Goal: Information Seeking & Learning: Find specific fact

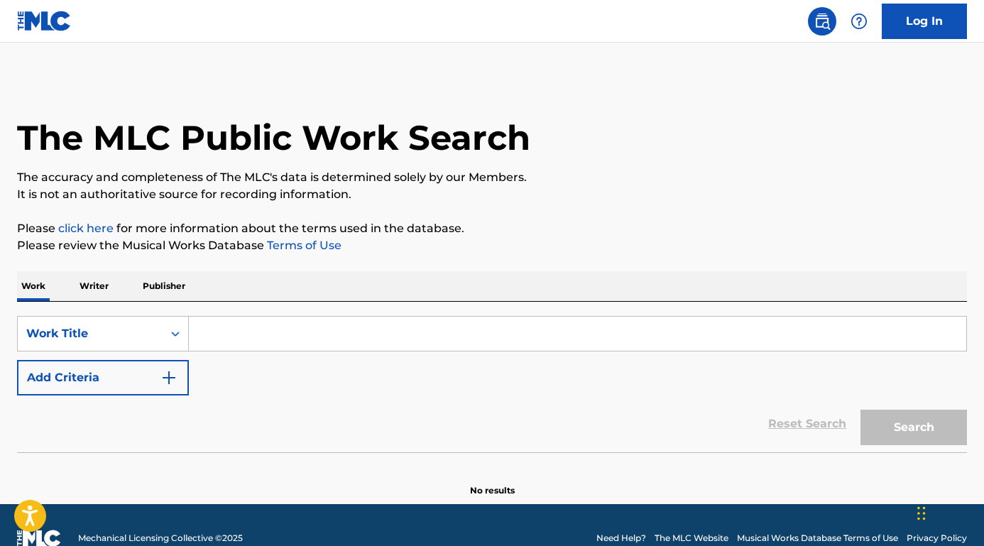
click at [159, 389] on button "Add Criteria" at bounding box center [103, 377] width 172 height 35
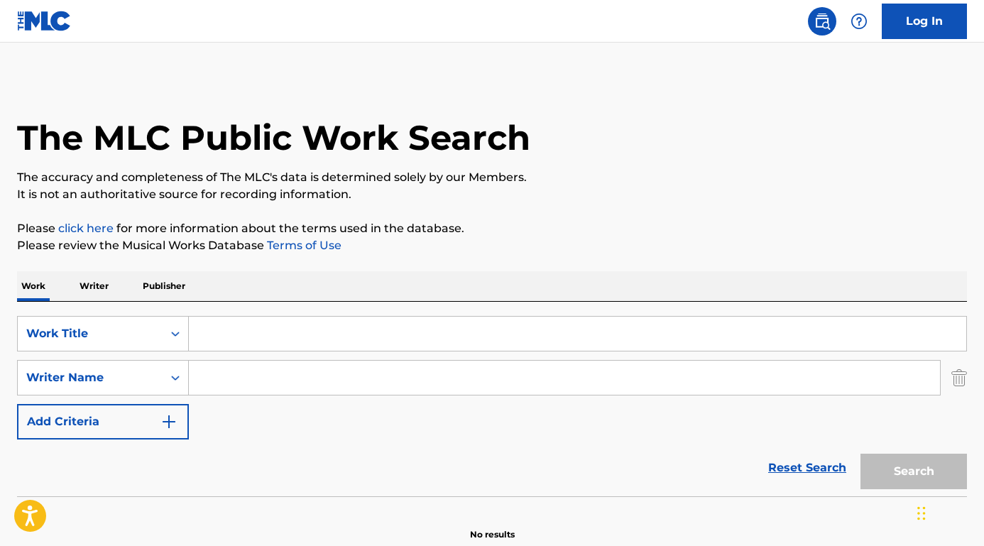
click at [240, 385] on input "Search Form" at bounding box center [564, 378] width 751 height 34
paste input "[PERSON_NAME]"
type input "[PERSON_NAME]"
click at [243, 332] on input "Search Form" at bounding box center [577, 334] width 777 height 34
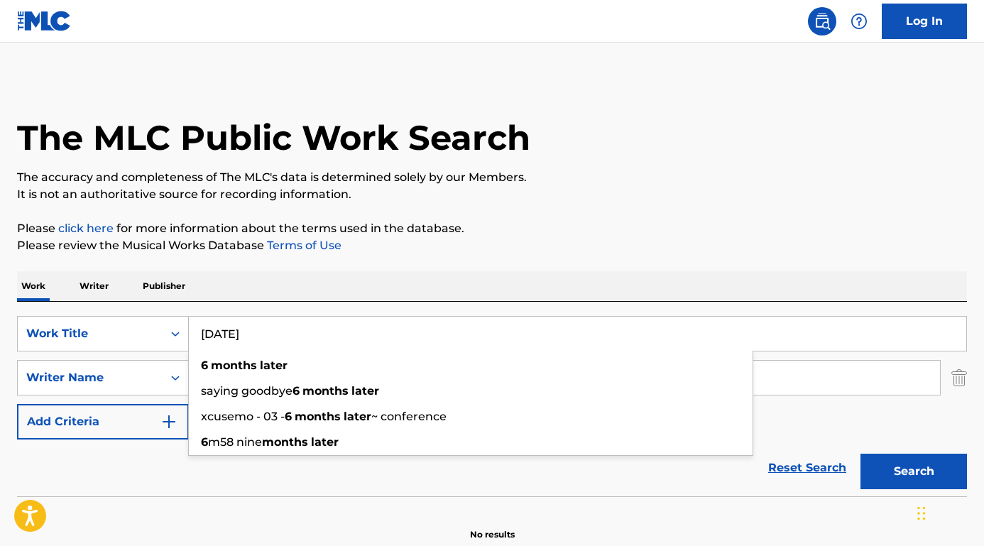
type input "[DATE]"
click at [914, 471] on button "Search" at bounding box center [913, 471] width 106 height 35
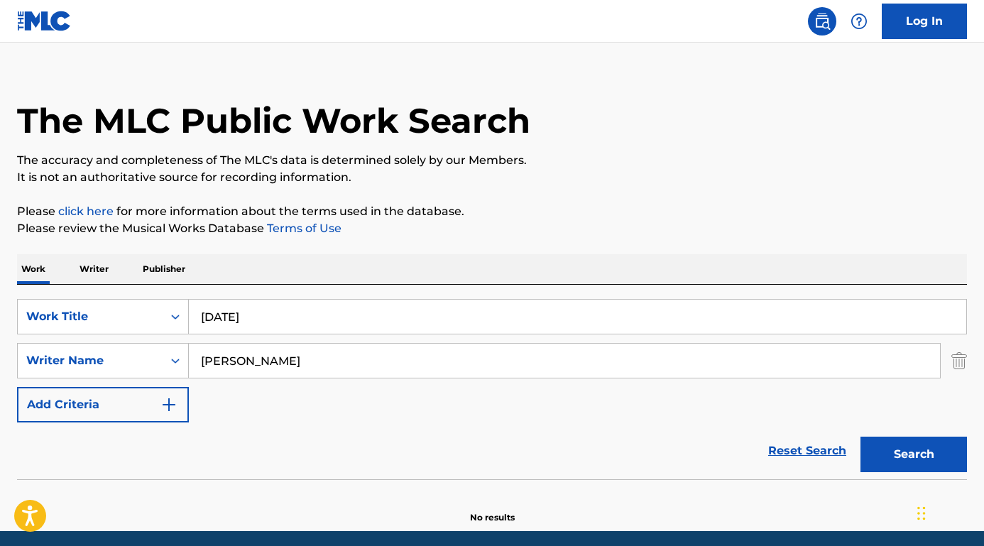
scroll to position [29, 0]
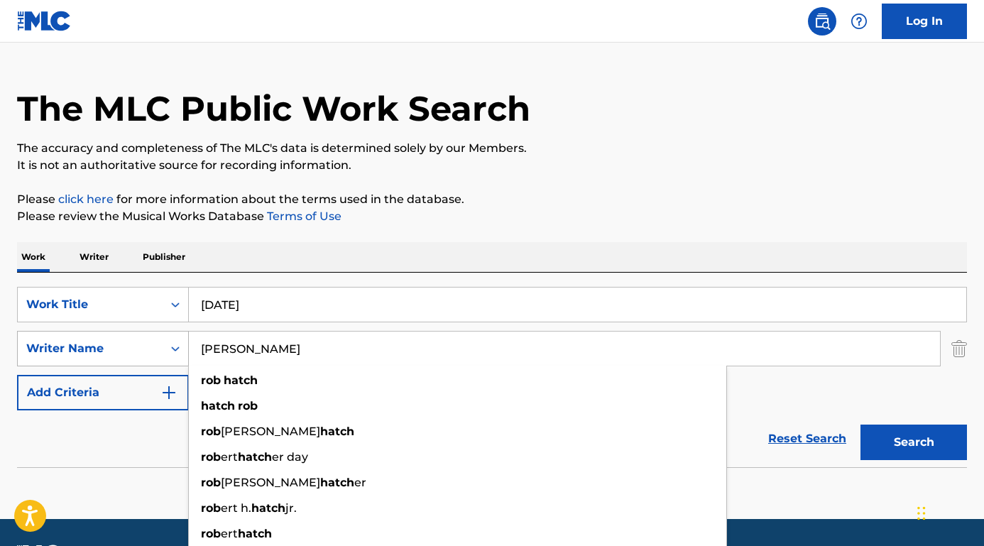
drag, startPoint x: 256, startPoint y: 351, endPoint x: 173, endPoint y: 341, distance: 83.7
click at [173, 341] on div "SearchWithCriteriab9a4668a-ae52-4ec3-b057-b6a410499b93 Writer Name [PERSON_NAME…" at bounding box center [492, 348] width 950 height 35
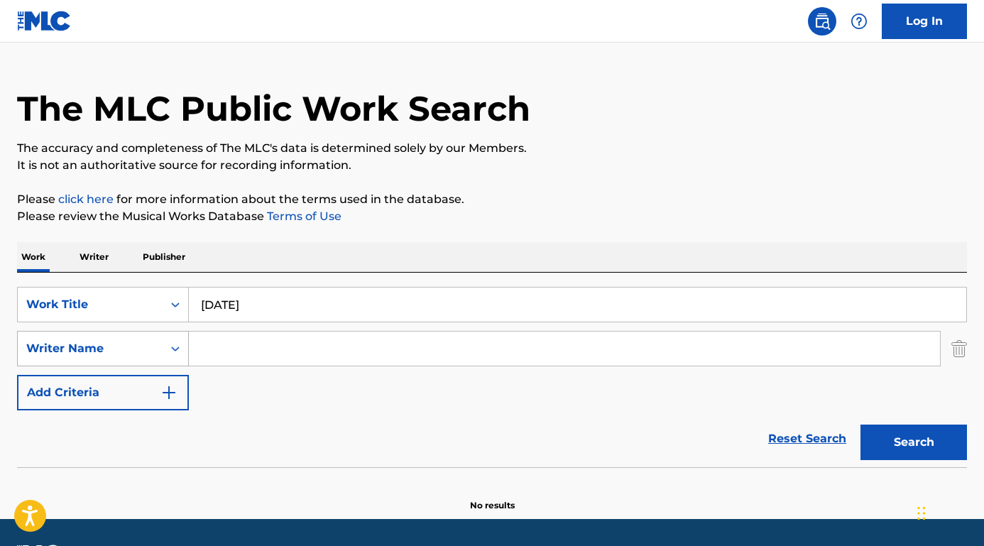
click at [914, 442] on button "Search" at bounding box center [913, 442] width 106 height 35
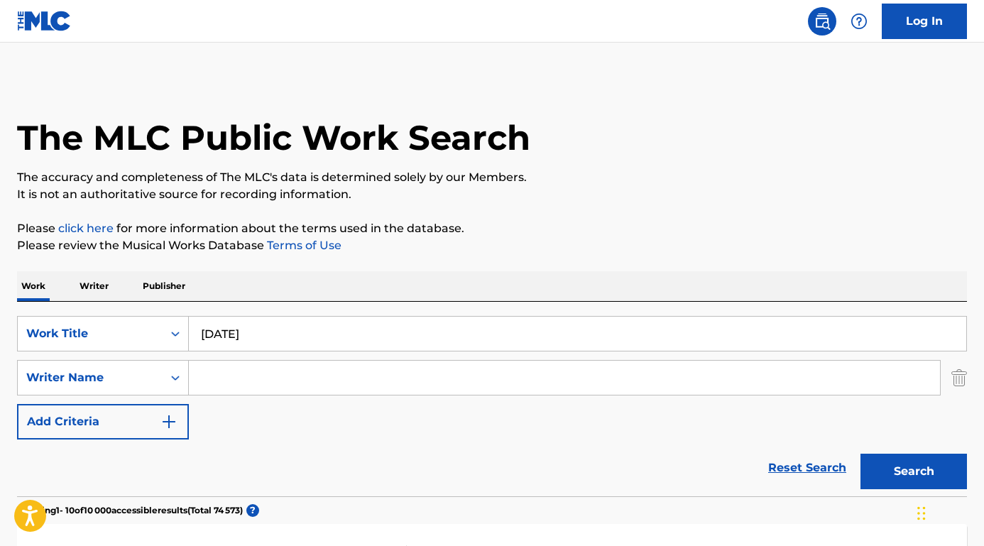
scroll to position [0, 0]
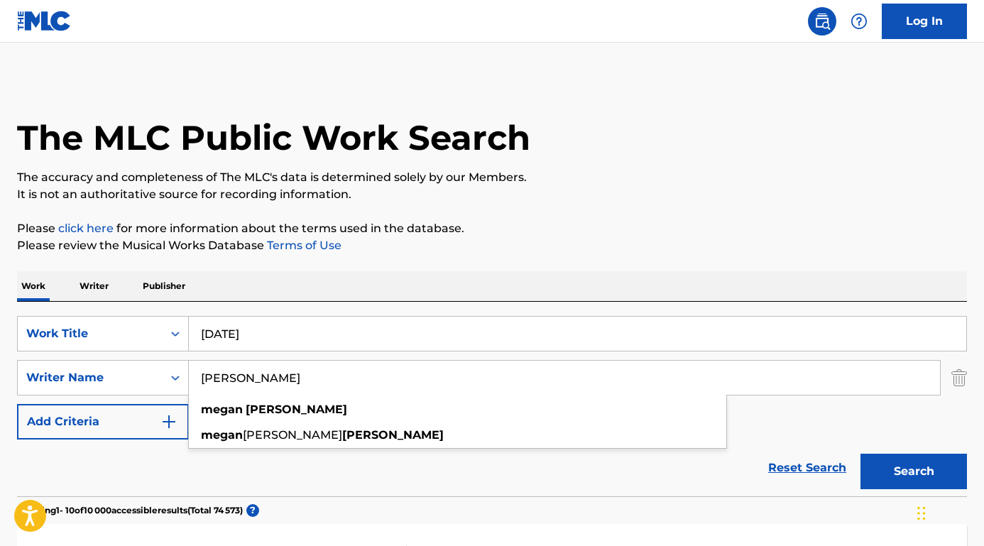
type input "[PERSON_NAME]"
click at [914, 471] on button "Search" at bounding box center [913, 471] width 106 height 35
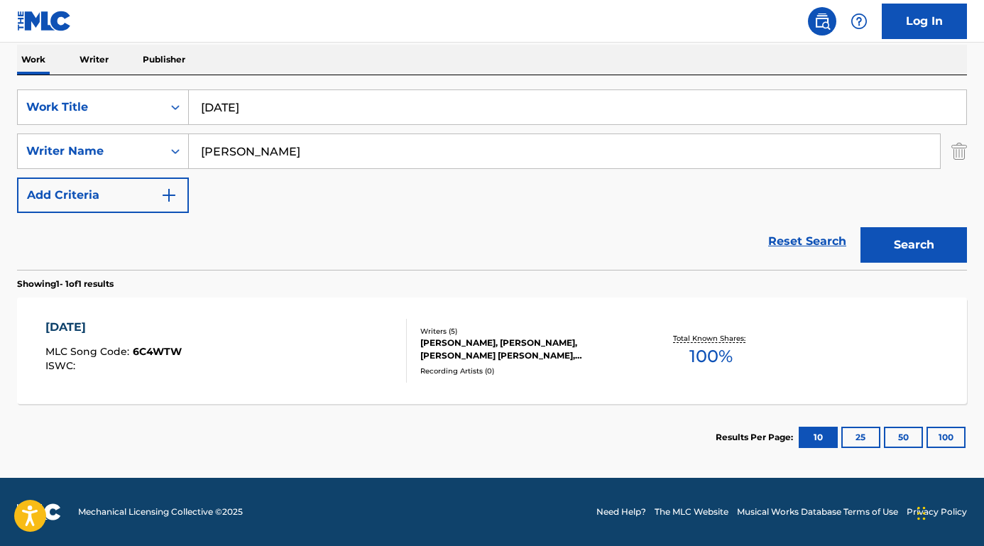
scroll to position [226, 0]
click at [97, 328] on div "[DATE]" at bounding box center [113, 327] width 136 height 17
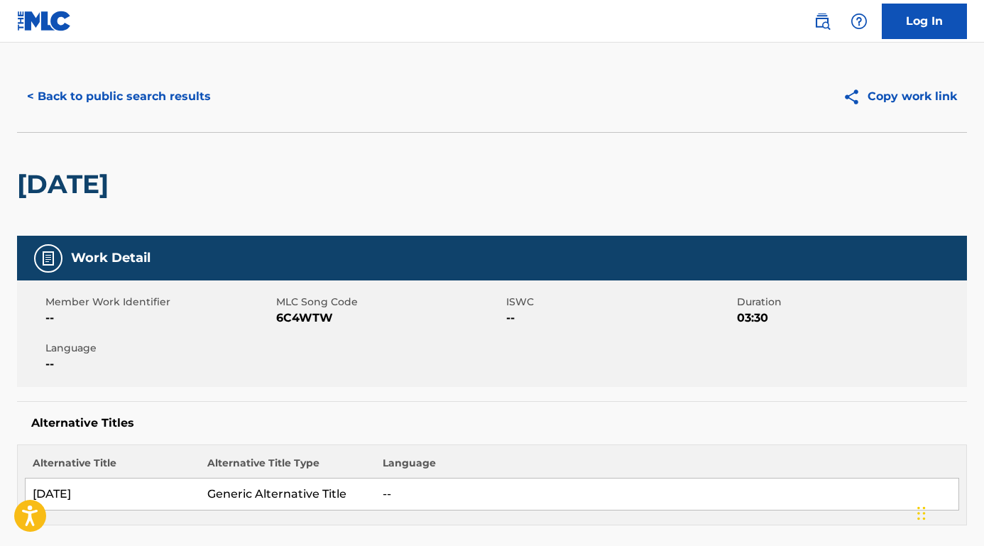
scroll to position [25, 0]
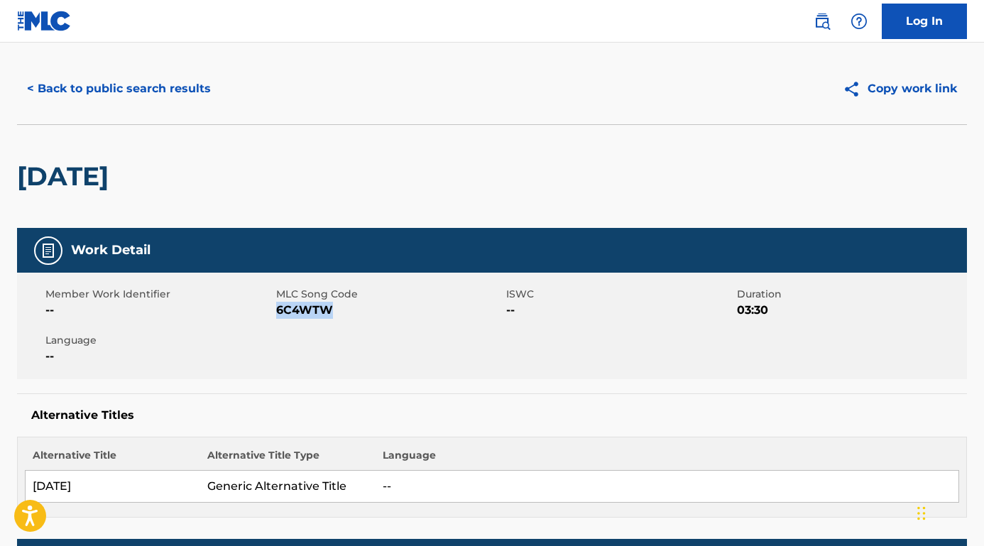
drag, startPoint x: 344, startPoint y: 314, endPoint x: 275, endPoint y: 313, distance: 68.9
click at [276, 313] on span "6C4WTW" at bounding box center [389, 310] width 227 height 17
copy span "6C4WTW"
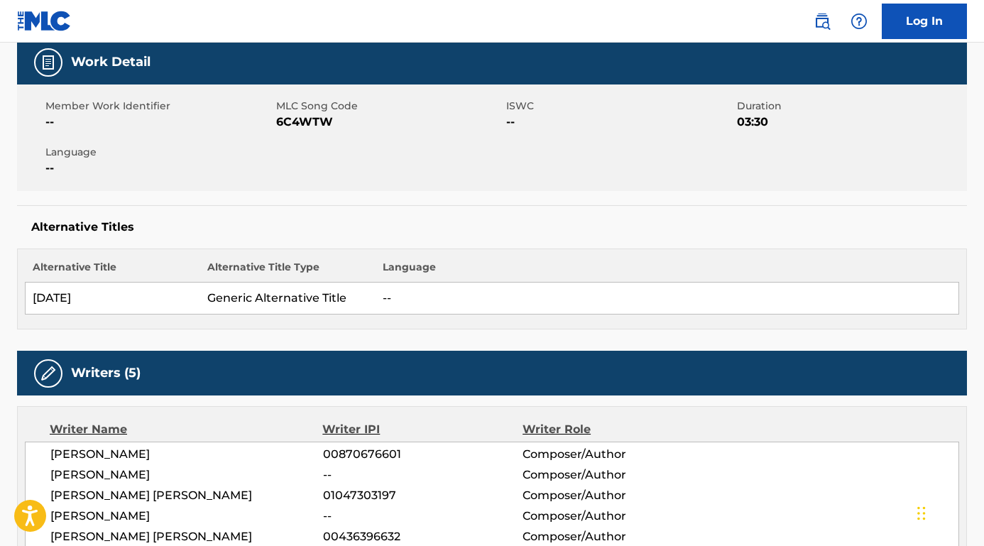
scroll to position [220, 0]
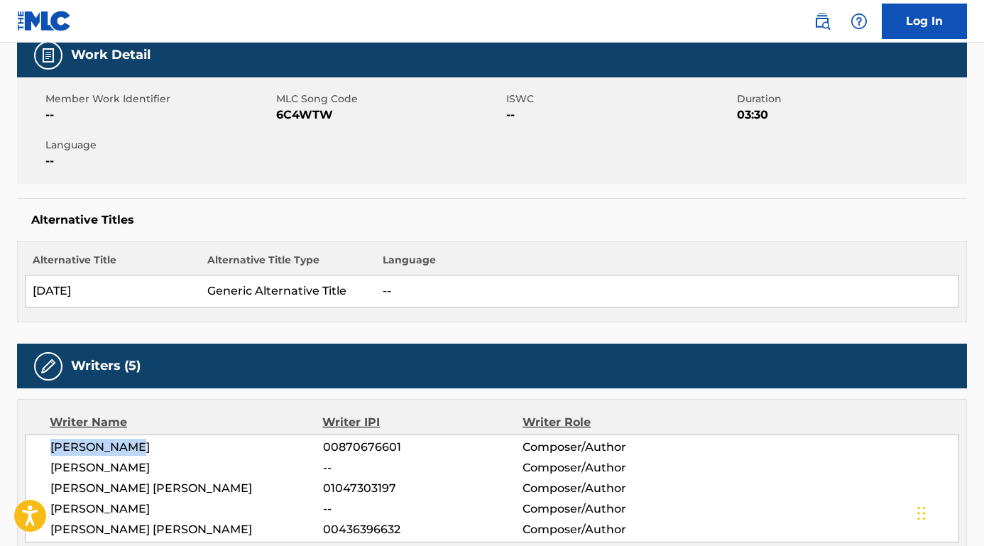
drag, startPoint x: 140, startPoint y: 447, endPoint x: 13, endPoint y: 447, distance: 127.1
drag, startPoint x: 192, startPoint y: 488, endPoint x: 50, endPoint y: 488, distance: 142.0
click at [50, 488] on span "[PERSON_NAME] [PERSON_NAME]" at bounding box center [186, 488] width 273 height 17
copy span "[PERSON_NAME] [PERSON_NAME]"
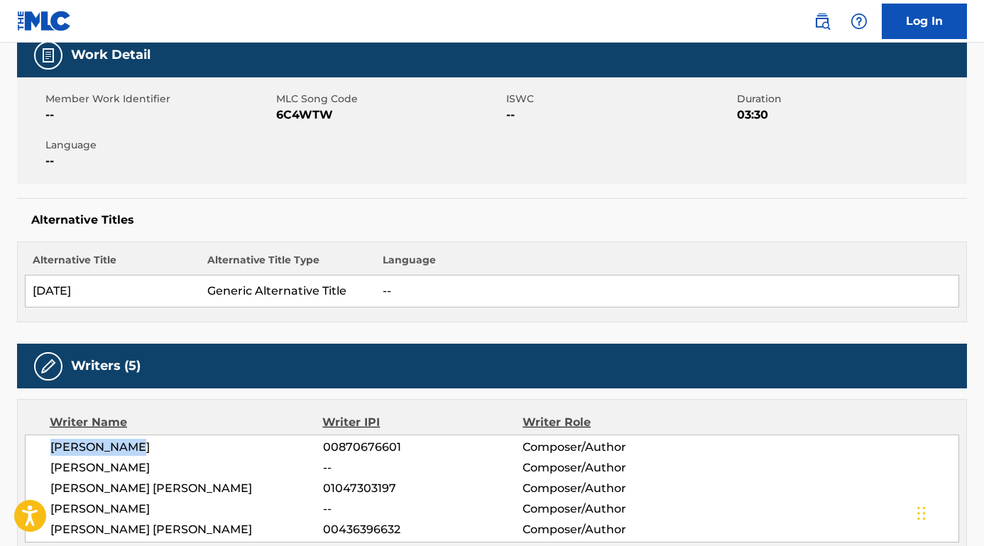
drag, startPoint x: 146, startPoint y: 439, endPoint x: 55, endPoint y: 438, distance: 90.9
click at [55, 439] on span "[PERSON_NAME]" at bounding box center [186, 447] width 273 height 17
copy span "[PERSON_NAME]"
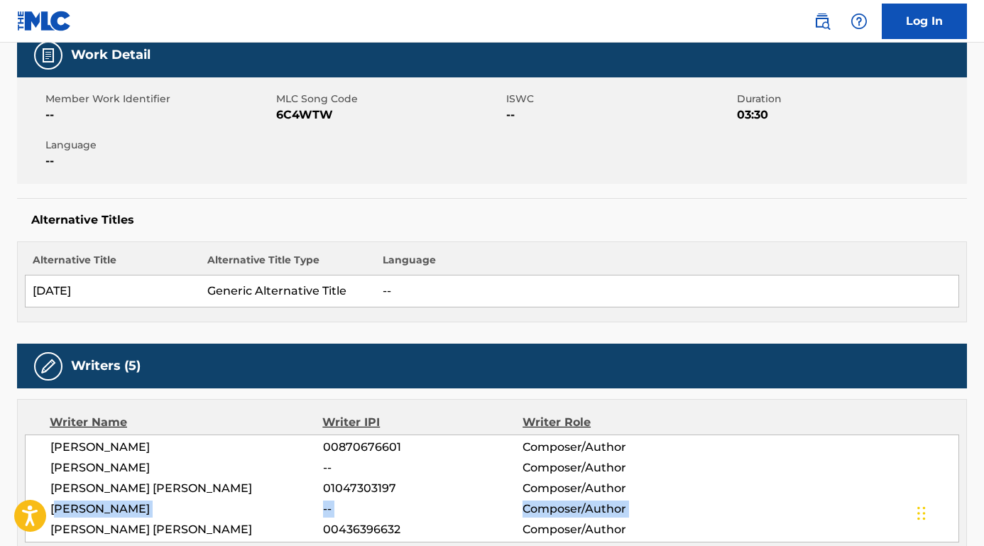
drag, startPoint x: 155, startPoint y: 520, endPoint x: 59, endPoint y: 505, distance: 97.0
click at [59, 505] on div "[PERSON_NAME] 00870676601 Composer/Author [PERSON_NAME] -- Composer/Author [PER…" at bounding box center [492, 488] width 934 height 108
drag, startPoint x: 51, startPoint y: 505, endPoint x: 140, endPoint y: 505, distance: 88.7
click at [140, 505] on span "[PERSON_NAME]" at bounding box center [186, 508] width 273 height 17
copy span "[PERSON_NAME]"
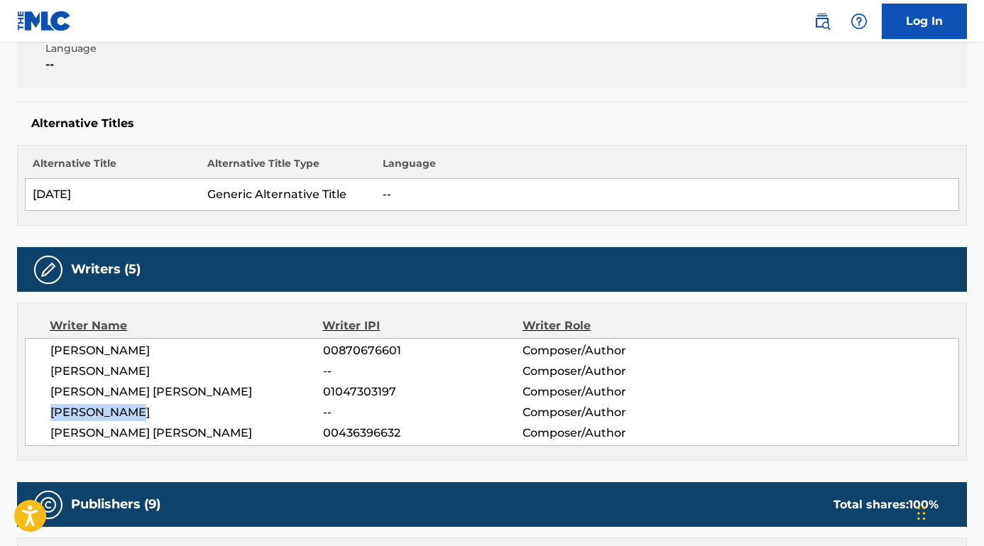
scroll to position [333, 0]
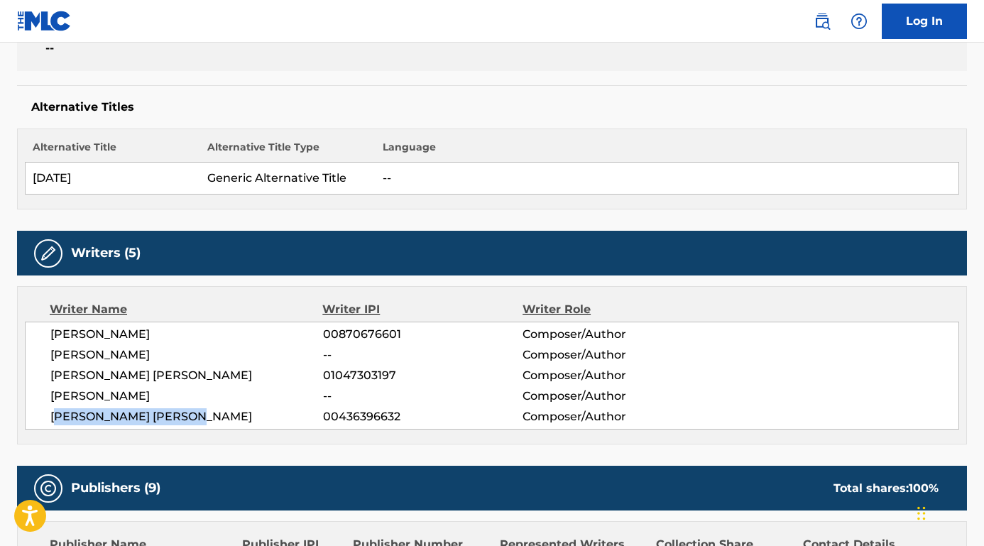
drag, startPoint x: 205, startPoint y: 415, endPoint x: 55, endPoint y: 416, distance: 150.5
click at [55, 416] on span "[PERSON_NAME] [PERSON_NAME]" at bounding box center [186, 416] width 273 height 17
copy span "[PERSON_NAME] [PERSON_NAME]"
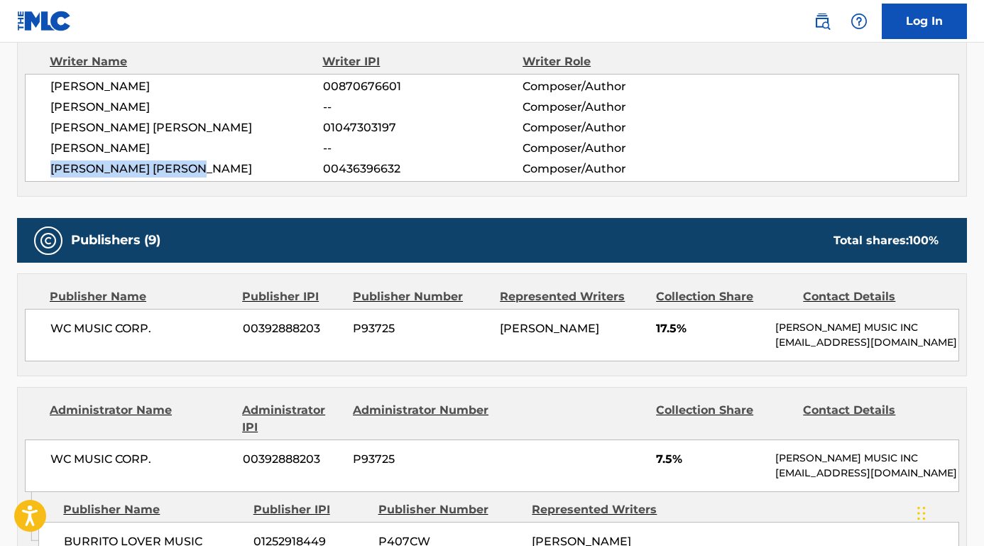
scroll to position [642, 0]
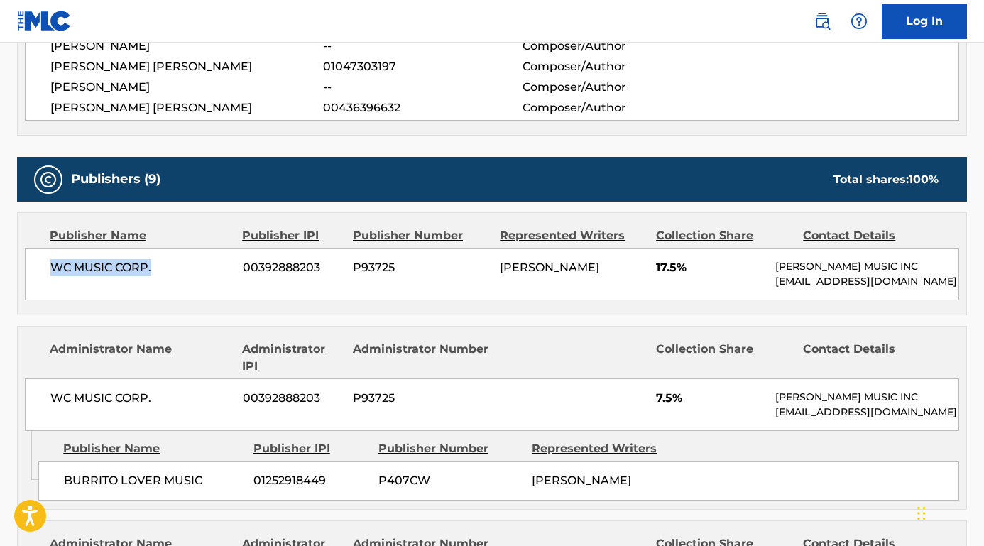
drag, startPoint x: 163, startPoint y: 268, endPoint x: 27, endPoint y: 263, distance: 136.4
click at [26, 263] on div "WC MUSIC CORP. 00392888203 P93725 [PERSON_NAME] 17.5% [PERSON_NAME] MUSIC INC […" at bounding box center [492, 274] width 934 height 53
copy span "WC MUSIC CORP."
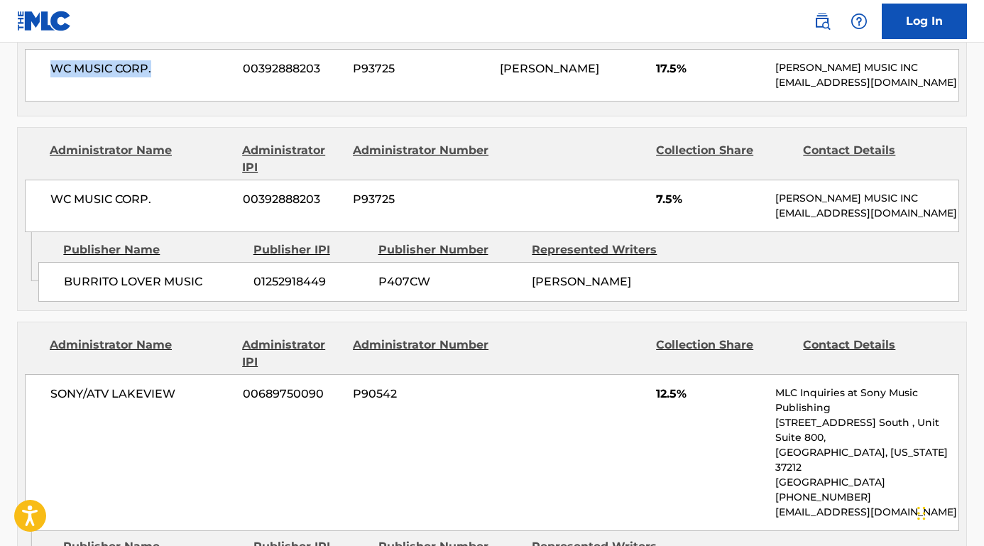
scroll to position [864, 0]
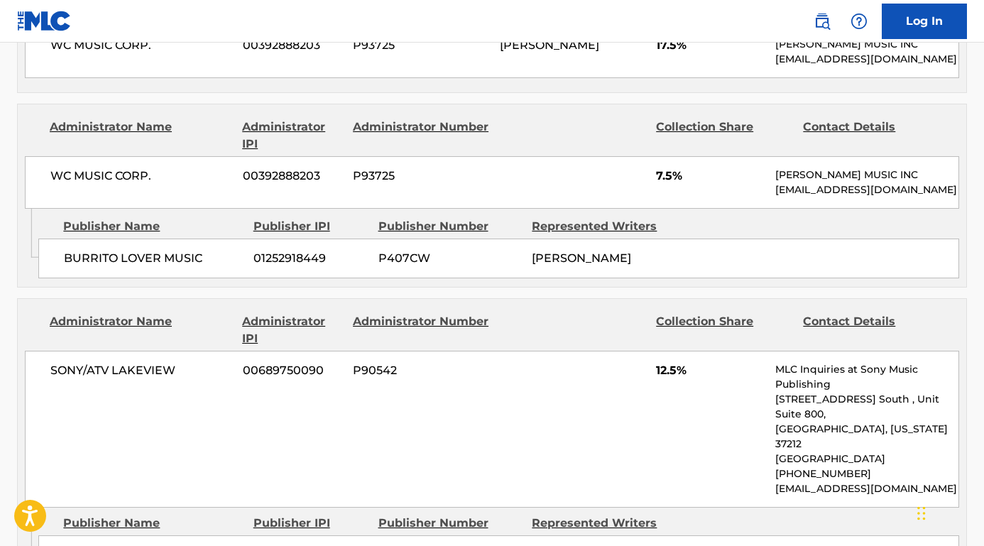
click at [201, 267] on span "BURRITO LOVER MUSIC" at bounding box center [153, 258] width 179 height 17
drag, startPoint x: 205, startPoint y: 282, endPoint x: 61, endPoint y: 283, distance: 144.1
click at [61, 278] on div "BURRITO LOVER MUSIC 01252918449 P407CW [PERSON_NAME]" at bounding box center [498, 259] width 921 height 40
copy span "BURRITO LOVER MUSIC"
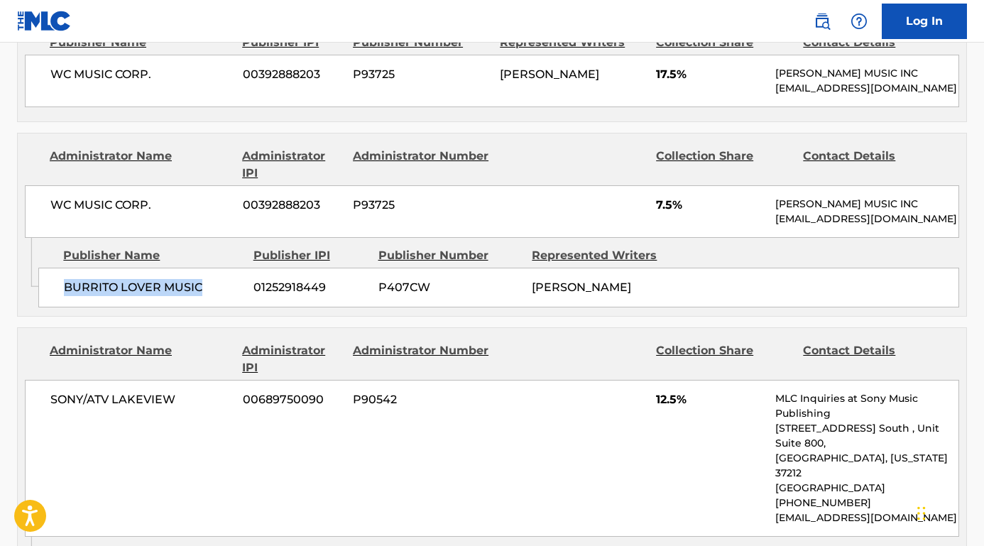
scroll to position [935, 0]
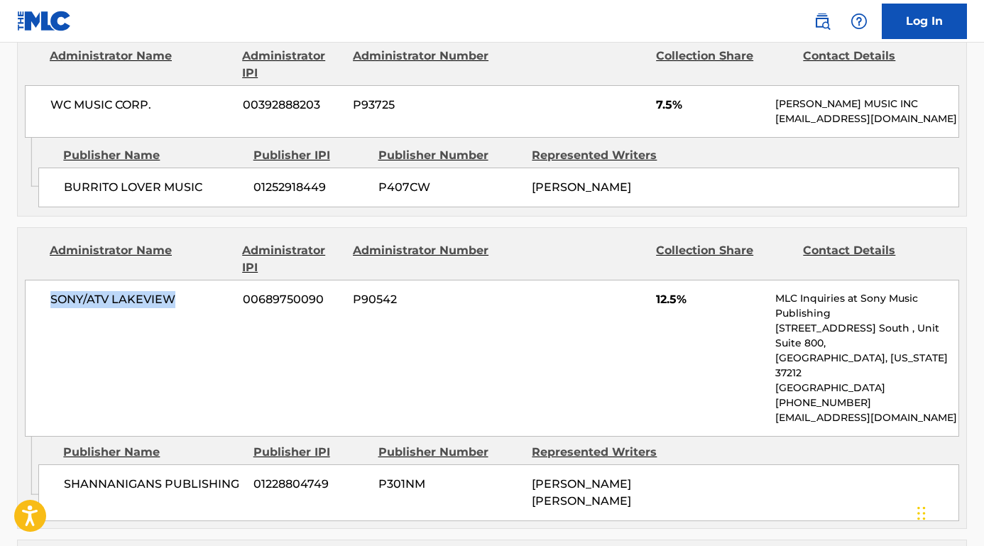
drag, startPoint x: 185, startPoint y: 325, endPoint x: 48, endPoint y: 325, distance: 137.7
click at [48, 325] on div "SONY/ATV LAKEVIEW 00689750090 P90542 12.5% MLC Inquiries at Sony Music Publishi…" at bounding box center [492, 358] width 934 height 157
copy span "SONY/ATV LAKEVIEW"
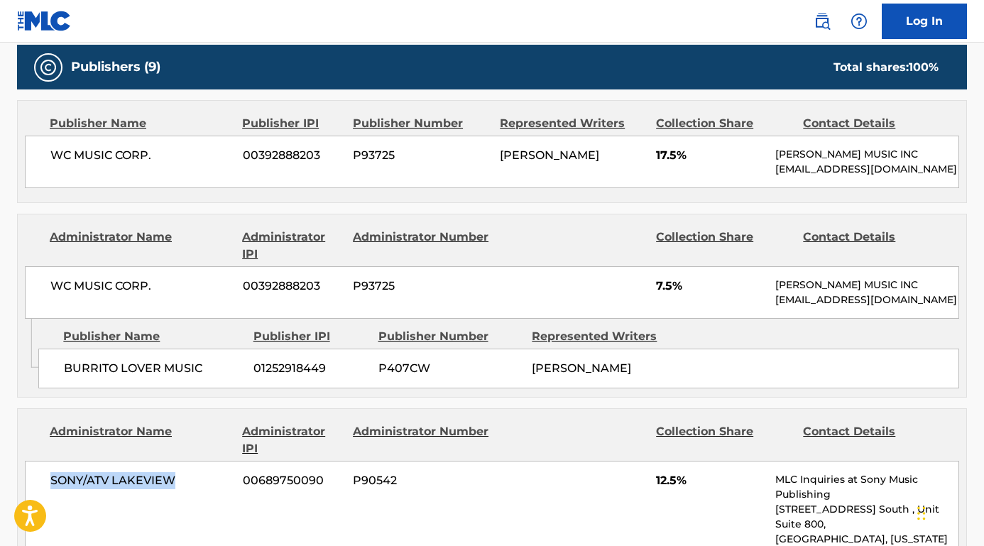
scroll to position [726, 0]
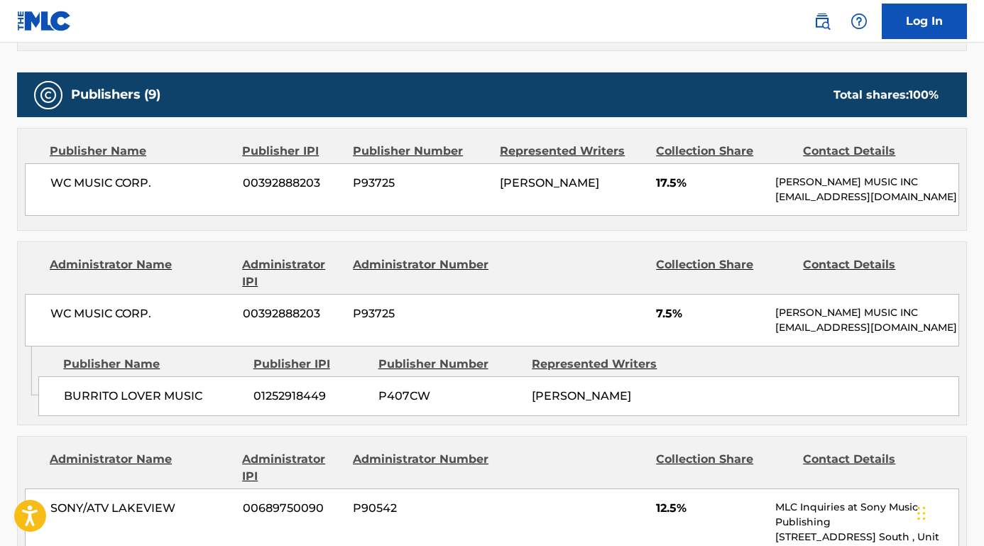
click at [593, 1] on nav "Log In" at bounding box center [492, 21] width 984 height 43
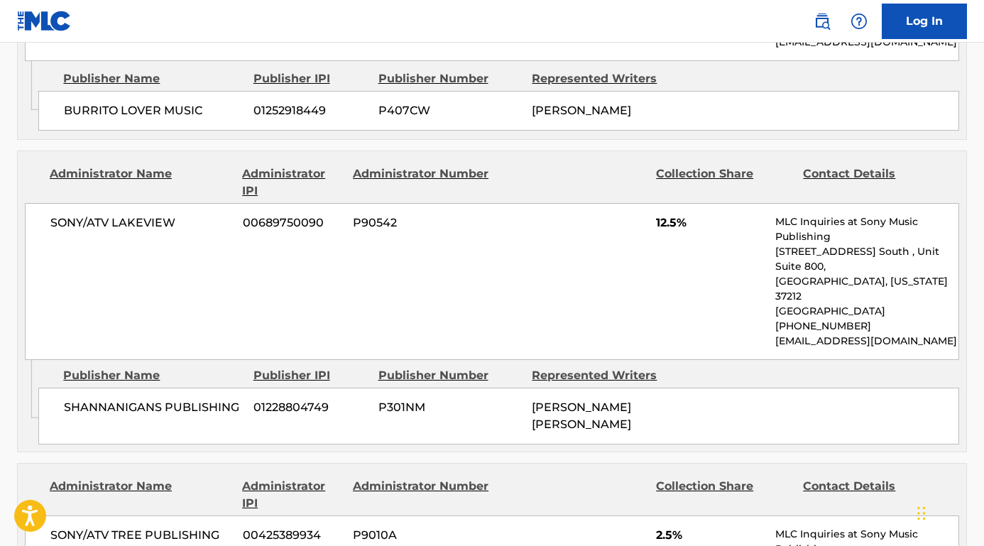
scroll to position [1029, 0]
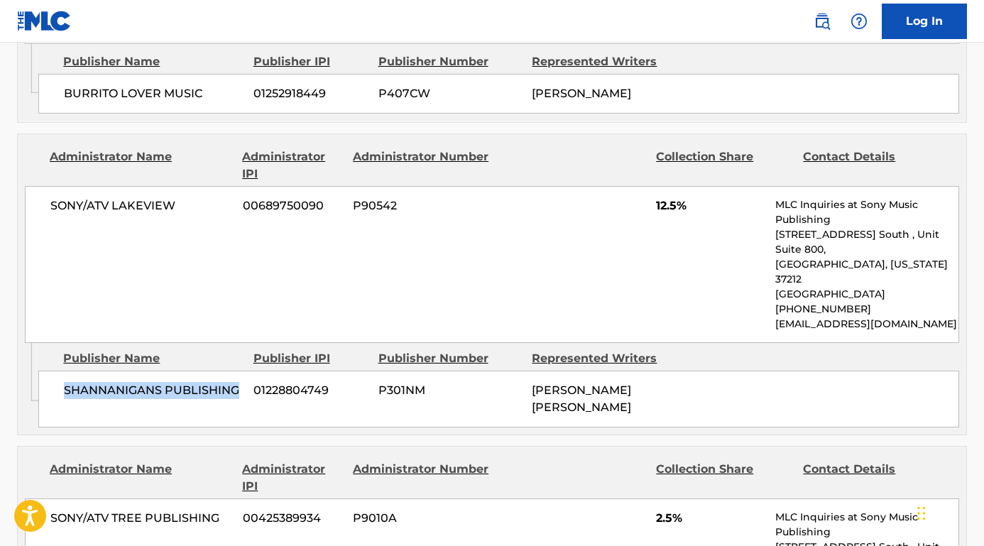
drag, startPoint x: 239, startPoint y: 401, endPoint x: 53, endPoint y: 405, distance: 186.8
click at [53, 405] on div "SHANNANIGANS PUBLISHING 01228804749 P301NM [PERSON_NAME] [PERSON_NAME]" at bounding box center [498, 399] width 921 height 57
copy span "SHANNANIGANS PUBLISHING"
drag, startPoint x: 175, startPoint y: 231, endPoint x: 45, endPoint y: 229, distance: 129.9
click at [45, 229] on div "SONY/ATV LAKEVIEW 00689750090 P90542 12.5% MLC Inquiries at Sony Music Publishi…" at bounding box center [492, 264] width 934 height 157
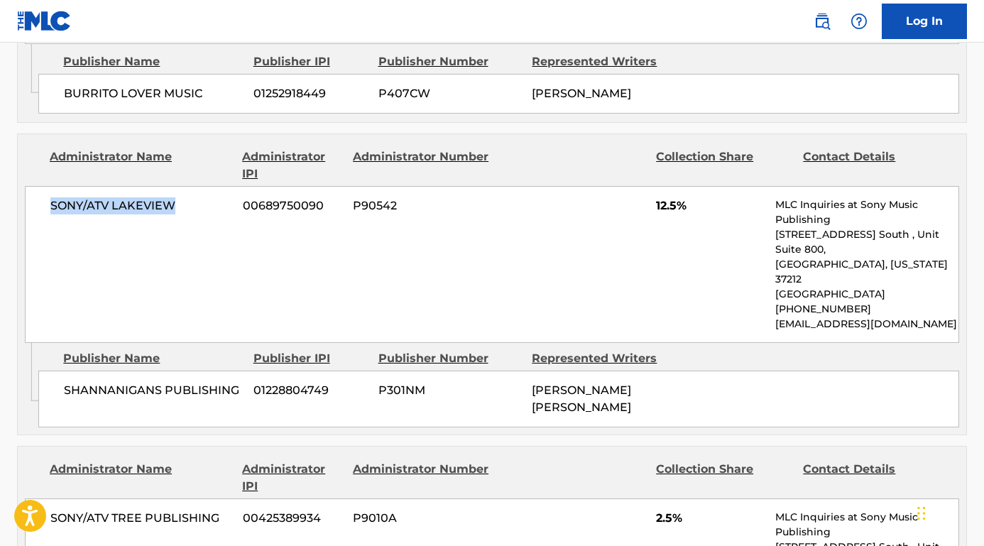
copy span "SONY/ATV LAKEVIEW"
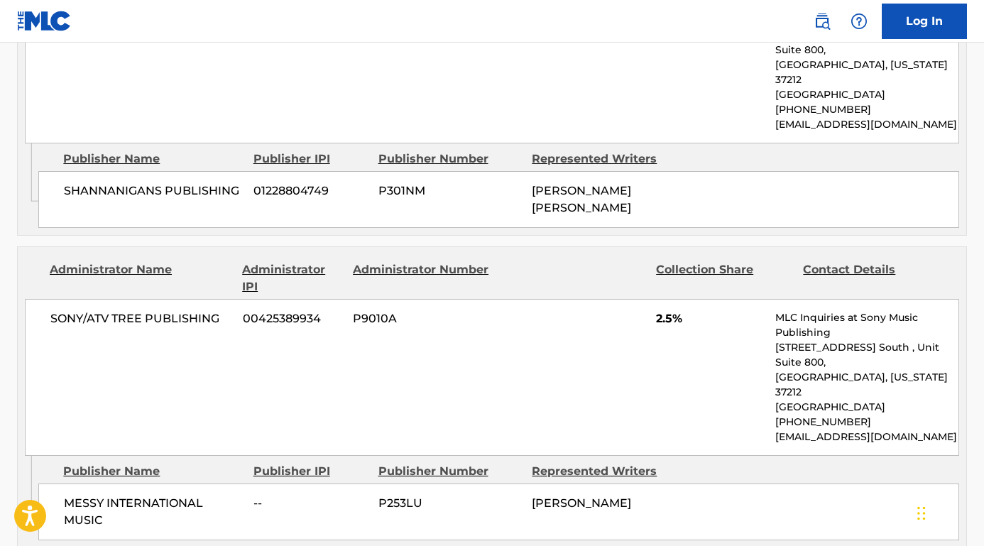
scroll to position [1257, 0]
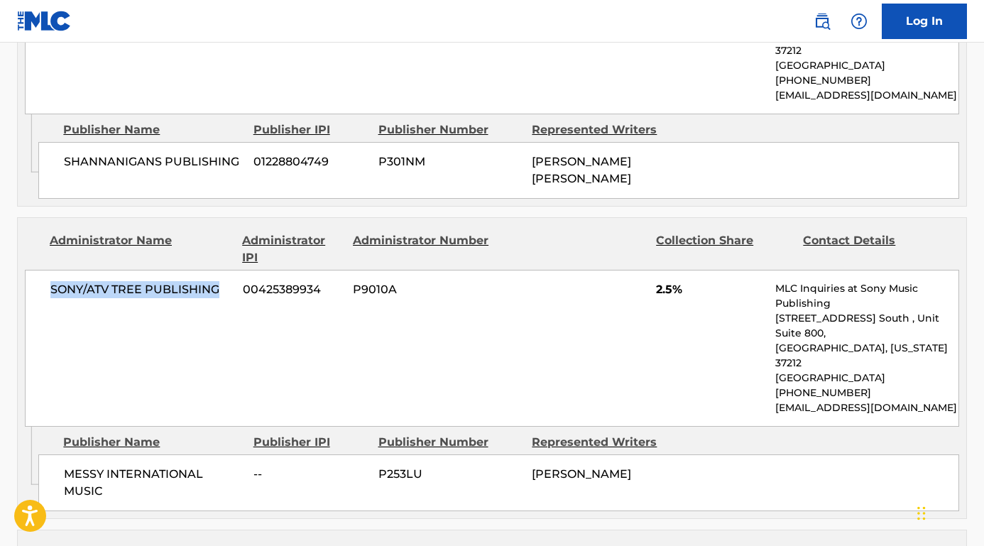
drag, startPoint x: 219, startPoint y: 300, endPoint x: 1, endPoint y: 299, distance: 217.9
click at [1, 299] on div "< Back to public search results Copy work link [DATE] Work Detail Member Work I…" at bounding box center [492, 365] width 984 height 3088
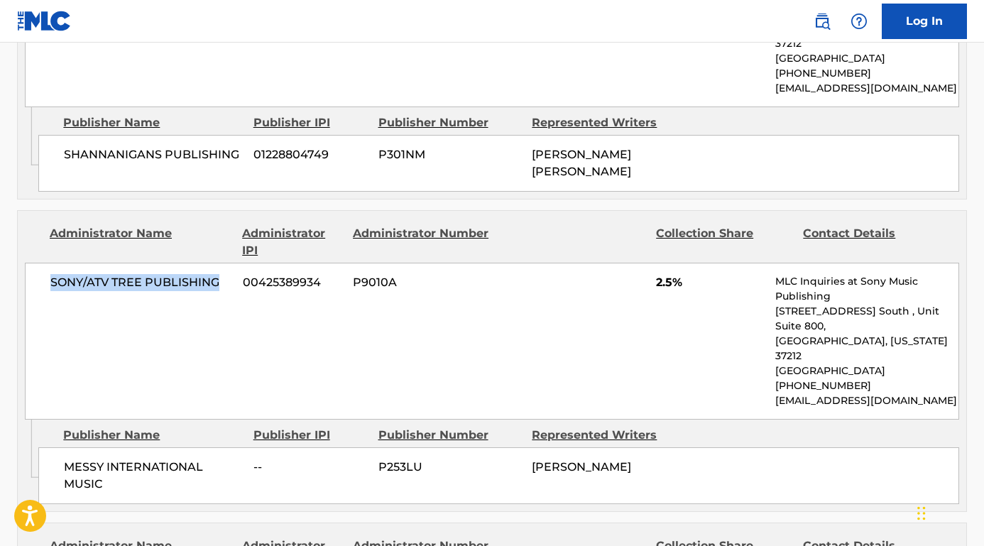
scroll to position [1337, 0]
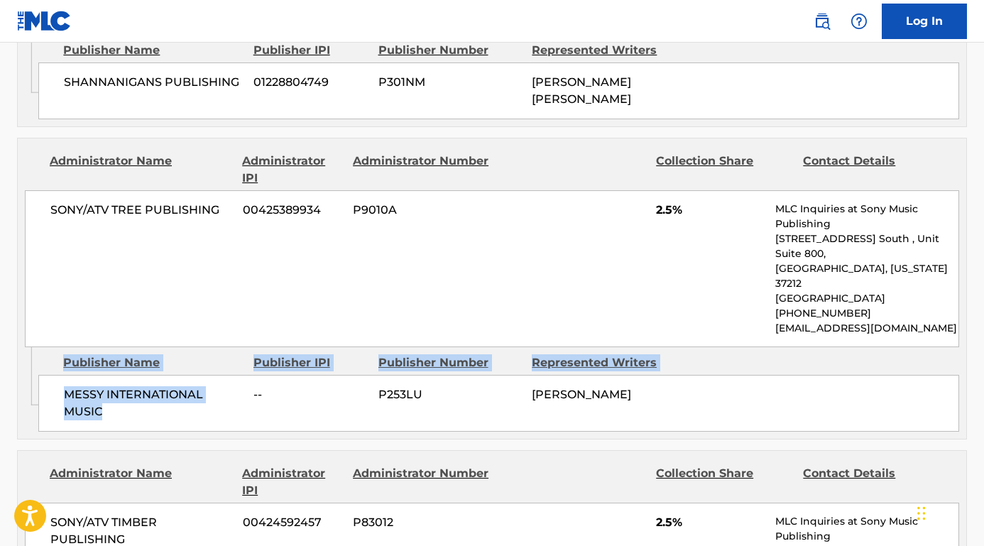
drag, startPoint x: 123, startPoint y: 406, endPoint x: 38, endPoint y: 382, distance: 87.9
click at [38, 382] on div "MESSY INTERNATIONAL MUSIC -- P253LU [PERSON_NAME]" at bounding box center [498, 403] width 921 height 57
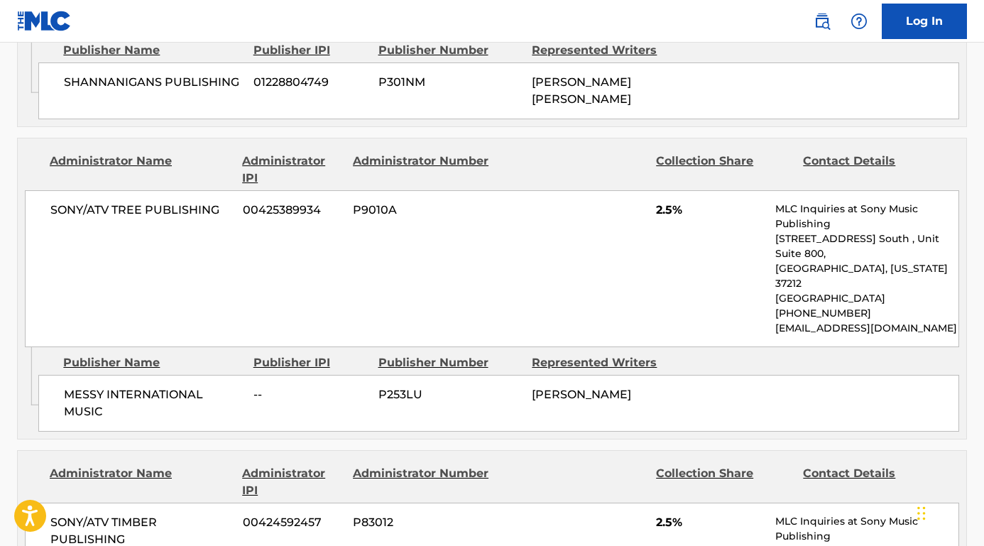
click at [114, 388] on span "MESSY INTERNATIONAL MUSIC" at bounding box center [153, 403] width 179 height 34
drag, startPoint x: 112, startPoint y: 397, endPoint x: 80, endPoint y: 397, distance: 32.7
click at [80, 397] on span "MESSY INTERNATIONAL MUSIC" at bounding box center [153, 403] width 179 height 34
click at [98, 401] on span "MESSY INTERNATIONAL MUSIC" at bounding box center [153, 403] width 179 height 34
drag, startPoint x: 98, startPoint y: 404, endPoint x: 60, endPoint y: 388, distance: 41.4
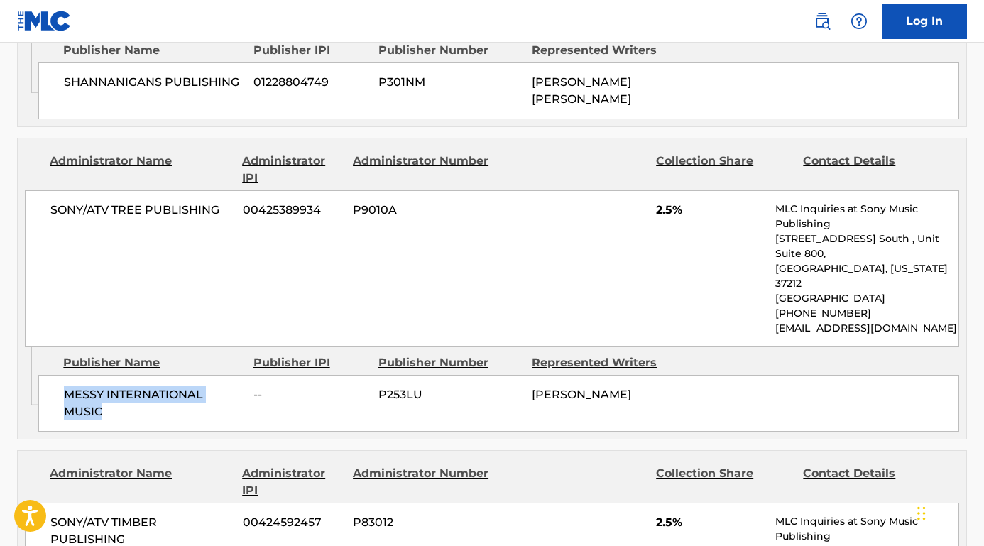
click at [60, 388] on div "MESSY INTERNATIONAL MUSIC -- P253LU [PERSON_NAME]" at bounding box center [498, 403] width 921 height 57
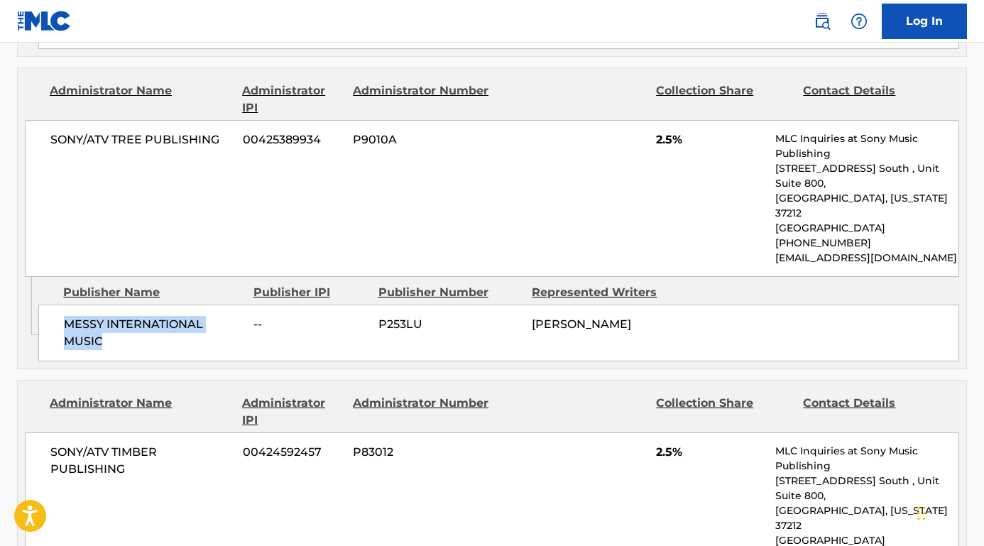
scroll to position [1495, 0]
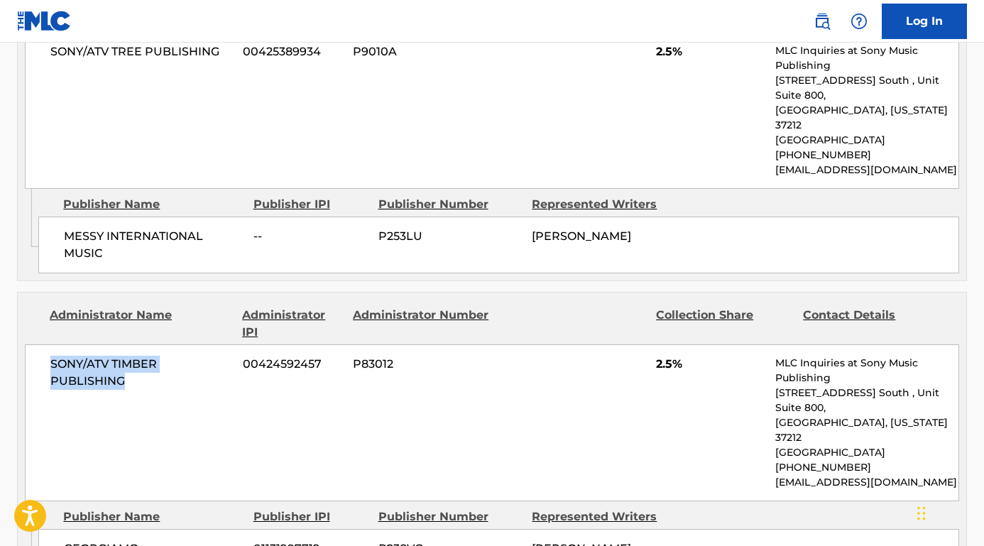
drag, startPoint x: 136, startPoint y: 376, endPoint x: 47, endPoint y: 358, distance: 90.5
click at [47, 358] on div "SONY/ATV TIMBER PUBLISHING 00424592457 P83012 2.5% MLC Inquiries at Sony Music …" at bounding box center [492, 422] width 934 height 157
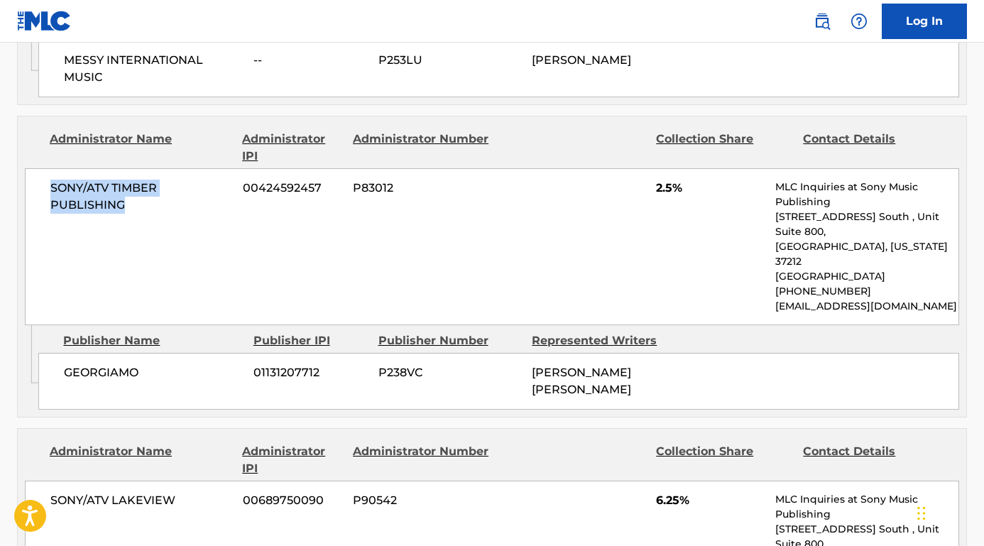
scroll to position [1702, 0]
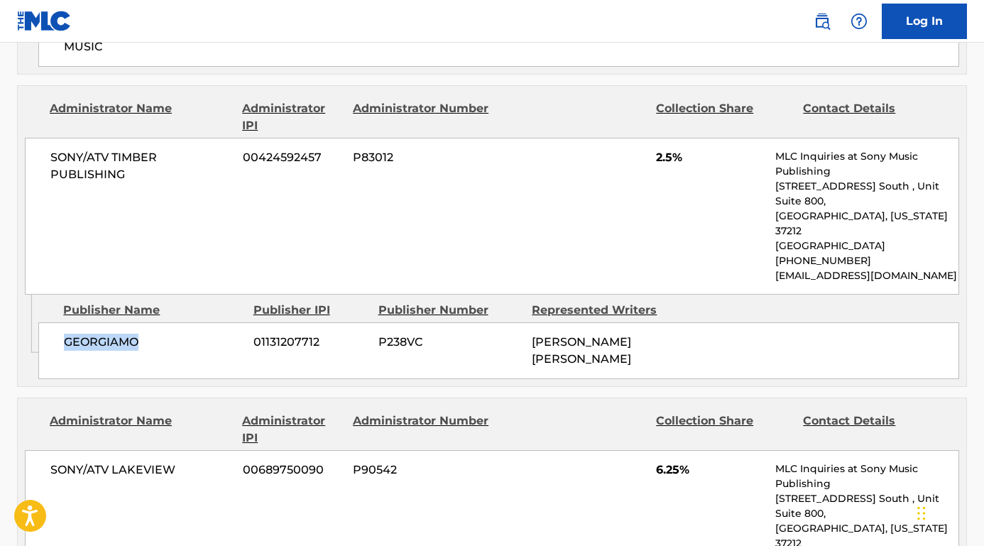
drag, startPoint x: 149, startPoint y: 329, endPoint x: 40, endPoint y: 322, distance: 108.8
click at [40, 322] on div "GEORGIAMO 01131207712 P238VC [PERSON_NAME] [PERSON_NAME]" at bounding box center [498, 350] width 921 height 57
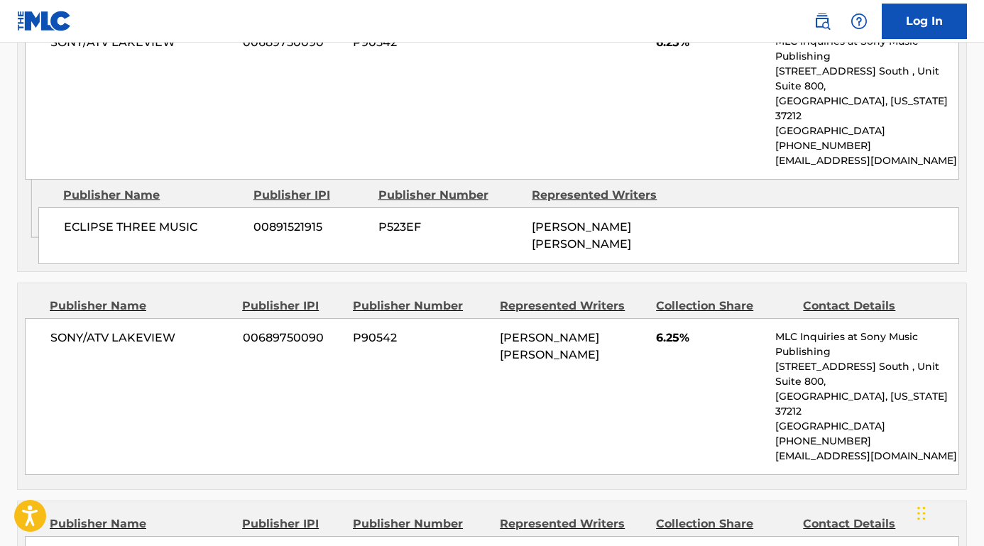
scroll to position [2183, 0]
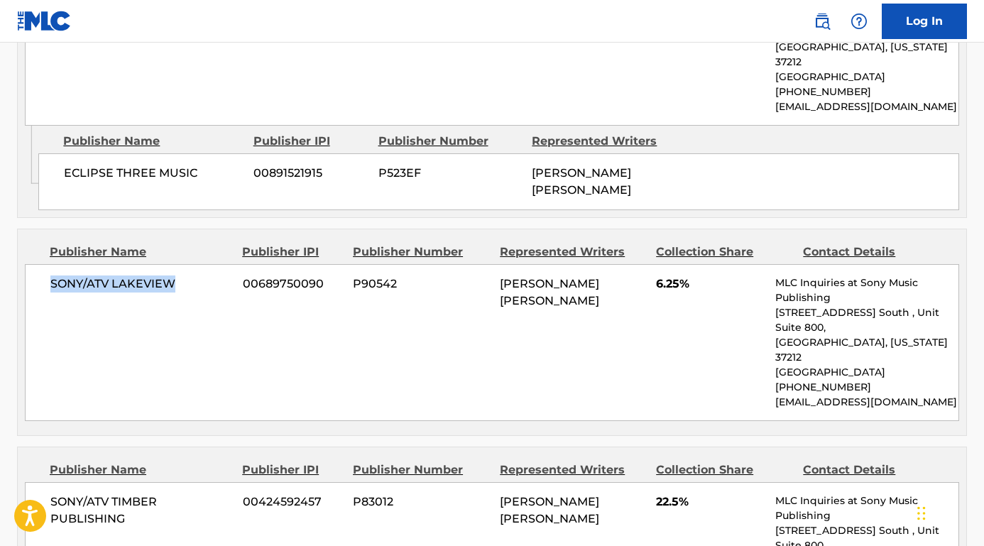
drag, startPoint x: 196, startPoint y: 236, endPoint x: 48, endPoint y: 234, distance: 147.7
click at [48, 264] on div "SONY/ATV LAKEVIEW 00689750090 P90542 [PERSON_NAME] [PERSON_NAME] 6.25% MLC Inqu…" at bounding box center [492, 342] width 934 height 157
click at [197, 165] on span "ECLIPSE THREE MUSIC" at bounding box center [153, 173] width 179 height 17
drag, startPoint x: 207, startPoint y: 124, endPoint x: 55, endPoint y: 124, distance: 151.9
click at [55, 153] on div "ECLIPSE THREE MUSIC 00891521915 P523EF [PERSON_NAME] [PERSON_NAME]" at bounding box center [498, 181] width 921 height 57
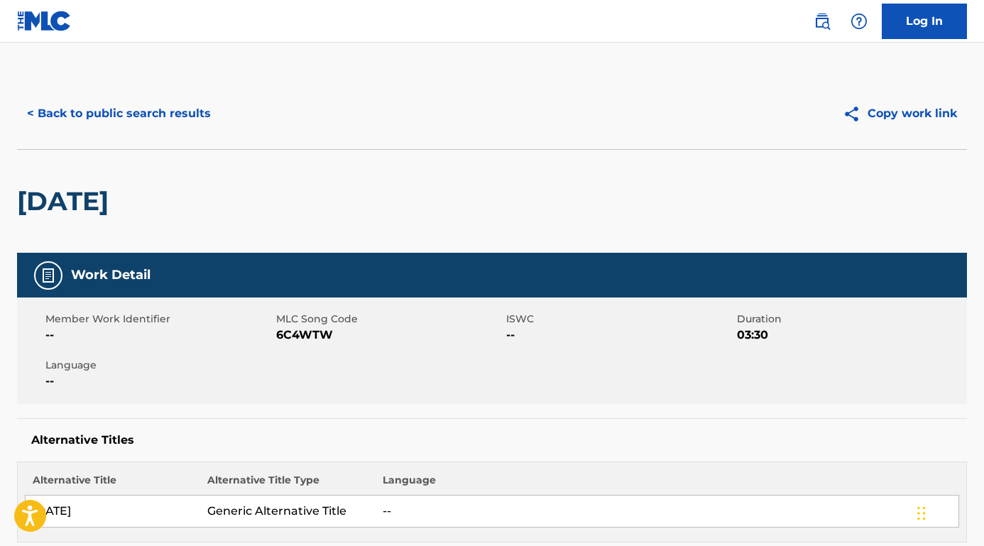
scroll to position [-1, 0]
click at [190, 104] on button "< Back to public search results" at bounding box center [119, 113] width 204 height 35
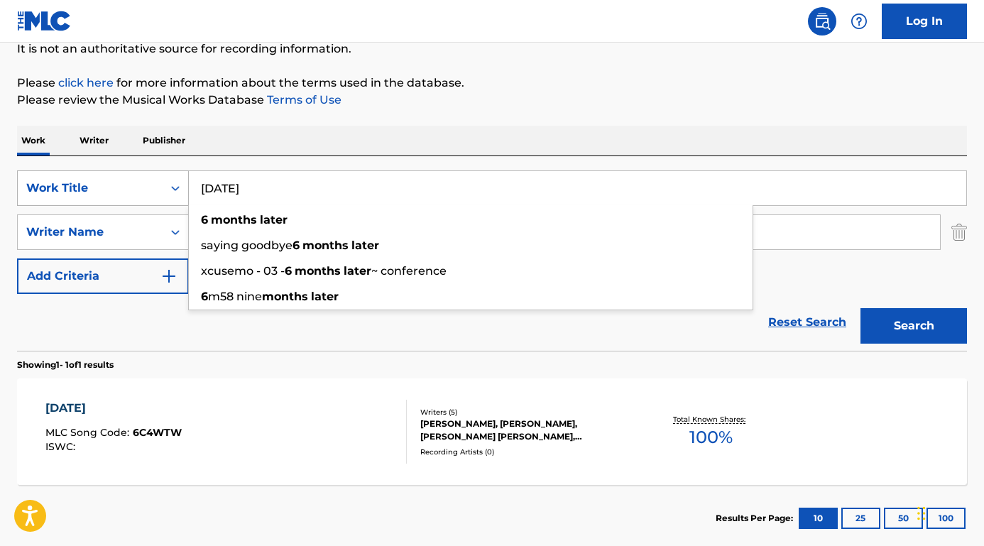
drag, startPoint x: 324, startPoint y: 199, endPoint x: 109, endPoint y: 172, distance: 216.1
click at [109, 172] on div "SearchWithCriteria8e3ae734-4edd-4882-b97f-d157e71494fb Work Title [DATE] [DATE]…" at bounding box center [492, 187] width 950 height 35
paste input "[PERSON_NAME] The Last One to Know"
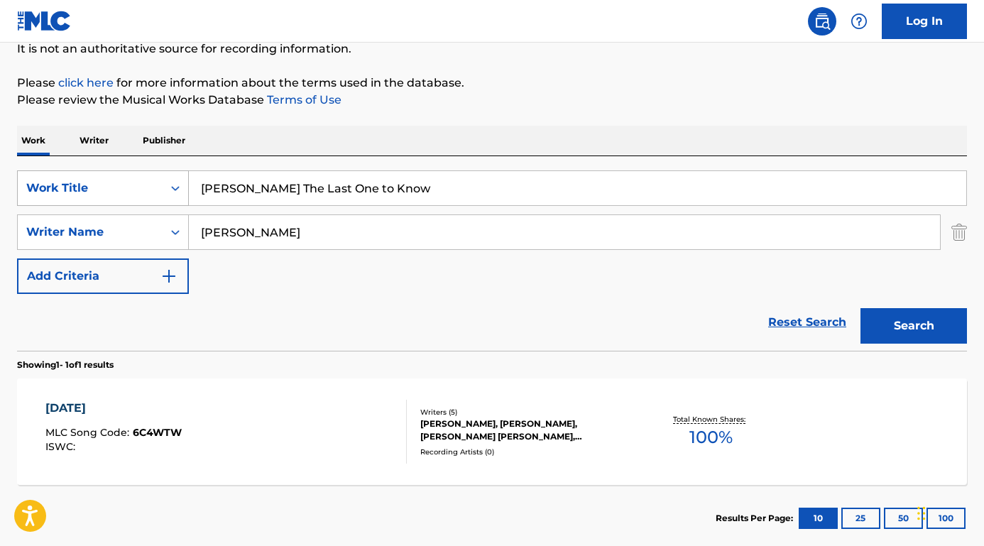
drag, startPoint x: 287, startPoint y: 190, endPoint x: 153, endPoint y: 185, distance: 134.3
click at [153, 185] on div "SearchWithCriteria8e3ae734-4edd-4882-b97f-d157e71494fb Work Title [PERSON_NAME]…" at bounding box center [492, 187] width 950 height 35
type input "he Last One to Know"
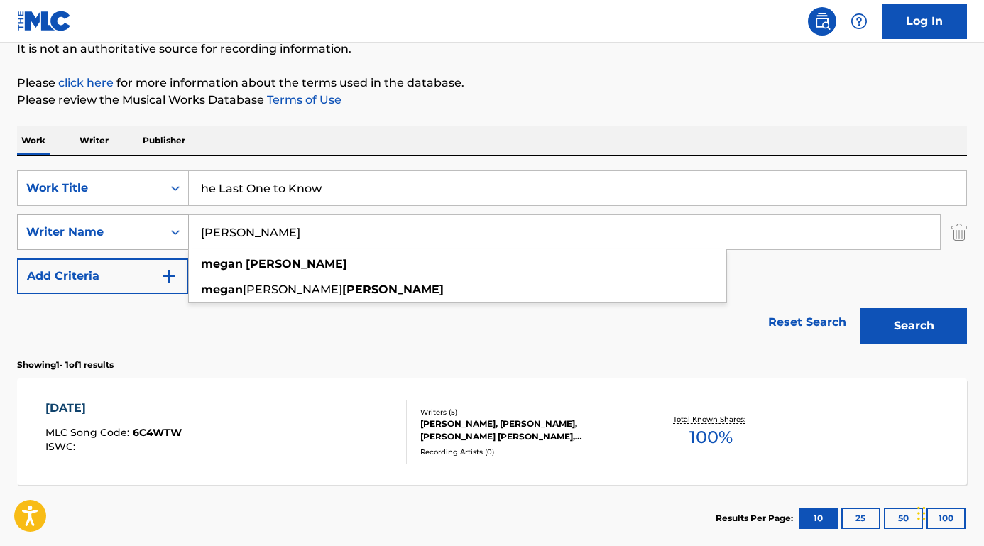
drag, startPoint x: 326, startPoint y: 231, endPoint x: 136, endPoint y: 231, distance: 189.5
click at [136, 231] on div "SearchWithCriteriab9a4668a-ae52-4ec3-b057-b6a410499b93 Writer Name [PERSON_NAME…" at bounding box center [492, 231] width 950 height 35
paste input "[PERSON_NAME] T"
type input "[PERSON_NAME]"
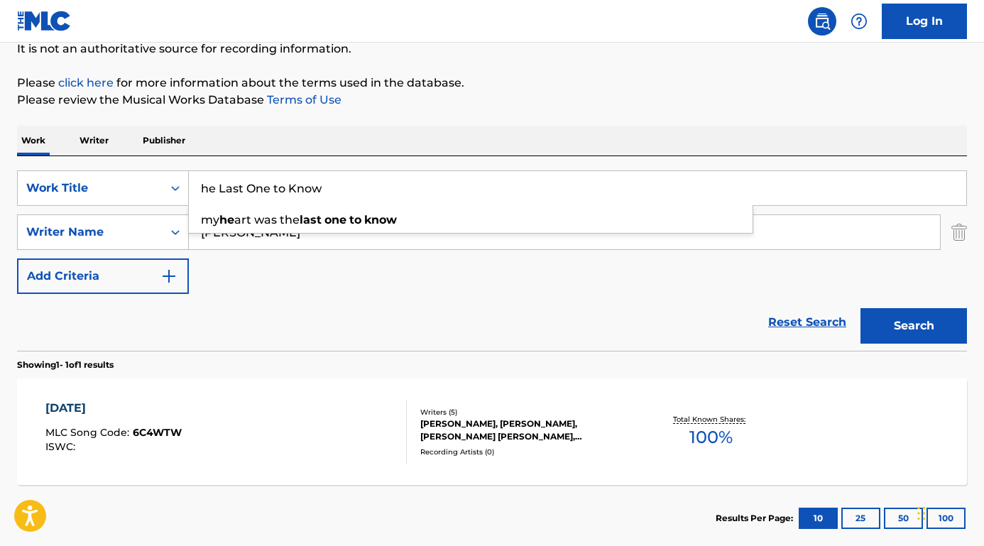
click at [202, 190] on input "he Last One to Know" at bounding box center [577, 188] width 777 height 34
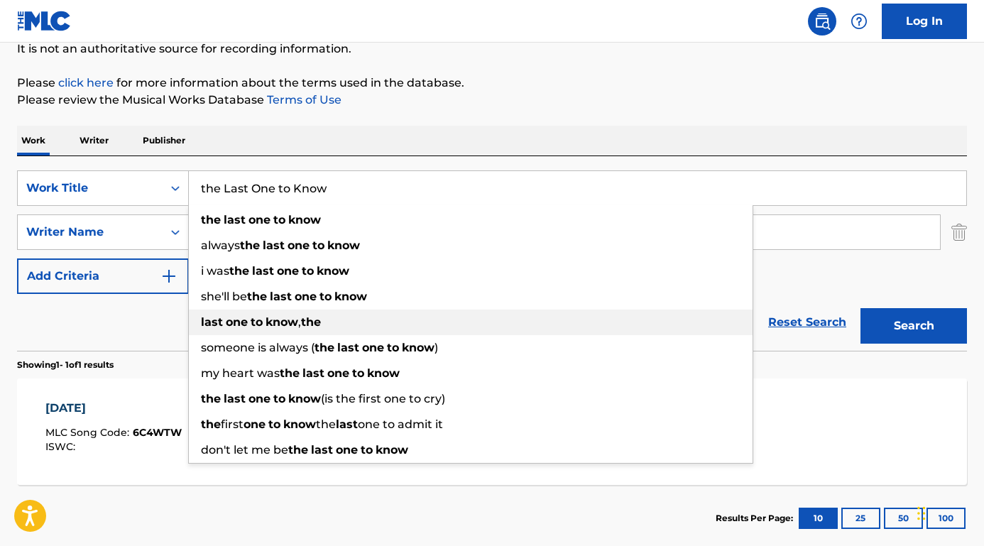
click at [316, 322] on strong "the" at bounding box center [311, 321] width 20 height 13
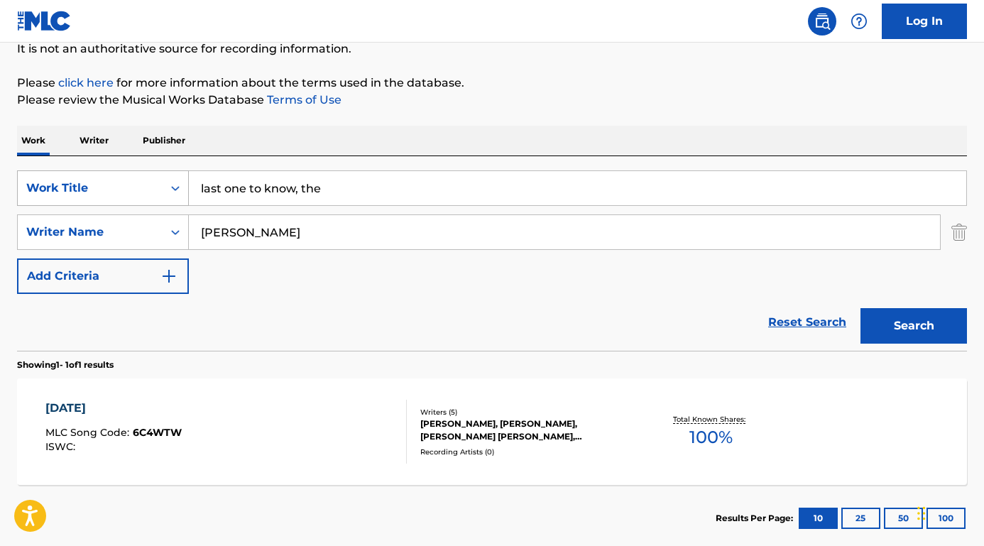
drag, startPoint x: 309, startPoint y: 186, endPoint x: 115, endPoint y: 177, distance: 194.0
click at [115, 177] on div "SearchWithCriteria8e3ae734-4edd-4882-b97f-d157e71494fb Work Title last one to k…" at bounding box center [492, 187] width 950 height 35
click at [192, 189] on input "last one to know, the" at bounding box center [577, 188] width 777 height 34
drag, startPoint x: 321, startPoint y: 191, endPoint x: 466, endPoint y: 200, distance: 145.8
click at [466, 200] on input "the last one to know, the" at bounding box center [577, 188] width 777 height 34
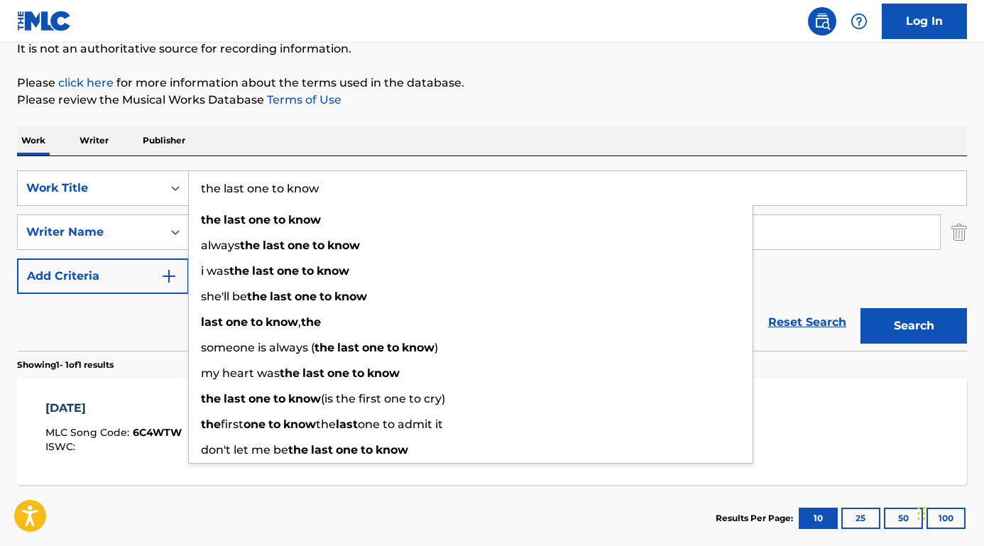
type input "the last one to know"
click at [912, 335] on button "Search" at bounding box center [913, 325] width 106 height 35
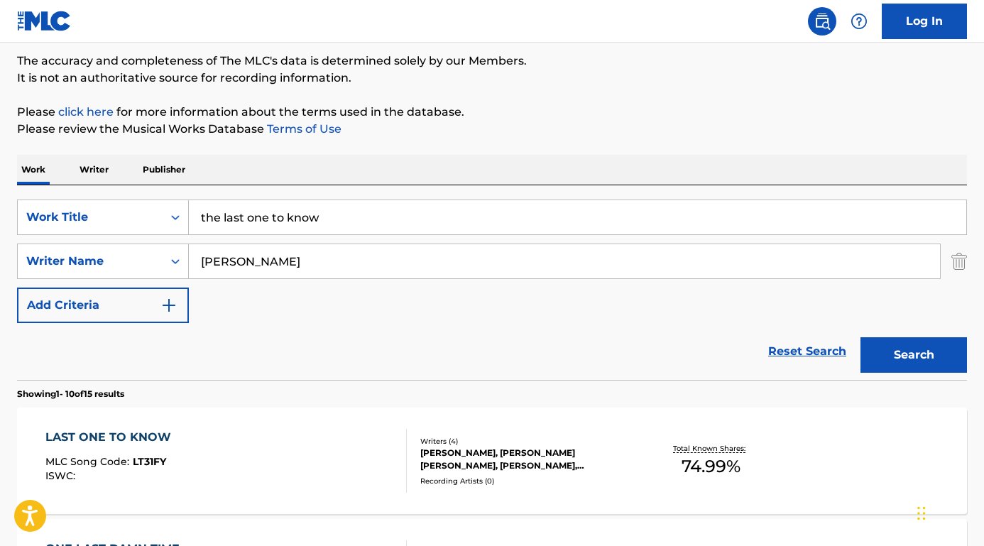
scroll to position [119, 0]
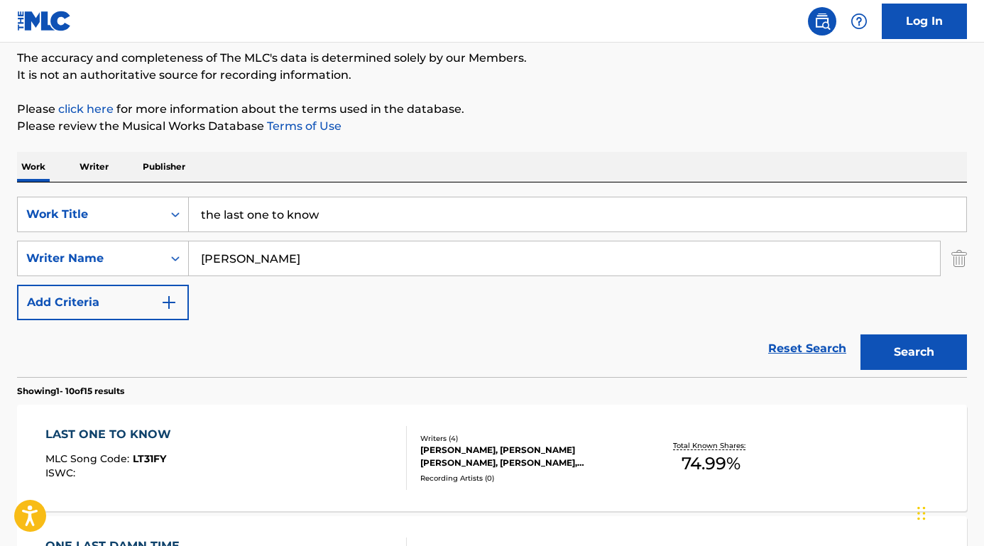
click at [130, 432] on div "LAST ONE TO KNOW" at bounding box center [111, 434] width 133 height 17
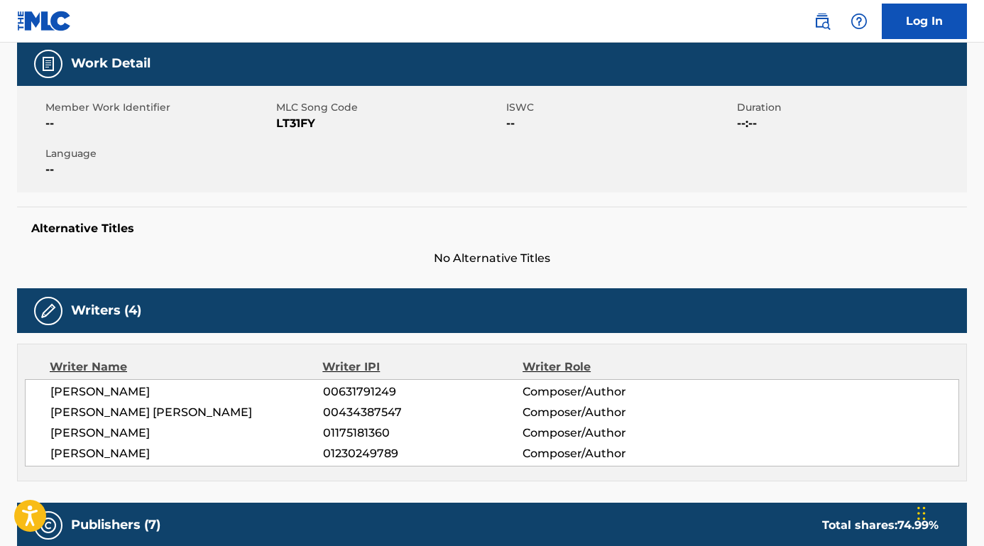
scroll to position [261, 0]
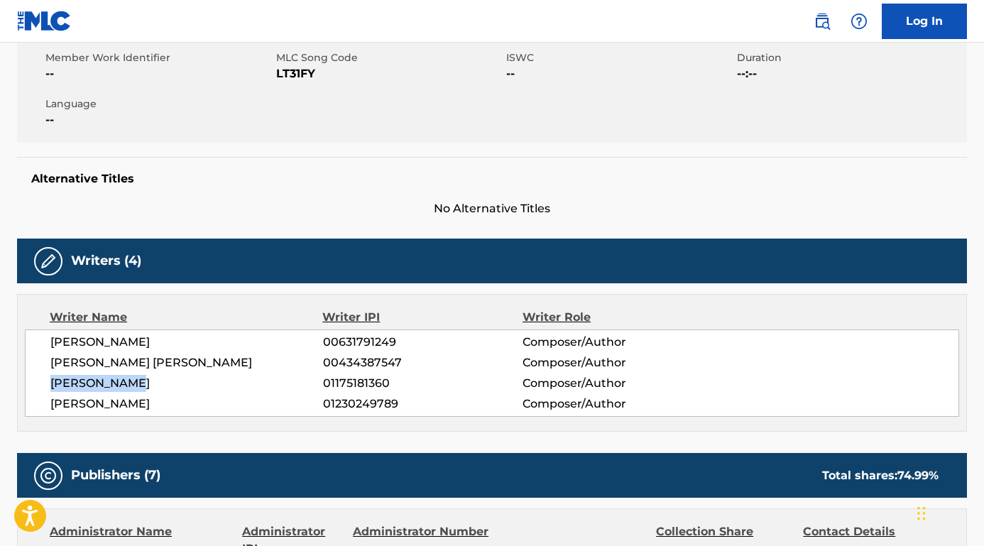
drag, startPoint x: 165, startPoint y: 380, endPoint x: 24, endPoint y: 381, distance: 140.6
click at [24, 381] on div "Writer Name Writer IPI Writer Role [PERSON_NAME] 00631791249 Composer/Author [P…" at bounding box center [492, 363] width 950 height 138
drag, startPoint x: 204, startPoint y: 339, endPoint x: 26, endPoint y: 341, distance: 178.2
click at [26, 341] on div "[PERSON_NAME] 00631791249 Composer/Author [PERSON_NAME] [PERSON_NAME] 004343875…" at bounding box center [492, 372] width 934 height 87
drag, startPoint x: 180, startPoint y: 361, endPoint x: 23, endPoint y: 363, distance: 156.2
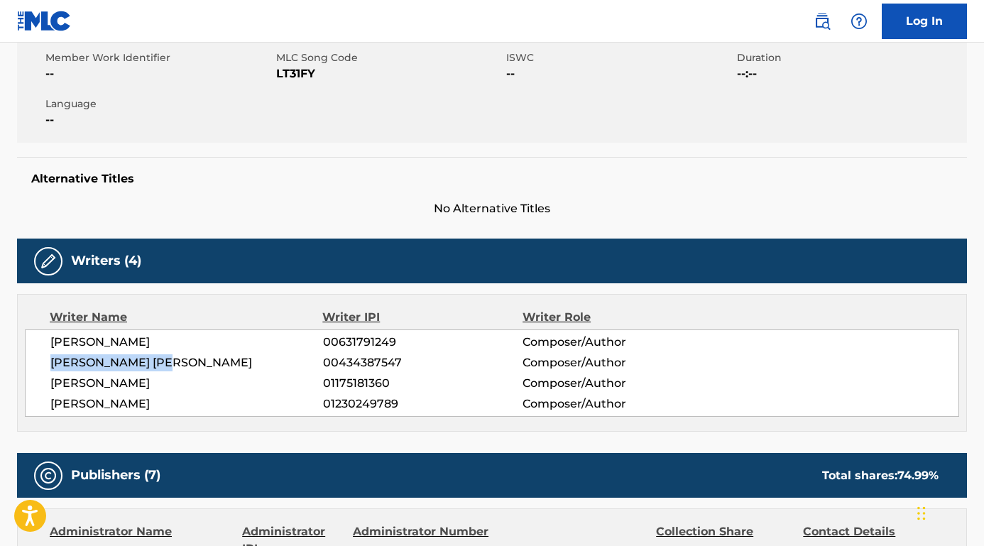
click at [23, 363] on div "Writer Name Writer IPI Writer Role [PERSON_NAME] 00631791249 Composer/Author [P…" at bounding box center [492, 363] width 950 height 138
drag, startPoint x: 201, startPoint y: 400, endPoint x: 45, endPoint y: 401, distance: 155.5
click at [45, 401] on div "[PERSON_NAME] 00631791249 Composer/Author [PERSON_NAME] [PERSON_NAME] 004343875…" at bounding box center [492, 372] width 934 height 87
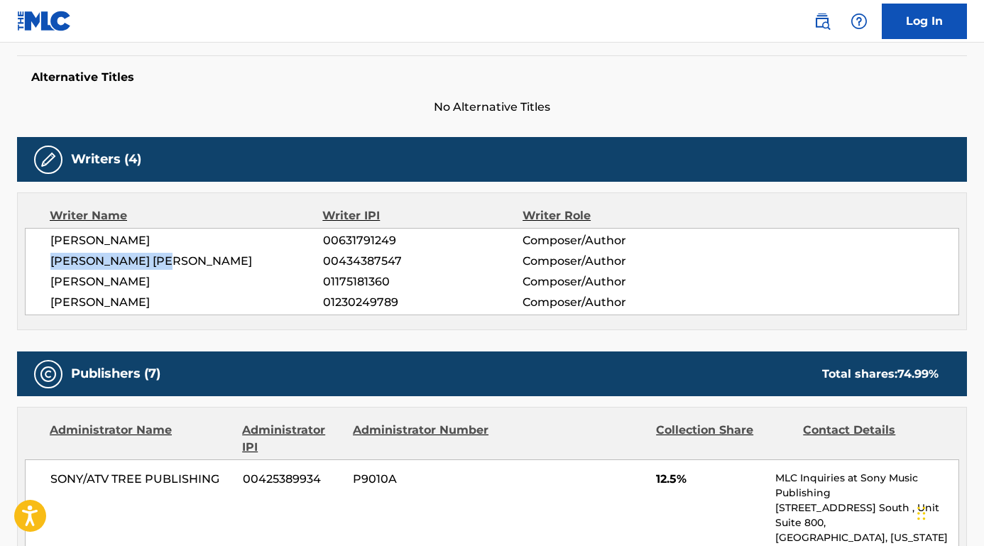
scroll to position [405, 0]
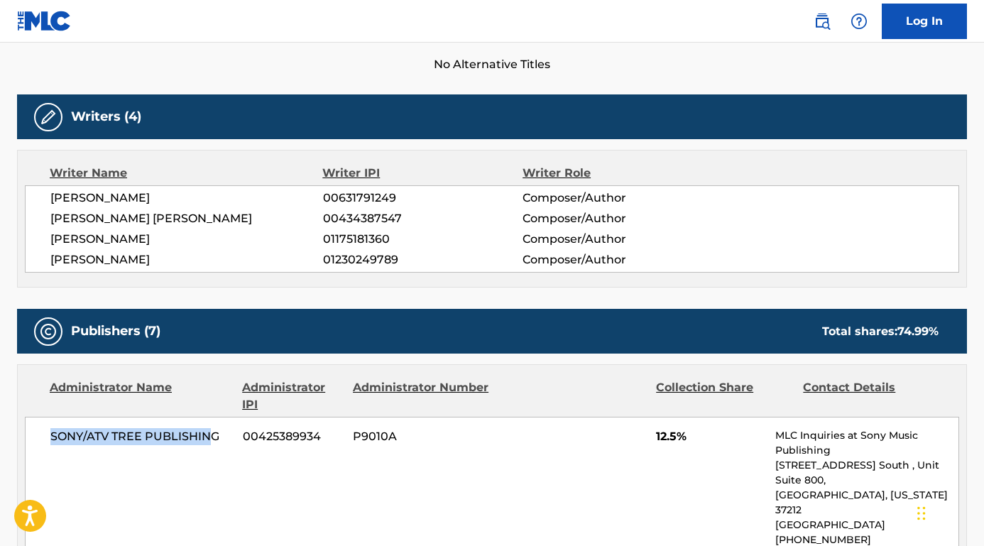
drag, startPoint x: 214, startPoint y: 434, endPoint x: 46, endPoint y: 434, distance: 167.5
click at [46, 434] on div "SONY/ATV TREE PUBLISHING 00425389934 P9010A 12.5% MLC Inquiries at Sony Music P…" at bounding box center [492, 495] width 934 height 157
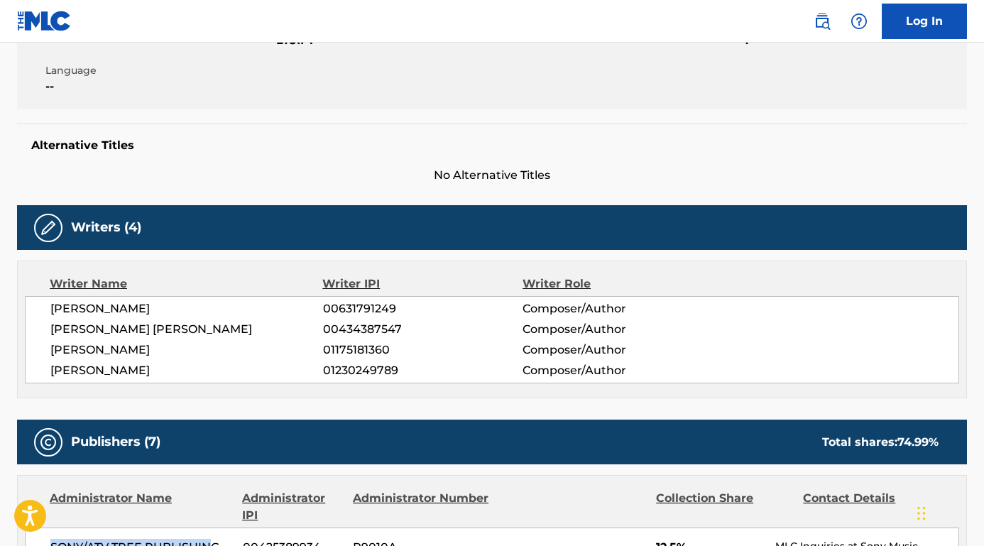
scroll to position [132, 0]
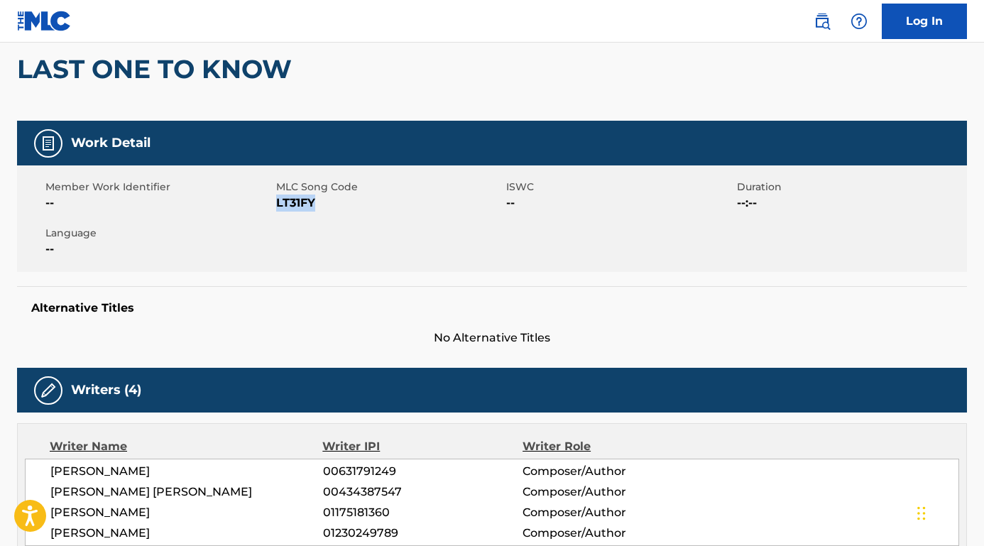
drag, startPoint x: 329, startPoint y: 199, endPoint x: 277, endPoint y: 202, distance: 52.6
click at [277, 202] on span "LT31FY" at bounding box center [389, 203] width 227 height 17
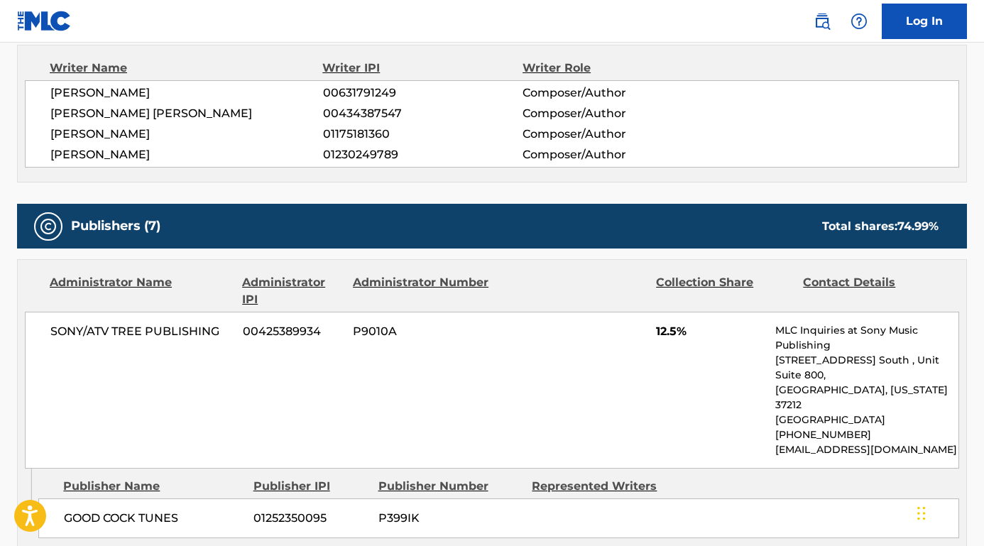
scroll to position [566, 0]
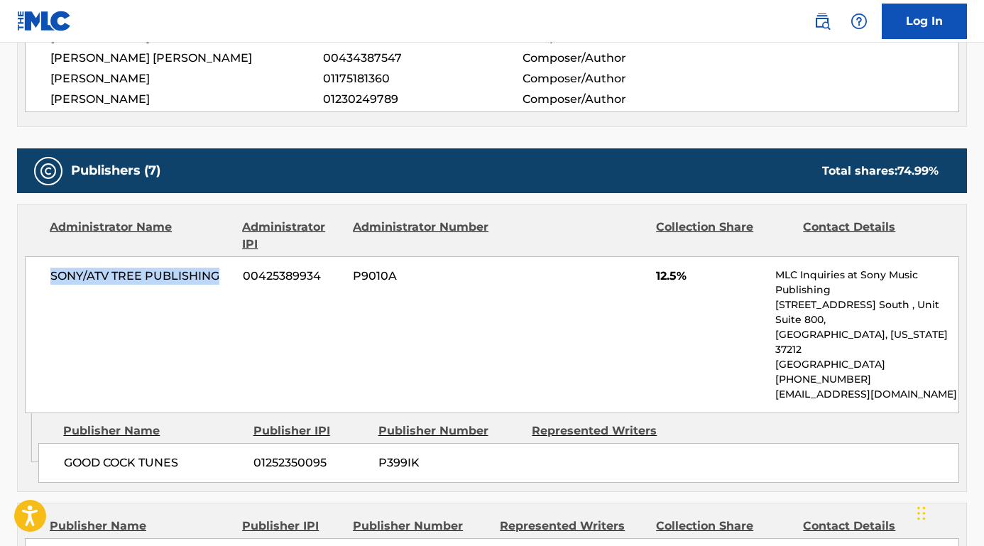
drag, startPoint x: 224, startPoint y: 274, endPoint x: 45, endPoint y: 273, distance: 178.2
click at [45, 273] on div "SONY/ATV TREE PUBLISHING 00425389934 P9010A 12.5% MLC Inquiries at Sony Music P…" at bounding box center [492, 334] width 934 height 157
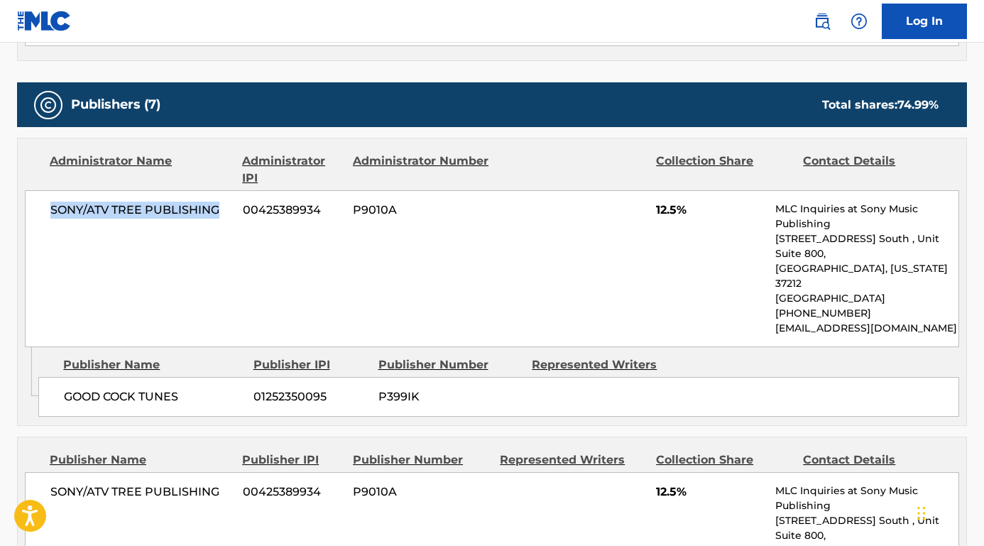
scroll to position [640, 0]
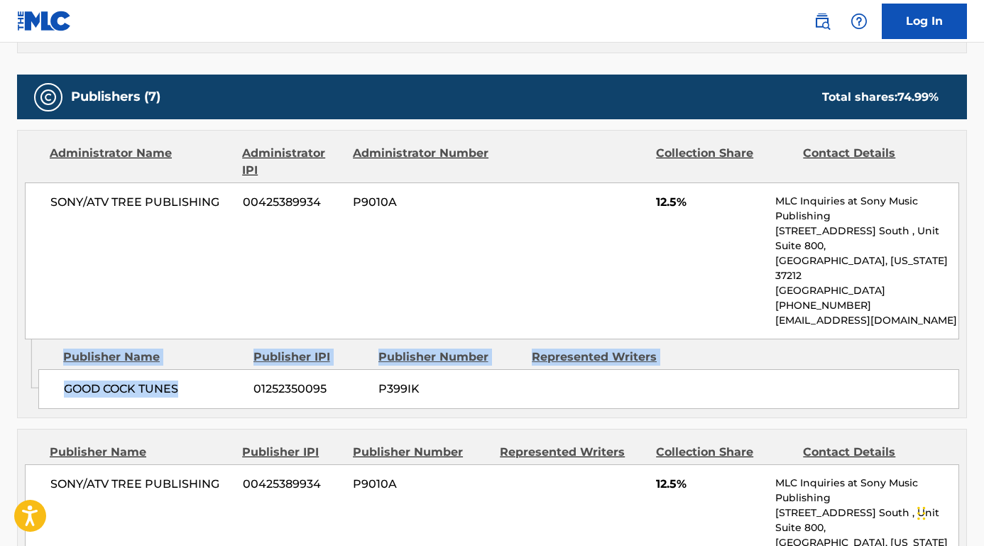
drag, startPoint x: 186, startPoint y: 376, endPoint x: 38, endPoint y: 374, distance: 147.7
click at [38, 374] on div "GOOD COCK TUNES 01252350095 P399IK" at bounding box center [498, 389] width 921 height 40
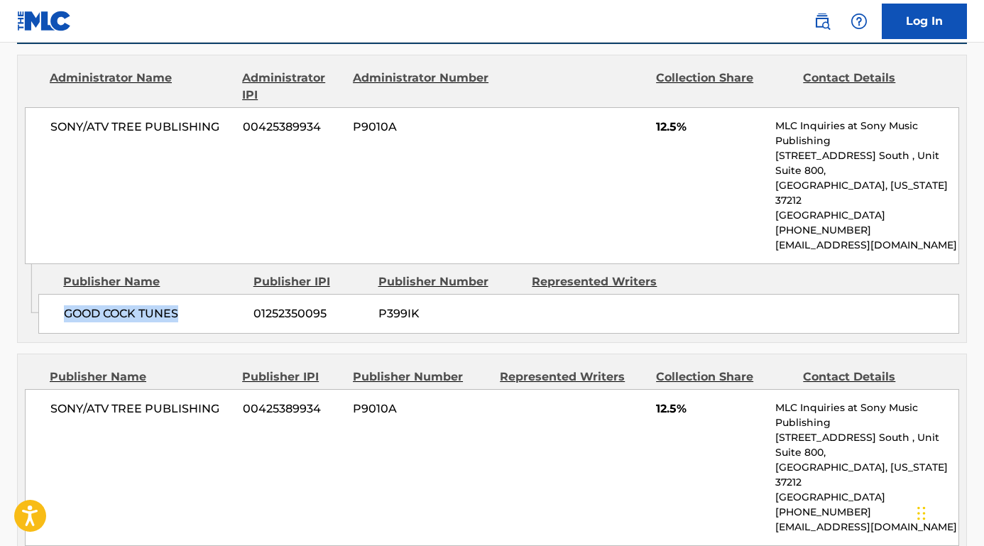
scroll to position [697, 0]
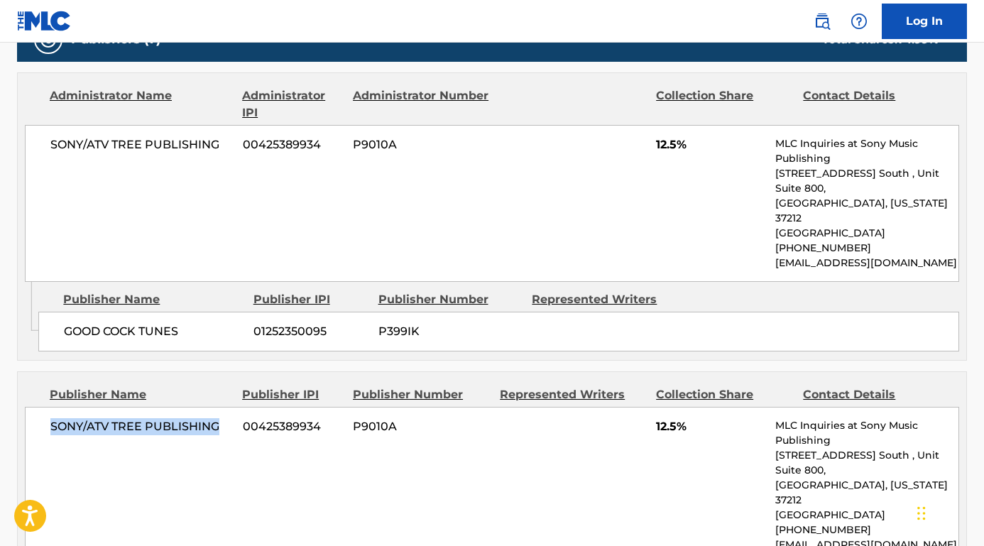
drag, startPoint x: 228, startPoint y: 410, endPoint x: 9, endPoint y: 399, distance: 219.7
click at [9, 399] on div "< Back to public search results Copy work link LAST ONE TO KNOW Work Detail Mem…" at bounding box center [492, 498] width 984 height 2235
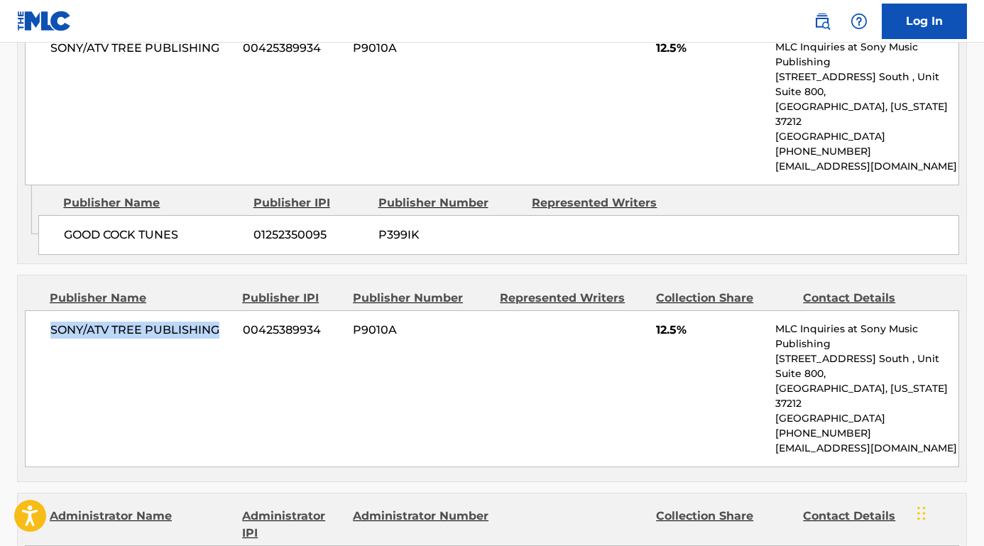
scroll to position [841, 0]
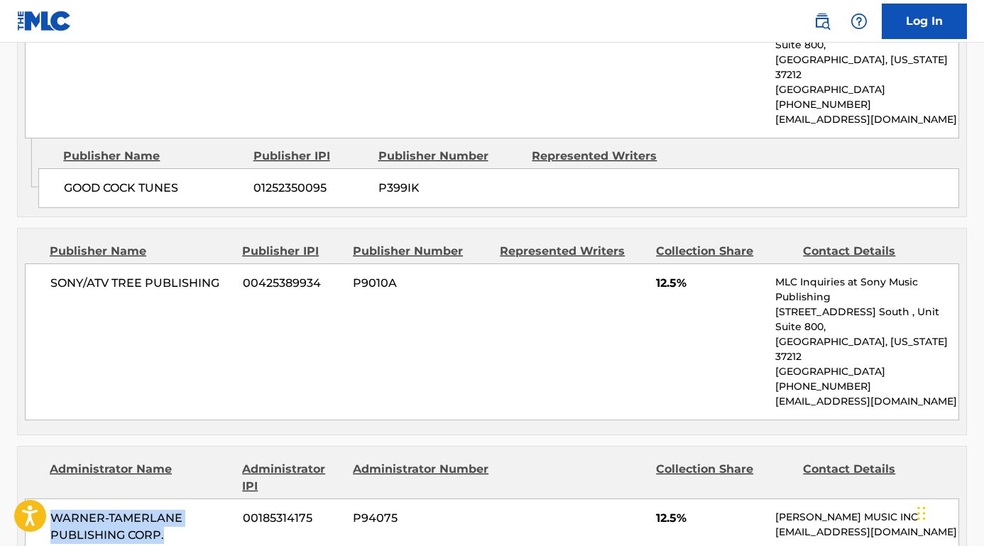
drag, startPoint x: 164, startPoint y: 496, endPoint x: 51, endPoint y: 481, distance: 113.8
click at [51, 510] on span "WARNER-TAMERLANE PUBLISHING CORP." at bounding box center [141, 527] width 182 height 34
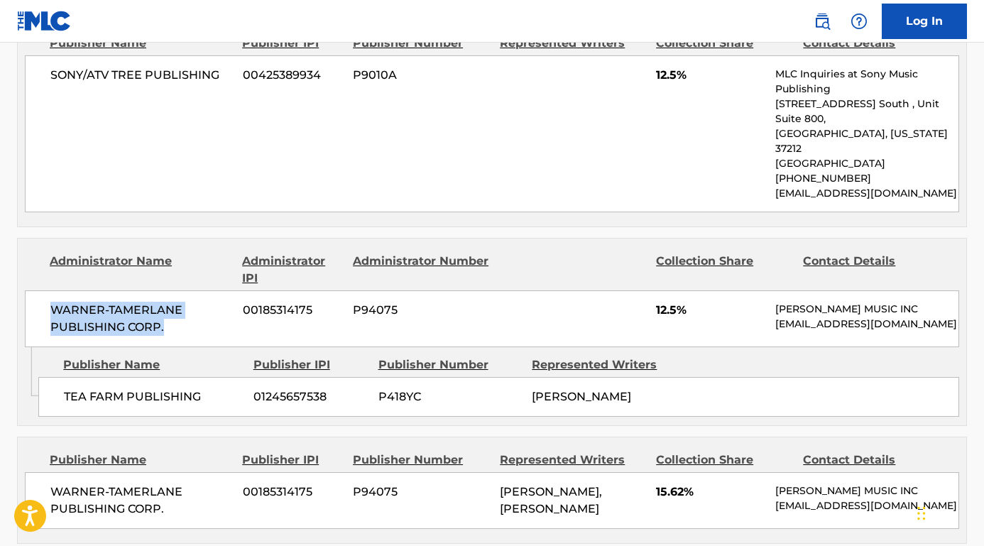
scroll to position [1070, 0]
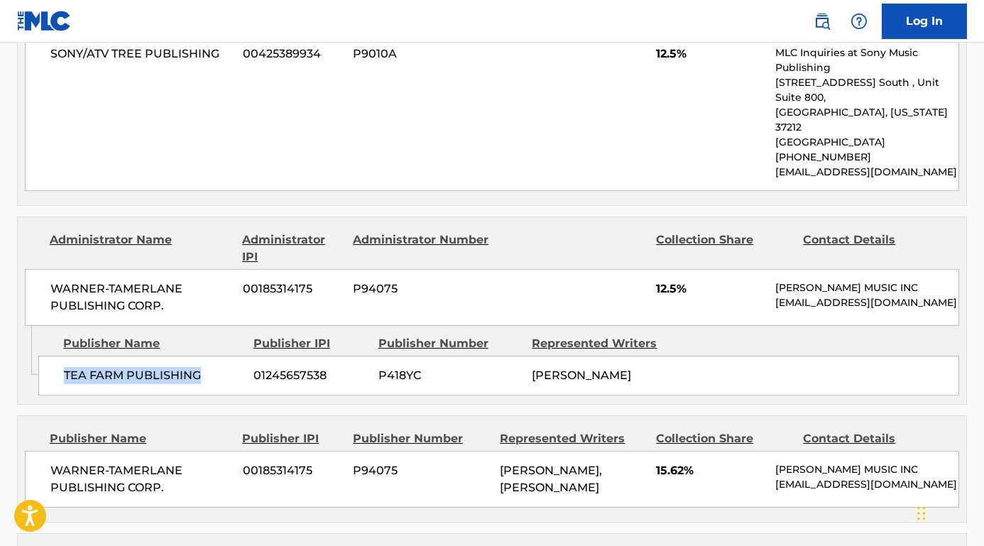
drag, startPoint x: 204, startPoint y: 354, endPoint x: 63, endPoint y: 356, distance: 141.3
click at [64, 367] on span "TEA FARM PUBLISHING" at bounding box center [153, 375] width 179 height 17
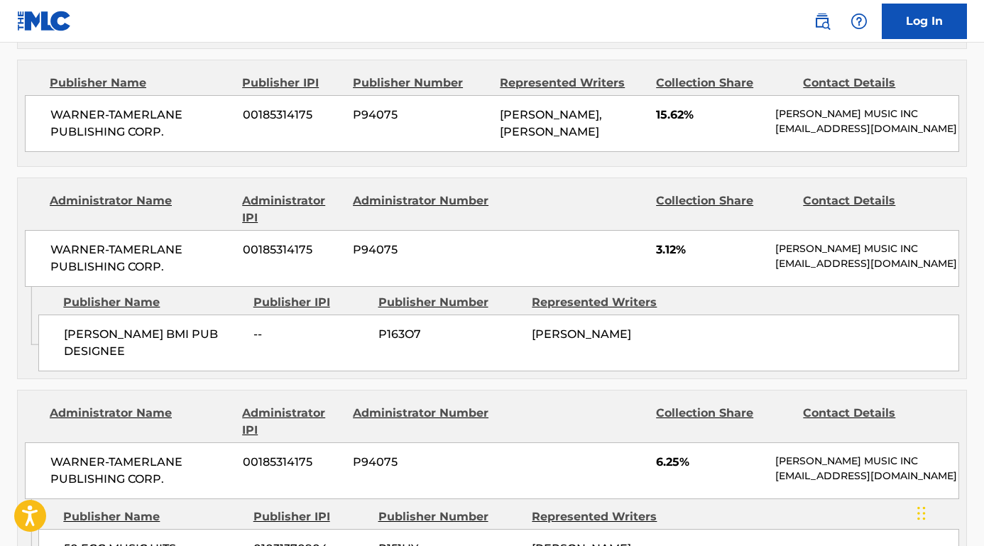
scroll to position [1434, 0]
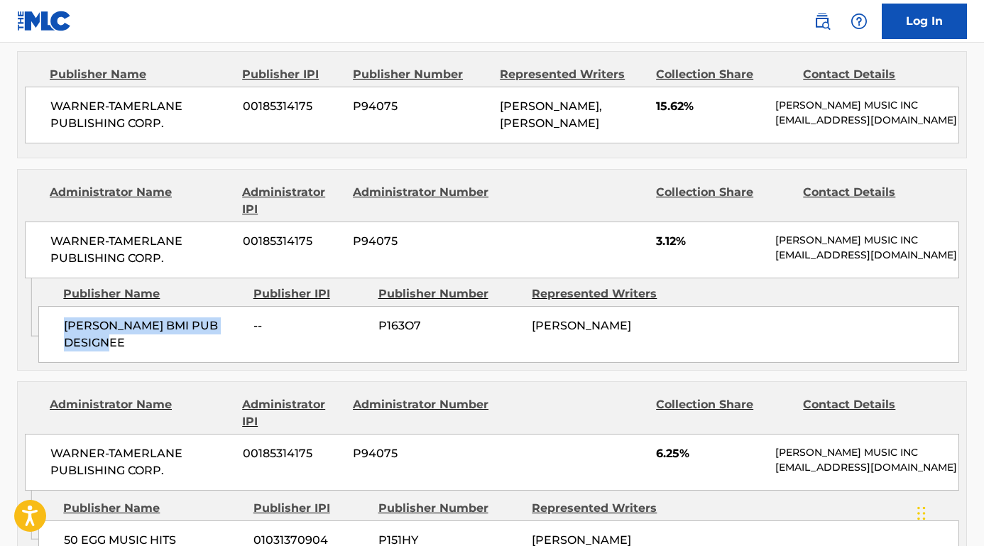
drag, startPoint x: 126, startPoint y: 362, endPoint x: 54, endPoint y: 343, distance: 74.9
click at [54, 343] on div "[PERSON_NAME] BMI PUB DESIGNEE -- P163O7 [PERSON_NAME]" at bounding box center [498, 334] width 921 height 57
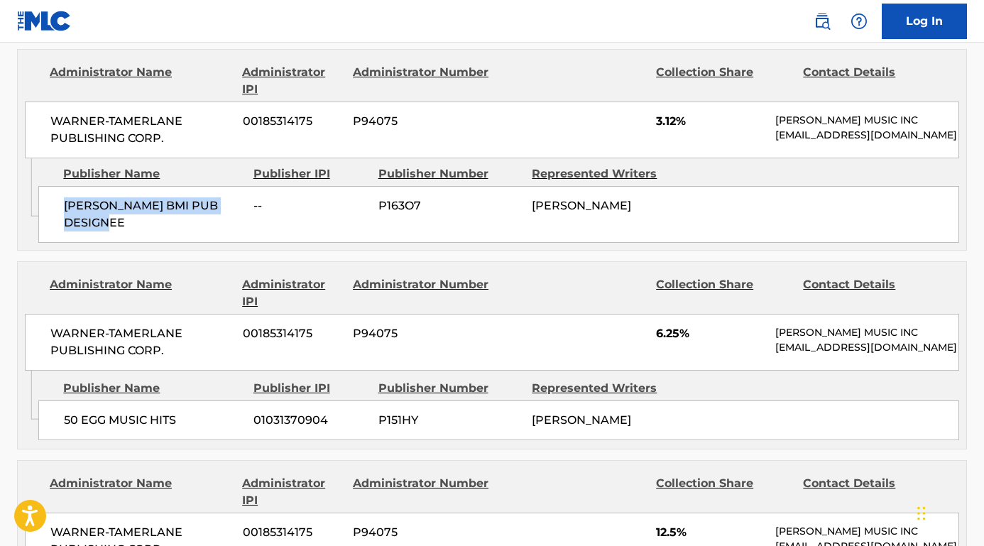
scroll to position [1577, 0]
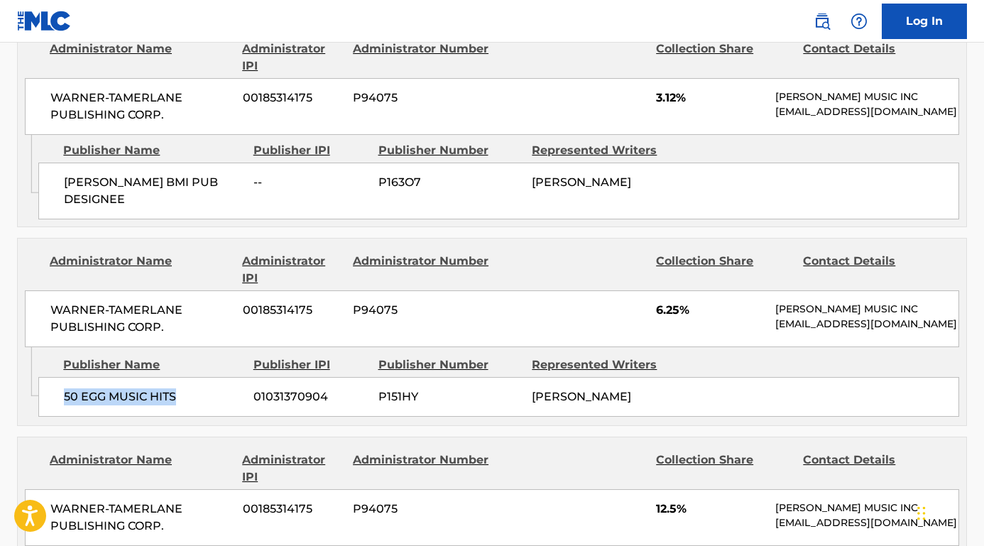
drag, startPoint x: 188, startPoint y: 427, endPoint x: 47, endPoint y: 427, distance: 141.3
click at [47, 417] on div "50 EGG MUSIC HITS 01031370904 P151HY [PERSON_NAME]" at bounding box center [498, 397] width 921 height 40
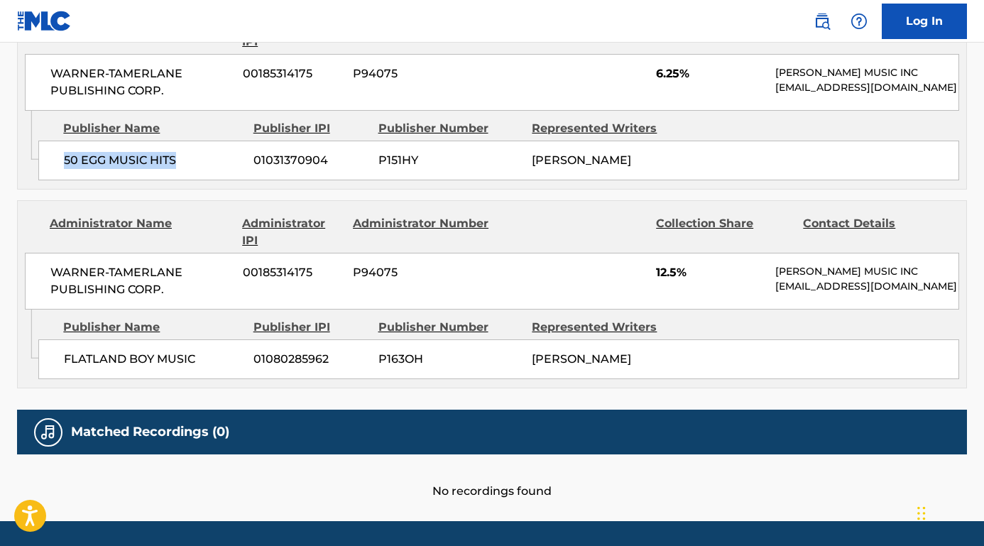
scroll to position [1832, 0]
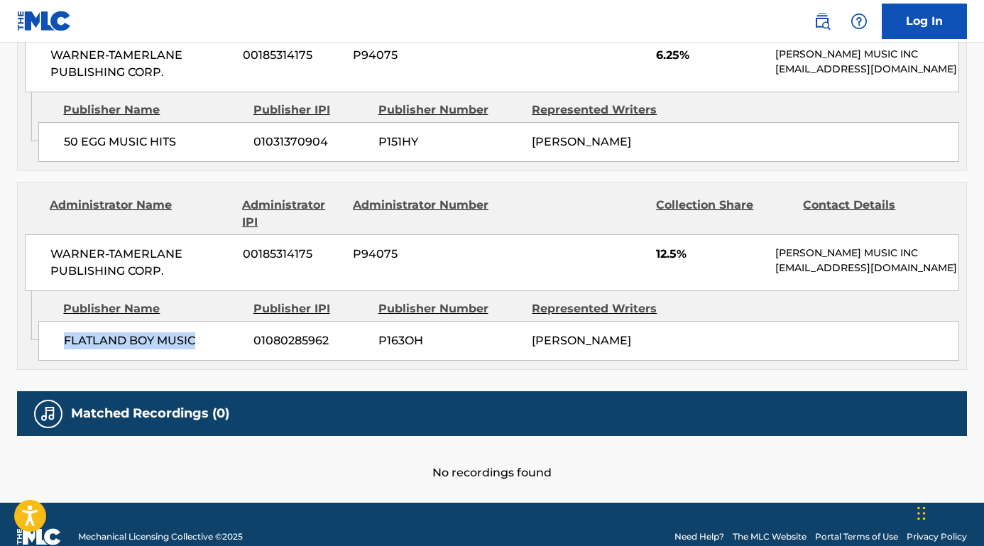
drag, startPoint x: 199, startPoint y: 379, endPoint x: 61, endPoint y: 379, distance: 137.7
click at [61, 361] on div "FLATLAND BOY MUSIC 01080285962 P163OH [PERSON_NAME]" at bounding box center [498, 341] width 921 height 40
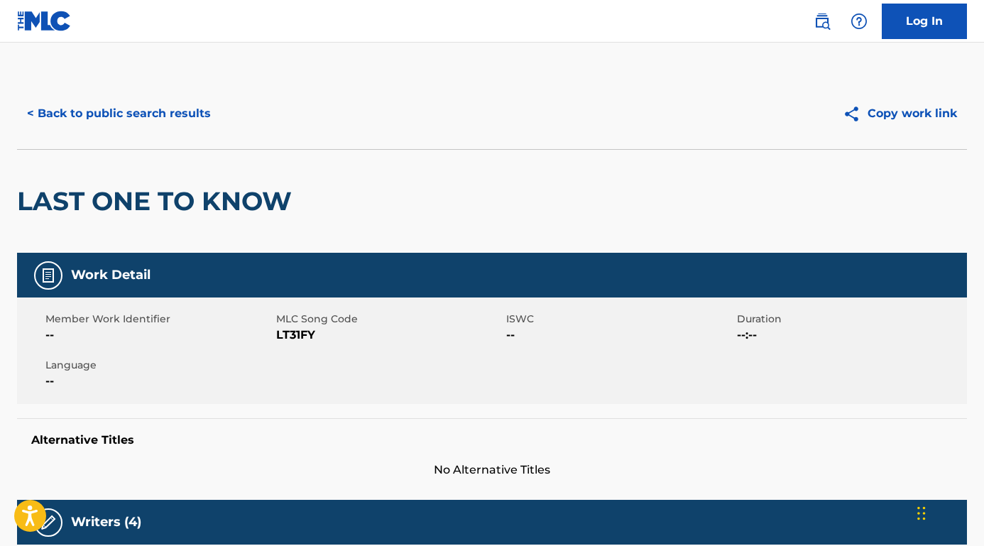
scroll to position [0, 0]
click at [144, 122] on button "< Back to public search results" at bounding box center [119, 113] width 204 height 35
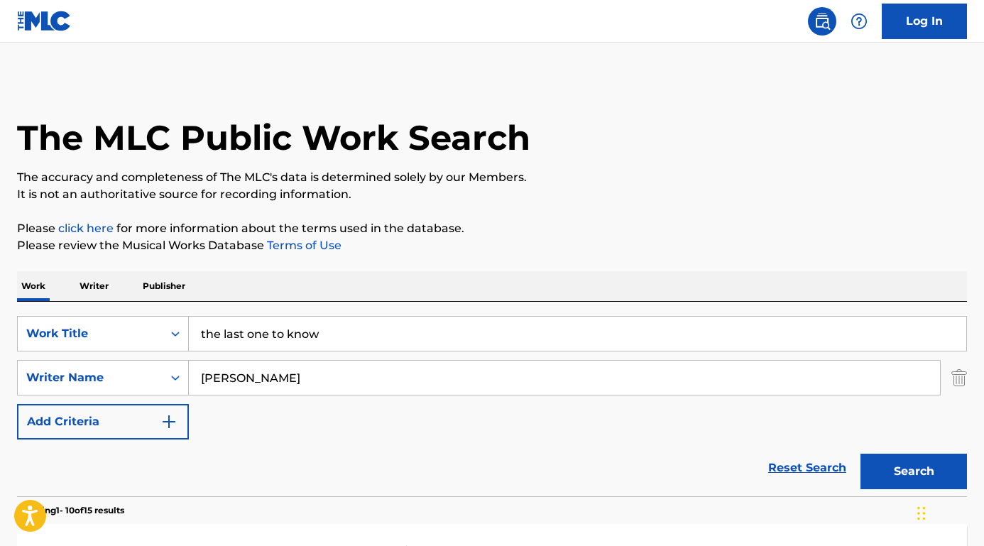
scroll to position [119, 0]
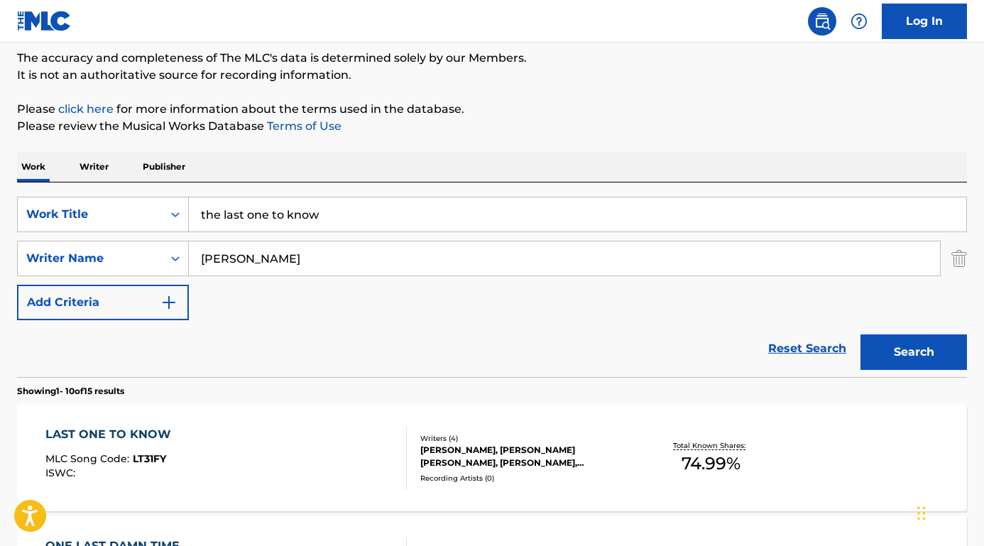
drag, startPoint x: 283, startPoint y: 257, endPoint x: 190, endPoint y: 252, distance: 93.8
click at [192, 253] on input "[PERSON_NAME]" at bounding box center [564, 258] width 751 height 34
paste input "[PERSON_NAME]"
type input "[PERSON_NAME]"
drag, startPoint x: 346, startPoint y: 222, endPoint x: 132, endPoint y: 205, distance: 215.1
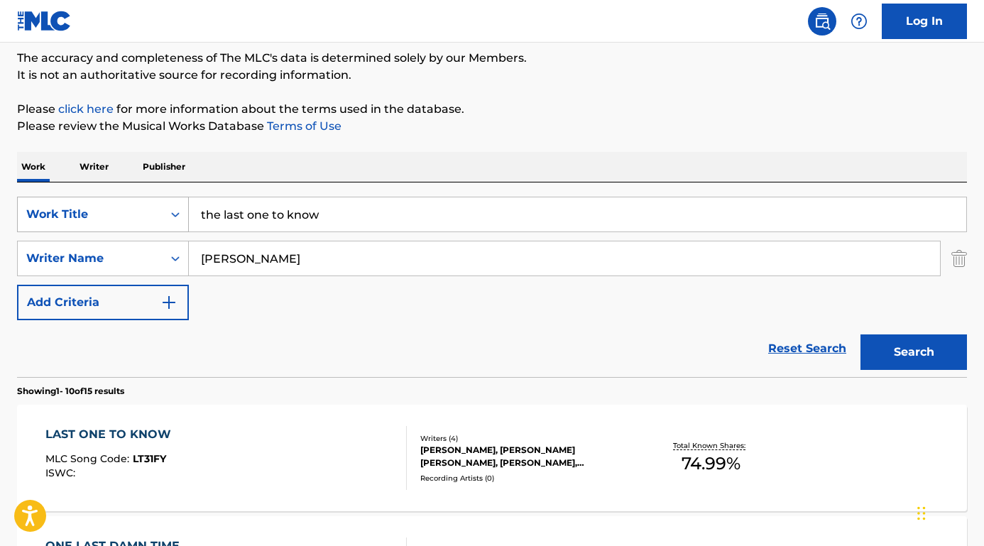
click at [132, 205] on div "SearchWithCriteria8e3ae734-4edd-4882-b97f-d157e71494fb Work Title the last one …" at bounding box center [492, 214] width 950 height 35
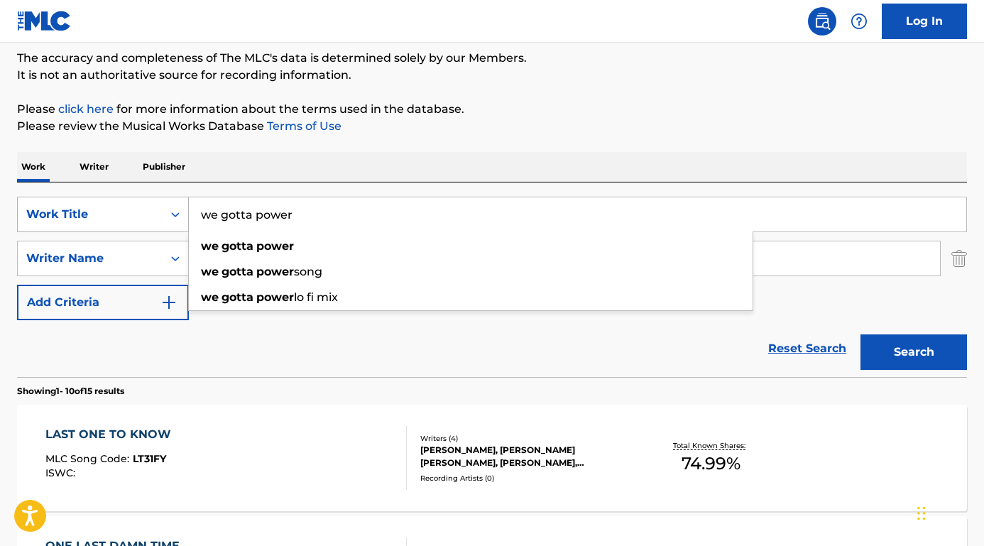
type input "we gotta power"
click at [914, 352] on button "Search" at bounding box center [913, 351] width 106 height 35
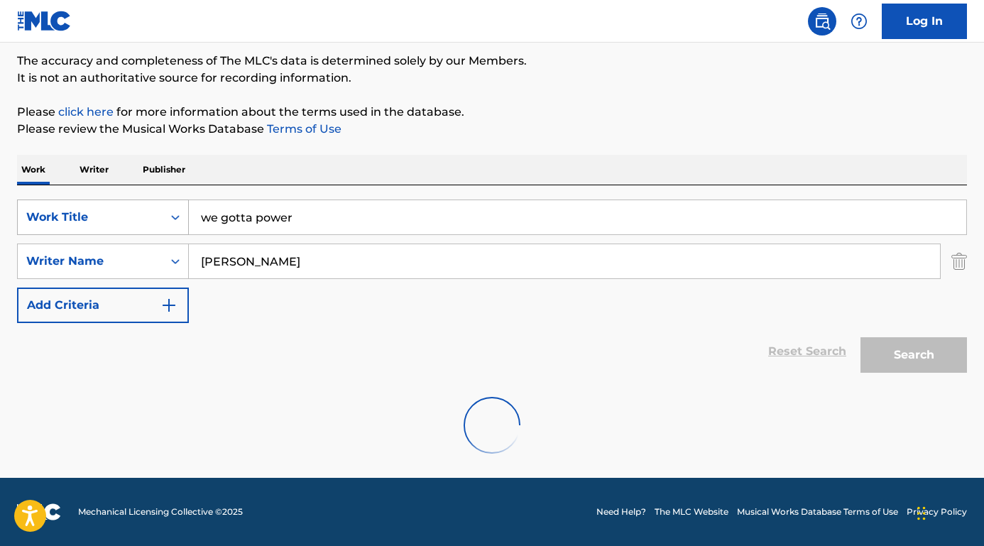
scroll to position [116, 0]
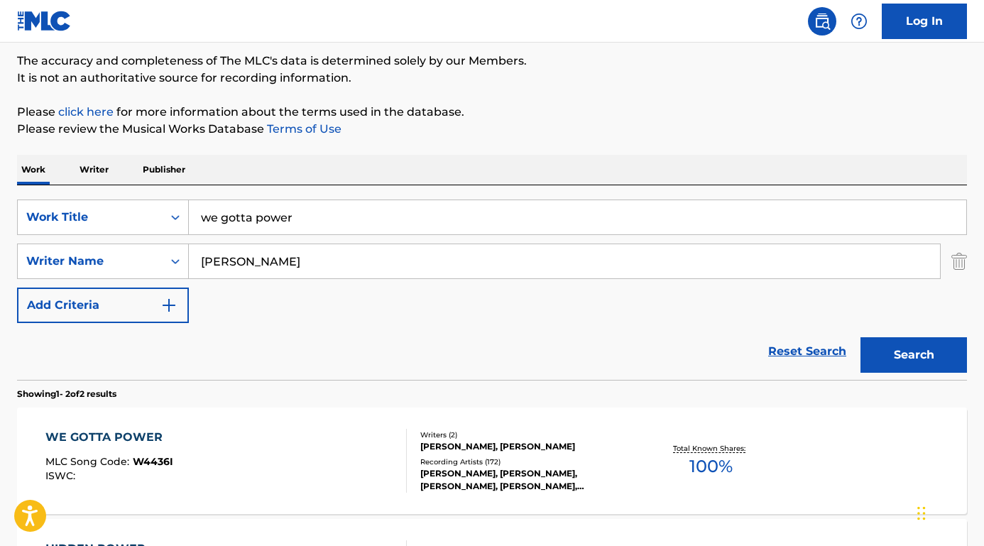
click at [143, 433] on div "WE GOTTA POWER" at bounding box center [109, 437] width 128 height 17
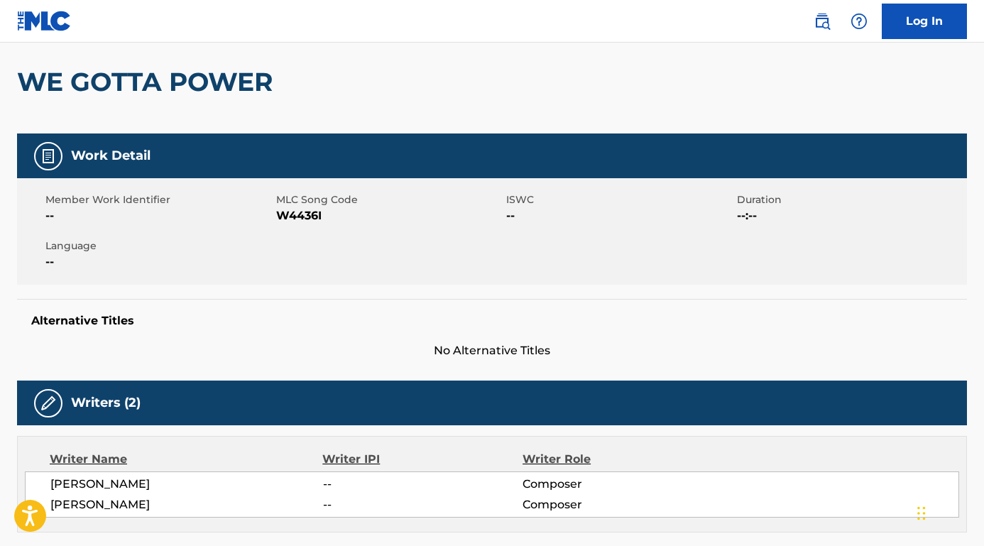
scroll to position [200, 0]
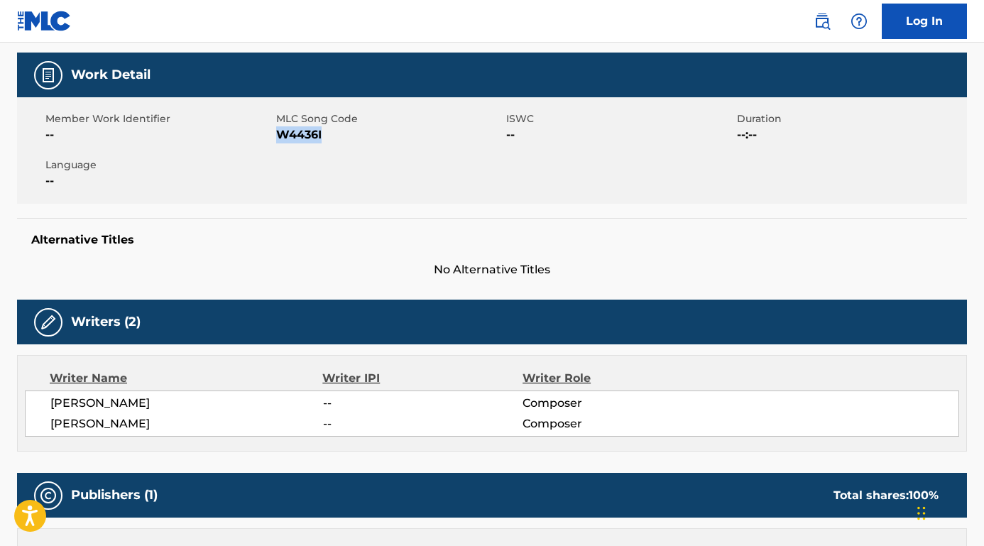
drag, startPoint x: 324, startPoint y: 136, endPoint x: 276, endPoint y: 135, distance: 48.3
click at [276, 135] on span "W4436I" at bounding box center [389, 134] width 227 height 17
drag, startPoint x: 167, startPoint y: 407, endPoint x: 47, endPoint y: 406, distance: 120.0
click at [47, 406] on div "[PERSON_NAME] -- Composer [PERSON_NAME] -- Composer" at bounding box center [492, 413] width 934 height 46
drag, startPoint x: 159, startPoint y: 420, endPoint x: 38, endPoint y: 421, distance: 121.4
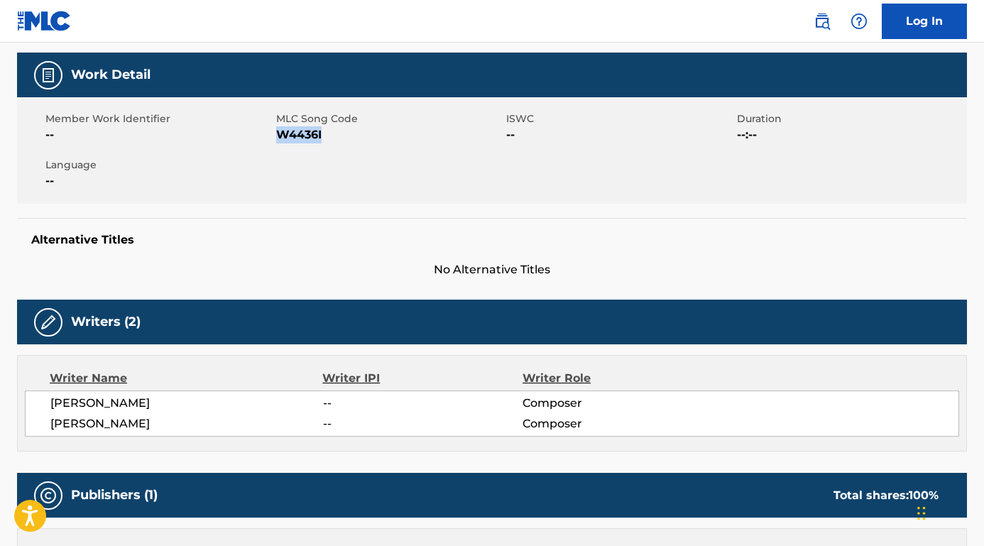
click at [38, 421] on div "[PERSON_NAME] -- Composer [PERSON_NAME] -- Composer" at bounding box center [492, 413] width 934 height 46
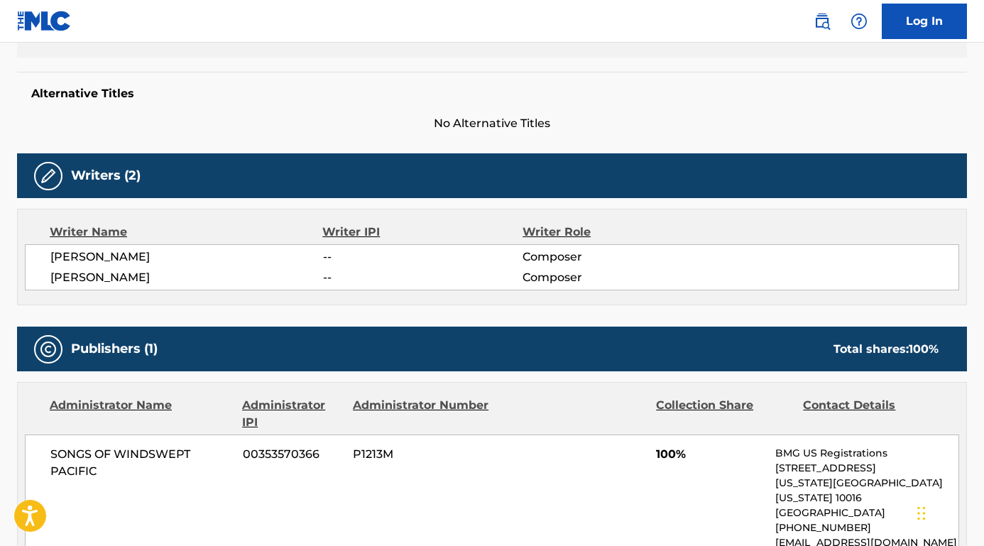
scroll to position [409, 0]
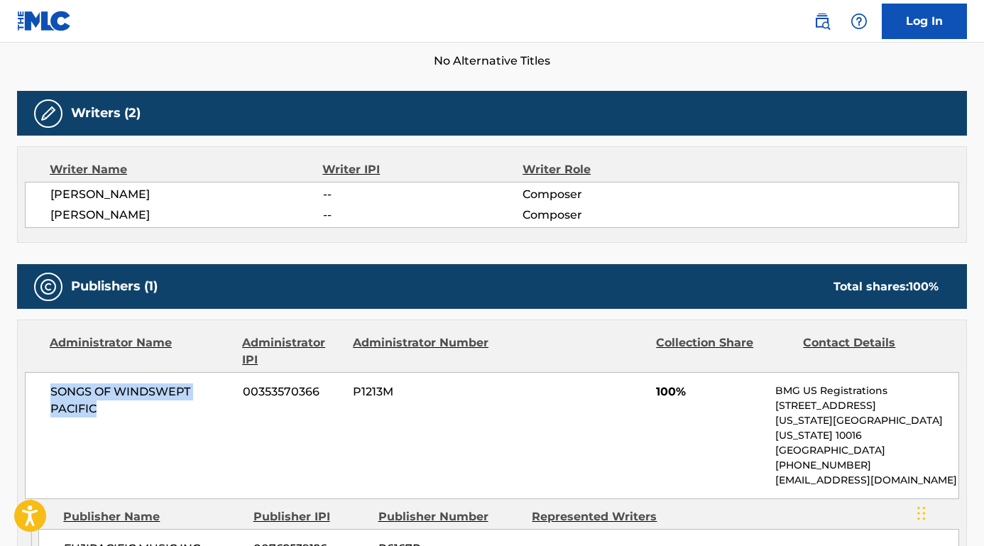
drag, startPoint x: 99, startPoint y: 412, endPoint x: 57, endPoint y: 387, distance: 49.1
click at [48, 391] on div "SONGS OF WINDSWEPT PACIFIC 00353570366 P1213M 100% BMG US Registrations [STREET…" at bounding box center [492, 435] width 934 height 127
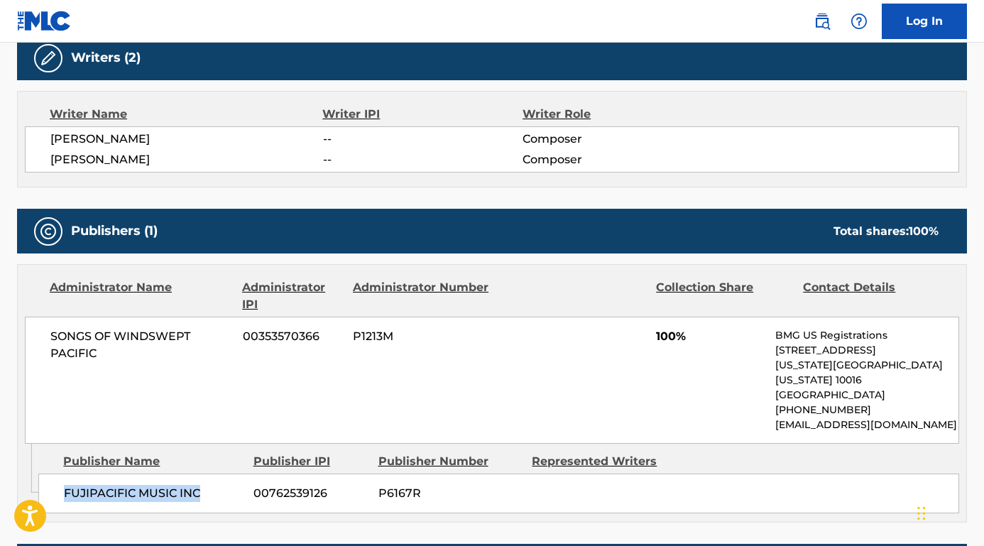
drag, startPoint x: 202, startPoint y: 471, endPoint x: 52, endPoint y: 469, distance: 149.8
click at [52, 474] on div "FUJIPACIFIC MUSIC INC 00762539126 P6167R" at bounding box center [498, 494] width 921 height 40
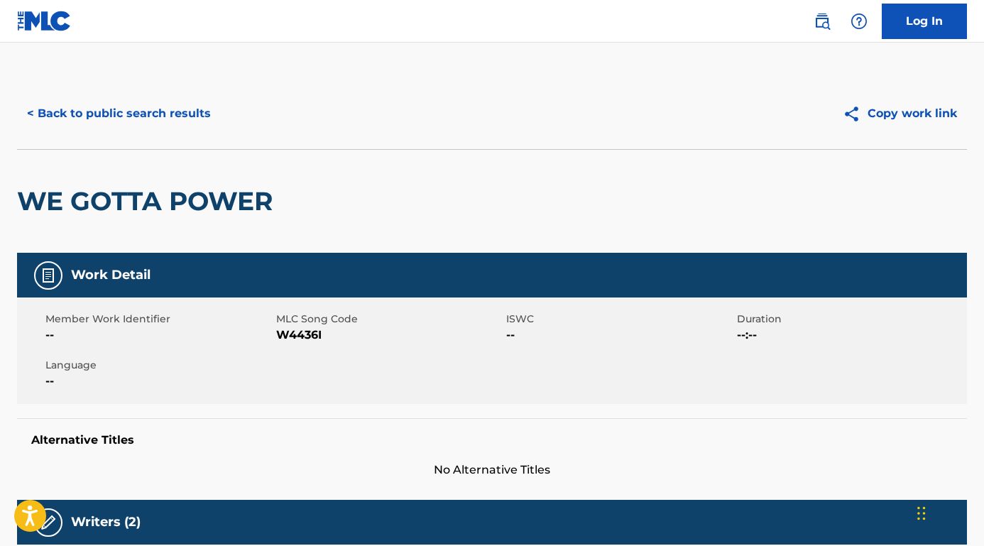
click at [190, 113] on button "< Back to public search results" at bounding box center [119, 113] width 204 height 35
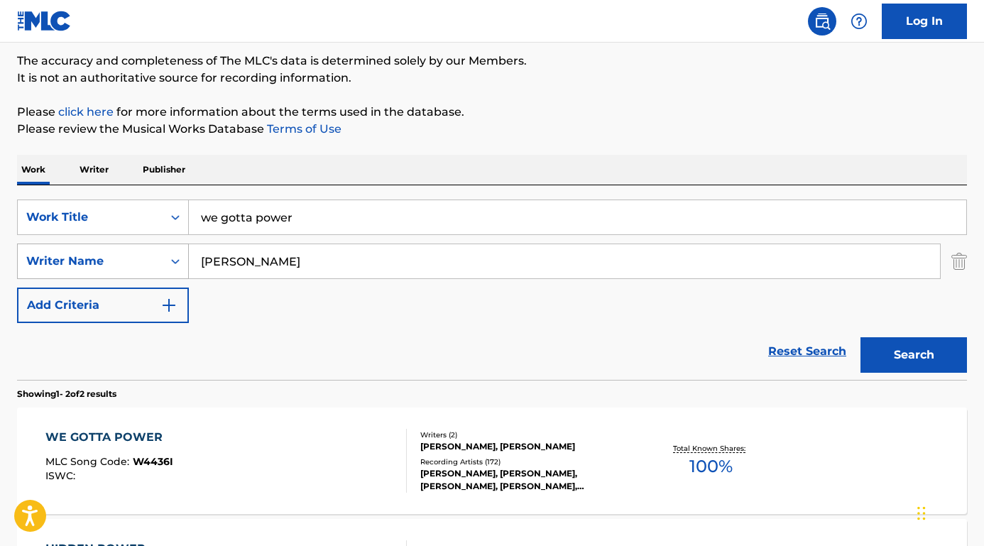
drag, startPoint x: 293, startPoint y: 263, endPoint x: 142, endPoint y: 253, distance: 151.5
click at [142, 253] on div "SearchWithCriteriab9a4668a-ae52-4ec3-b057-b6a410499b93 Writer Name [PERSON_NAME]" at bounding box center [492, 260] width 950 height 35
paste input "[PERSON_NAME]"
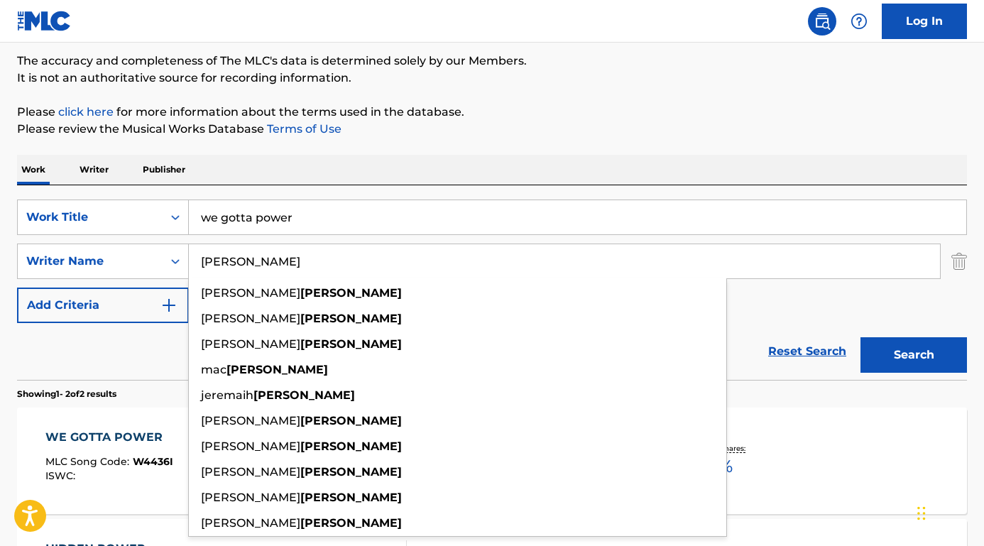
type input "[PERSON_NAME]"
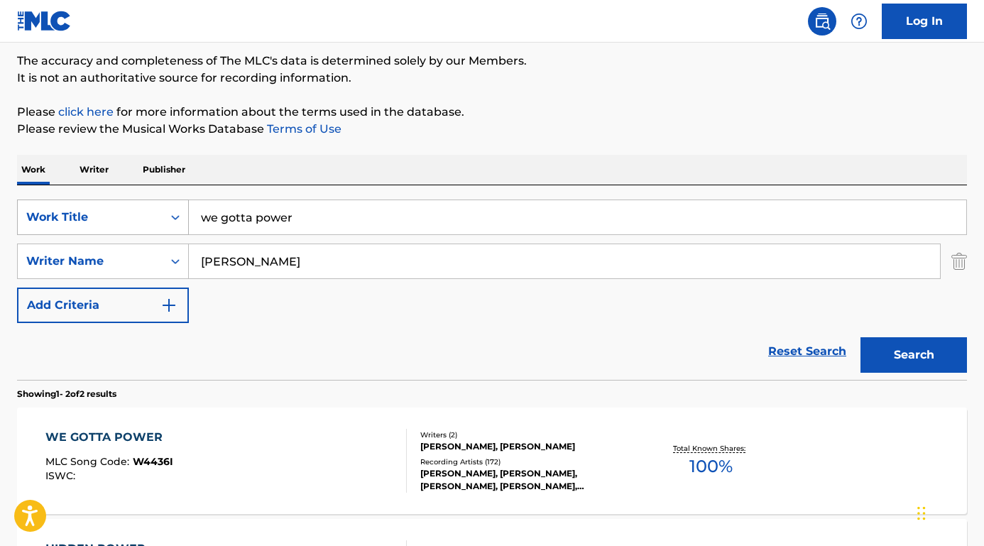
drag, startPoint x: 316, startPoint y: 218, endPoint x: 143, endPoint y: 215, distance: 172.5
click at [143, 215] on div "SearchWithCriteria8e3ae734-4edd-4882-b97f-d157e71494fb Work Title we gotta power" at bounding box center [492, 216] width 950 height 35
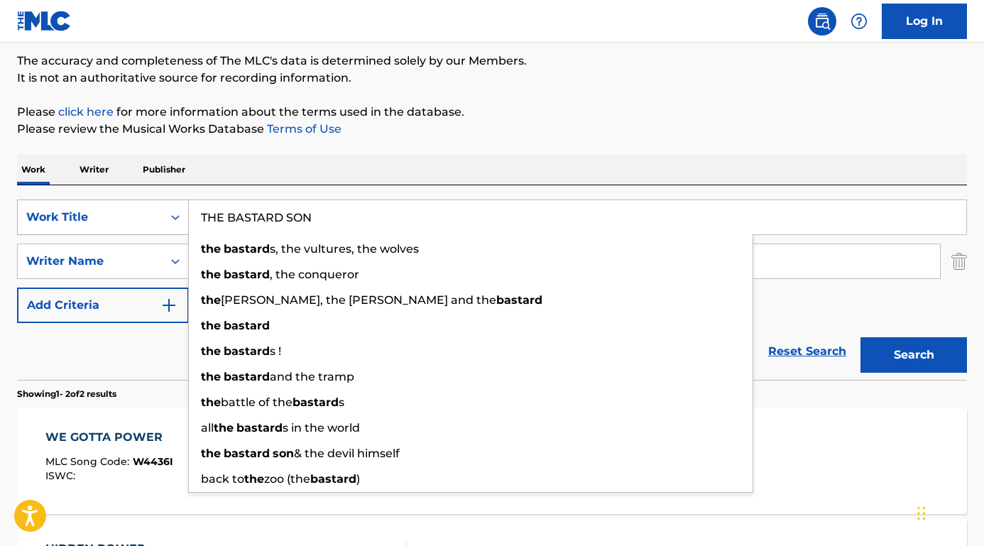
type input "THE BASTARD SON"
click at [914, 355] on button "Search" at bounding box center [913, 354] width 106 height 35
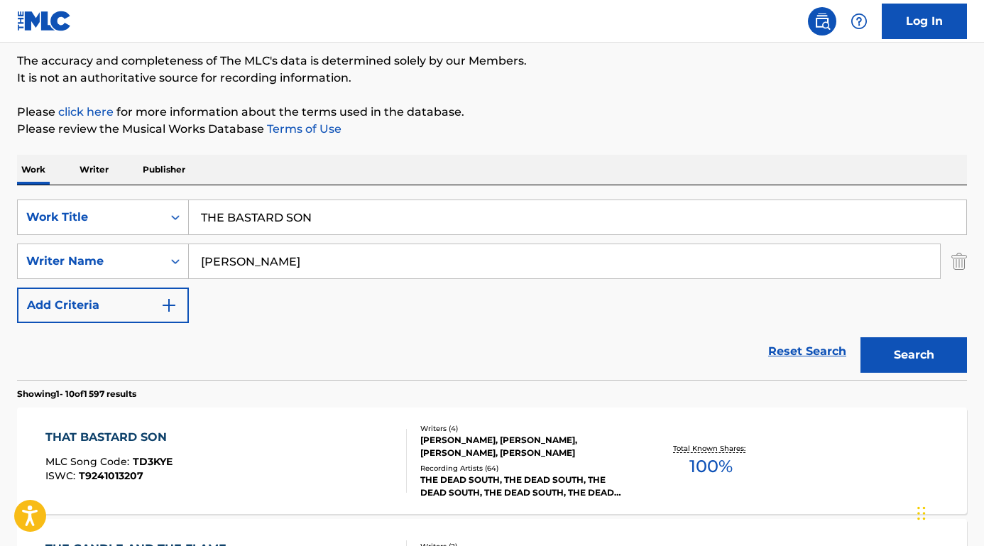
click at [138, 461] on span "TD3KYE" at bounding box center [153, 461] width 40 height 13
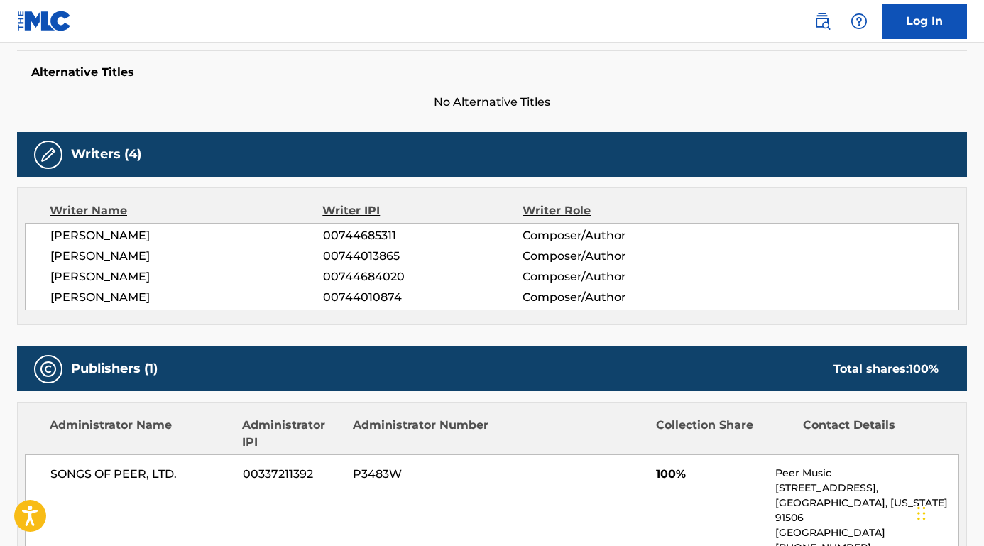
scroll to position [71, 0]
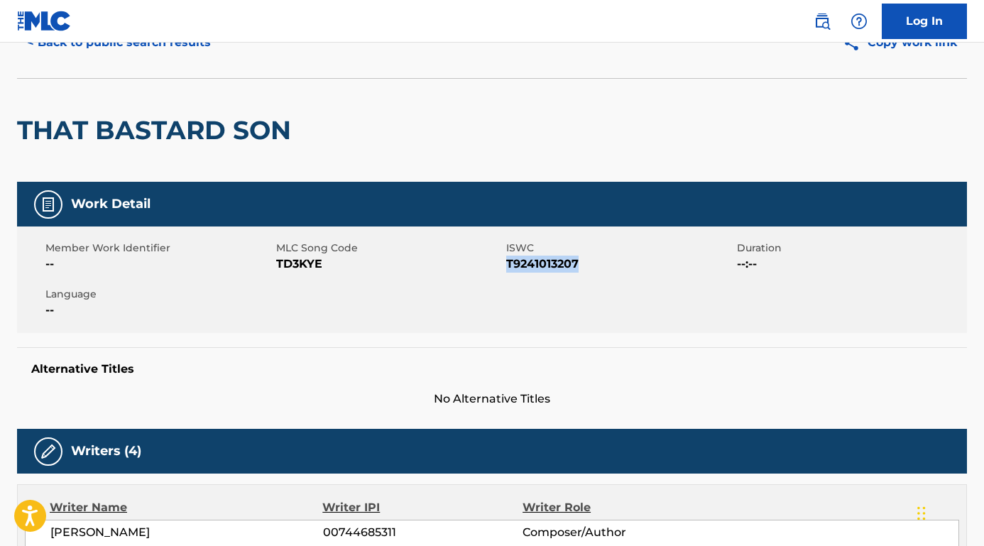
drag, startPoint x: 508, startPoint y: 263, endPoint x: 593, endPoint y: 276, distance: 87.0
click at [593, 276] on div "Member Work Identifier -- MLC Song Code TD3KYE ISWC T9241013207 Duration --:-- …" at bounding box center [492, 279] width 950 height 106
drag, startPoint x: 329, startPoint y: 268, endPoint x: 278, endPoint y: 265, distance: 50.5
click at [278, 265] on span "TD3KYE" at bounding box center [389, 264] width 227 height 17
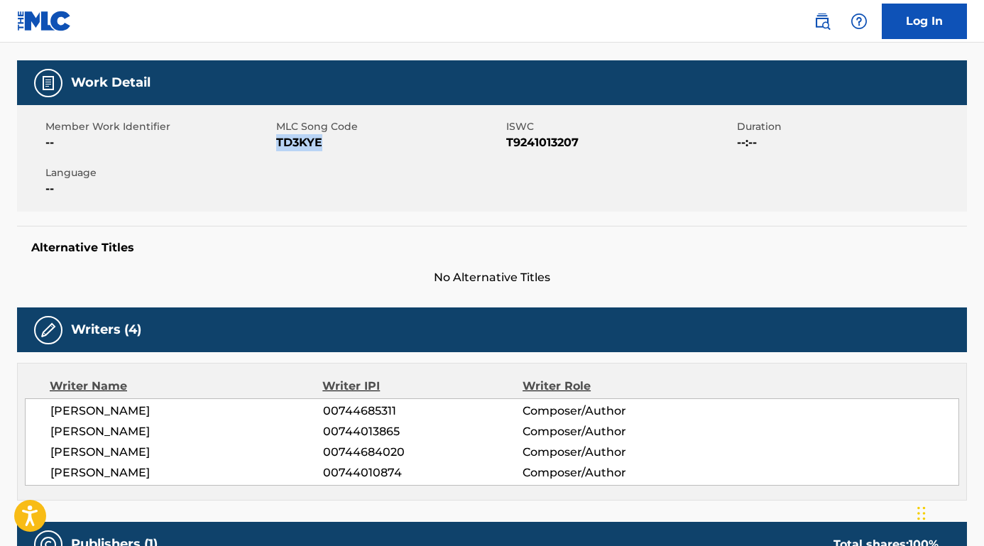
scroll to position [300, 0]
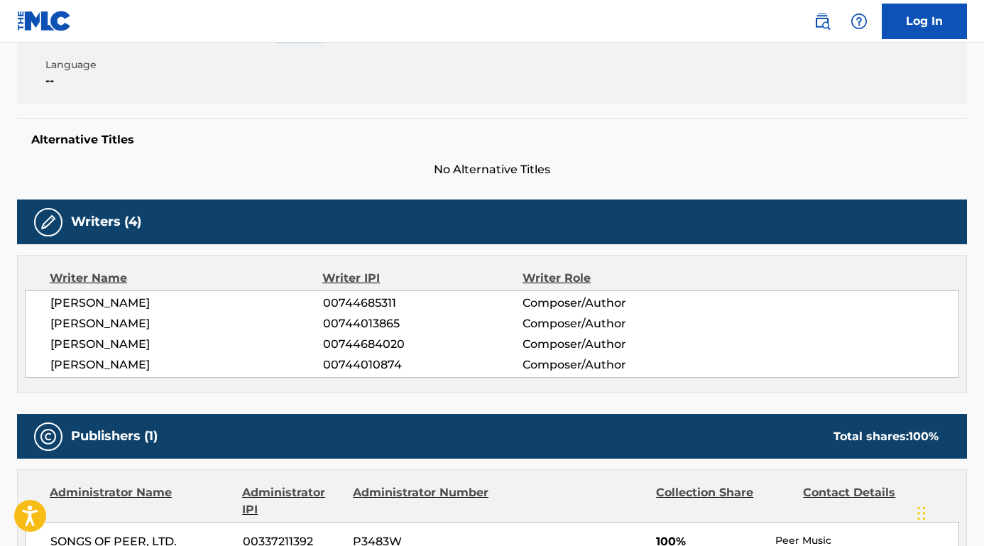
drag, startPoint x: 167, startPoint y: 327, endPoint x: 5, endPoint y: 326, distance: 161.9
drag, startPoint x: 160, startPoint y: 348, endPoint x: 52, endPoint y: 347, distance: 108.6
click at [53, 347] on span "[PERSON_NAME]" at bounding box center [186, 344] width 273 height 17
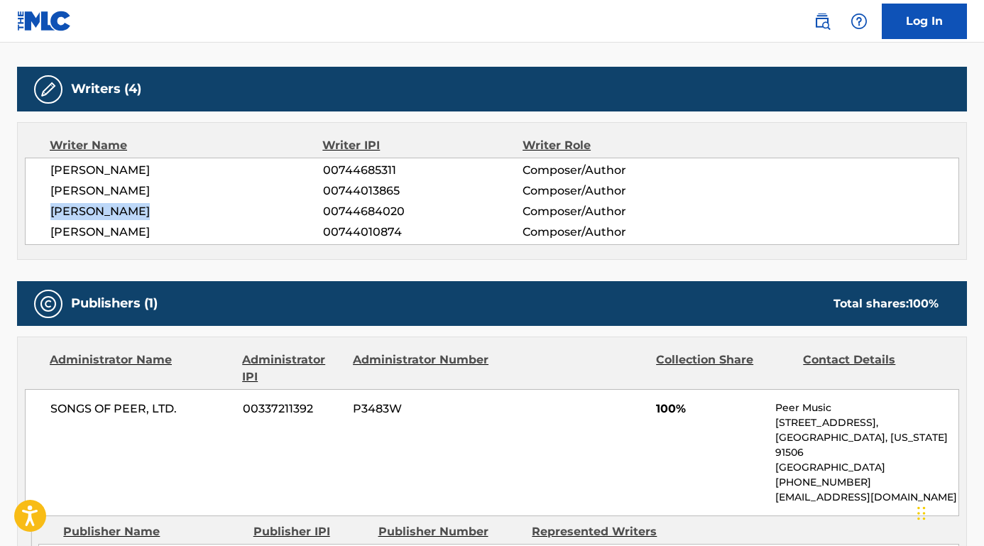
scroll to position [490, 0]
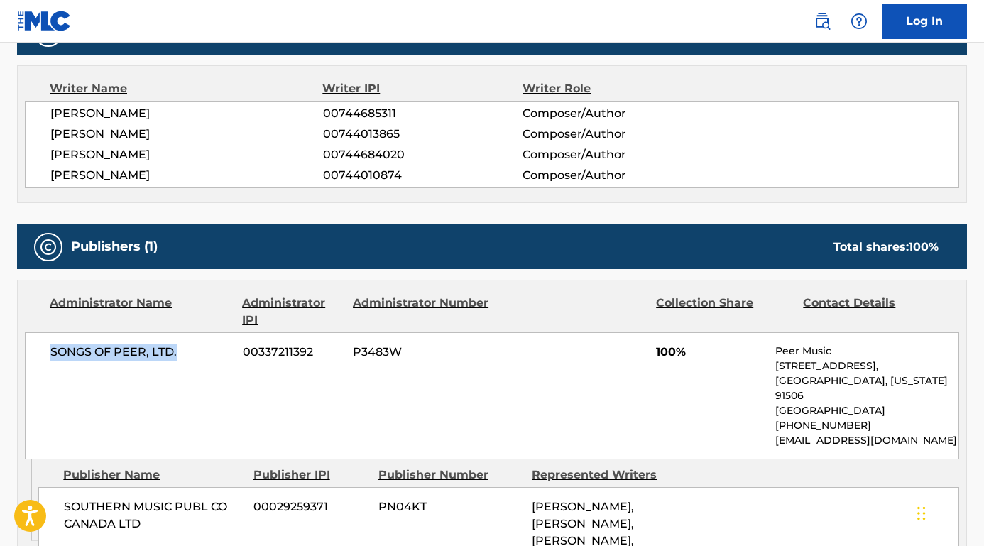
drag, startPoint x: 192, startPoint y: 351, endPoint x: 50, endPoint y: 349, distance: 142.0
click at [50, 349] on span "SONGS OF PEER, LTD." at bounding box center [141, 352] width 182 height 17
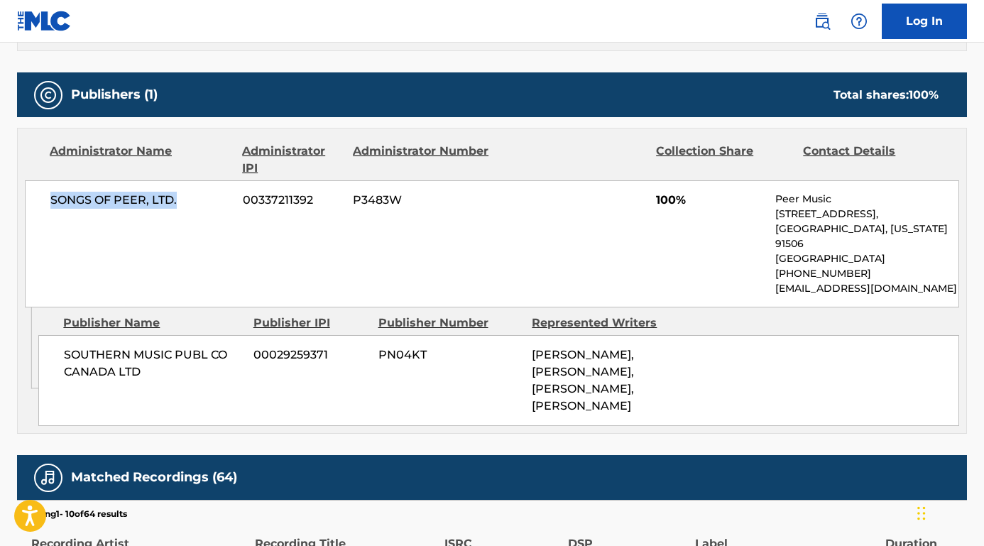
scroll to position [657, 0]
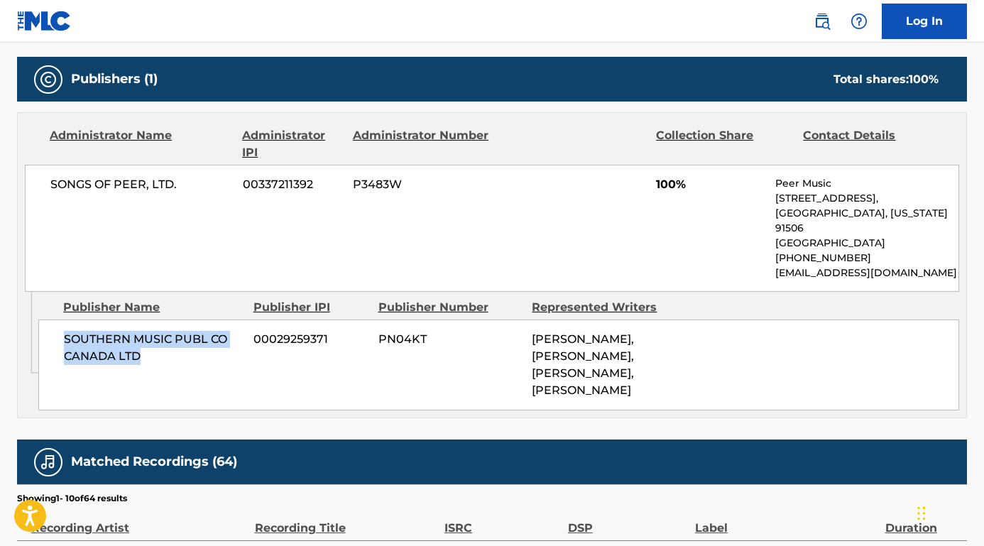
drag, startPoint x: 152, startPoint y: 355, endPoint x: 64, endPoint y: 339, distance: 89.4
click at [64, 339] on span "SOUTHERN MUSIC PUBL CO CANADA LTD" at bounding box center [153, 348] width 179 height 34
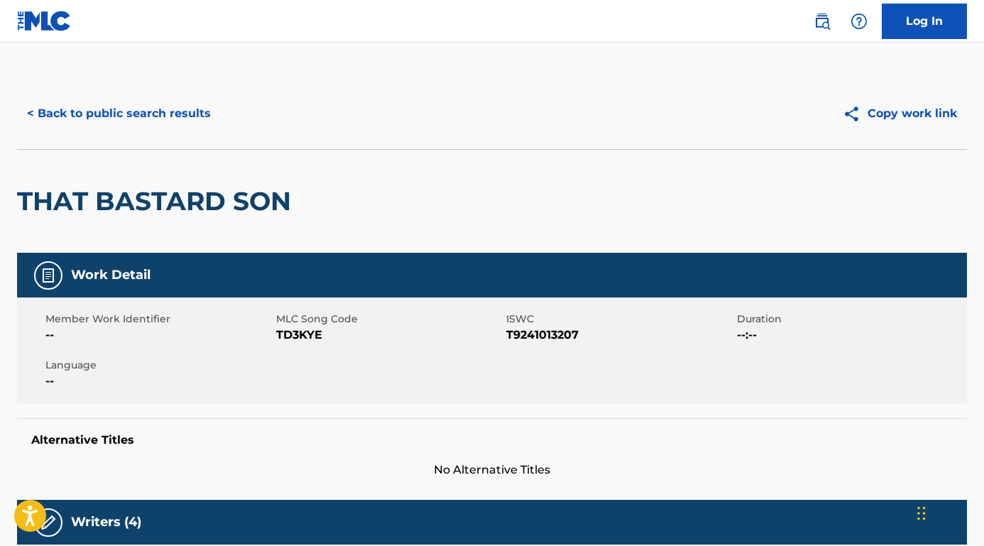
scroll to position [-1, 0]
click at [136, 95] on div "< Back to public search results Copy work link" at bounding box center [492, 113] width 950 height 71
click at [136, 110] on button "< Back to public search results" at bounding box center [119, 113] width 204 height 35
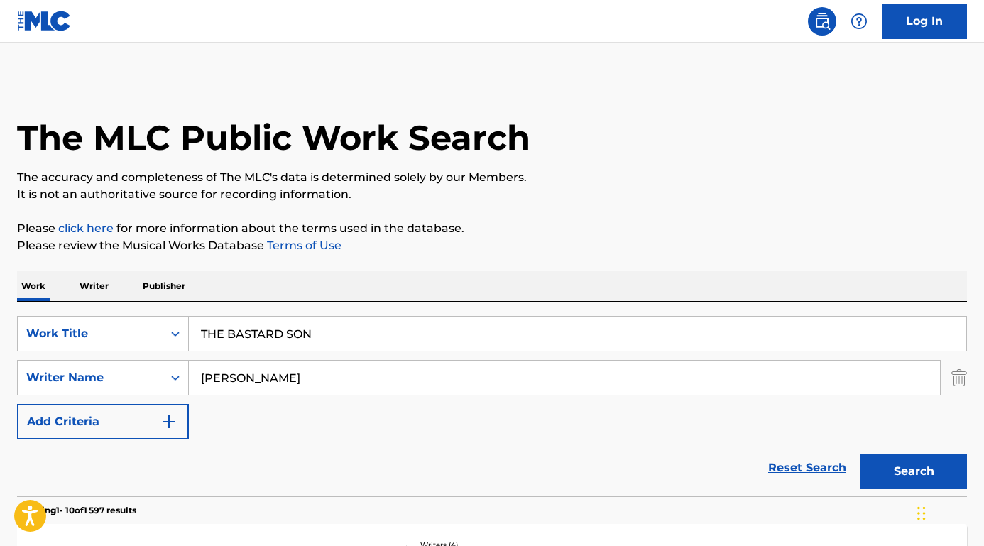
scroll to position [116, 0]
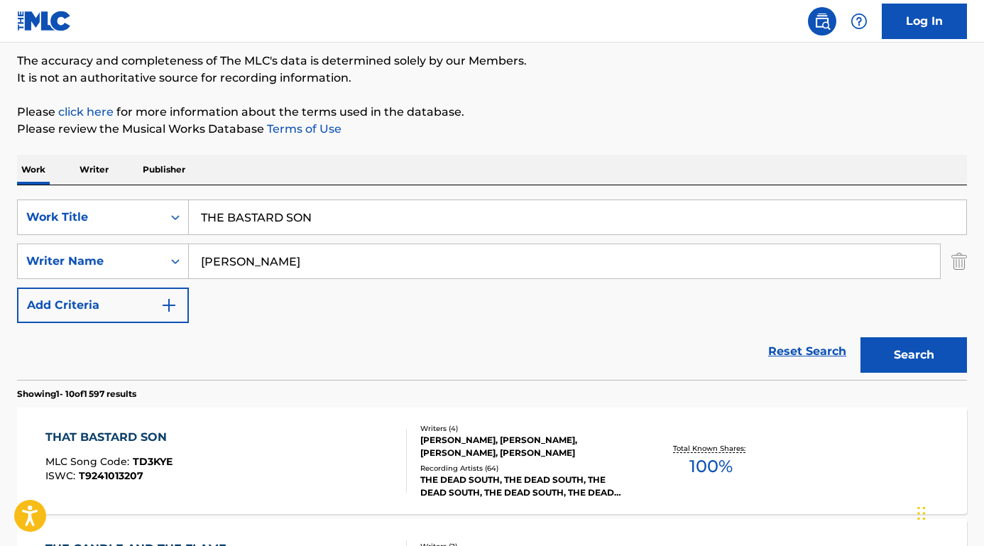
drag, startPoint x: 314, startPoint y: 216, endPoint x: 158, endPoint y: 194, distance: 158.4
click at [158, 194] on div "SearchWithCriteria8e3ae734-4edd-4882-b97f-d157e71494fb Work Title THE BASTARD S…" at bounding box center [492, 282] width 950 height 195
paste input "i don’t wanna fall in love"
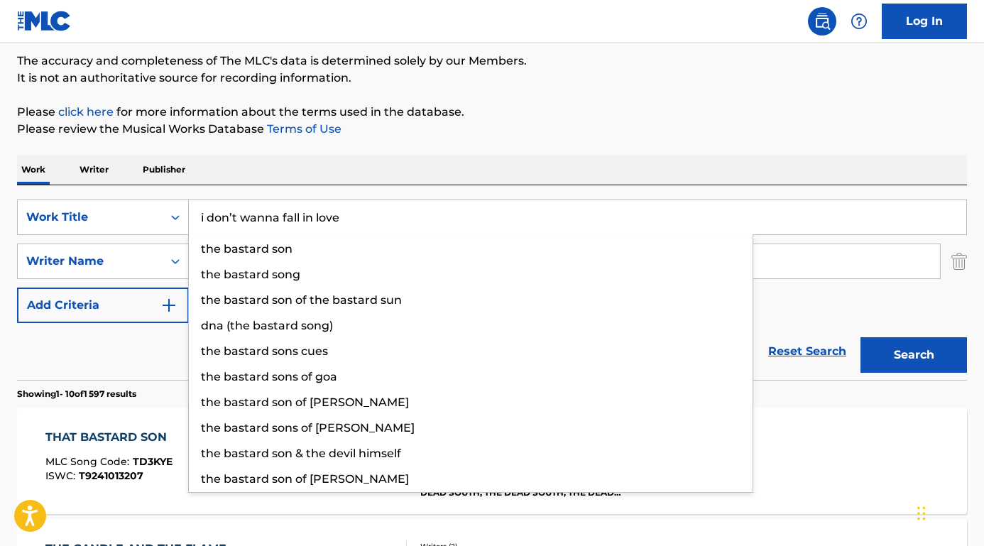
type input "i don’t wanna fall in love"
click at [287, 161] on div "Work Writer Publisher" at bounding box center [492, 170] width 950 height 30
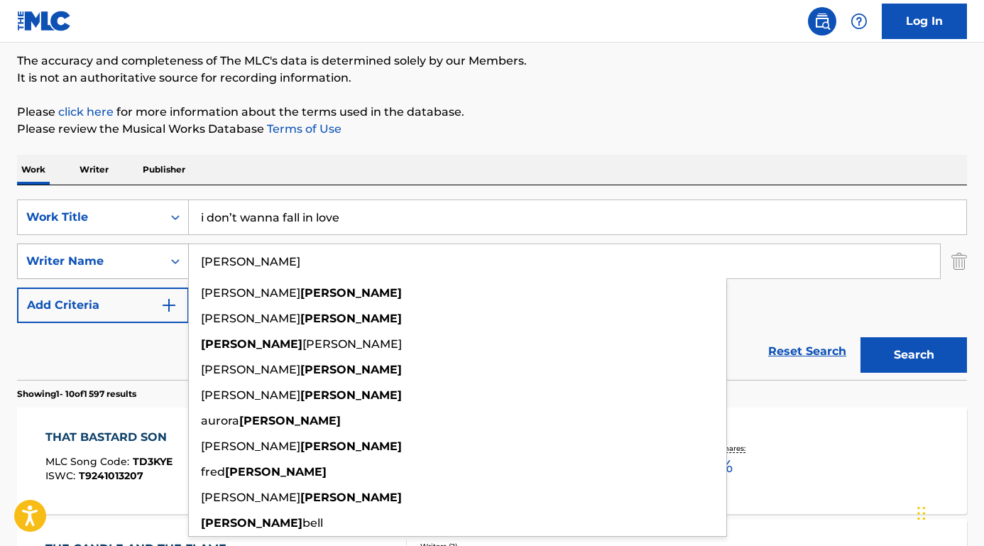
drag, startPoint x: 283, startPoint y: 267, endPoint x: 159, endPoint y: 254, distance: 124.9
click at [159, 256] on div "SearchWithCriteriab9a4668a-ae52-4ec3-b057-b6a410499b93 Writer Name [PERSON_NAME…" at bounding box center [492, 260] width 950 height 35
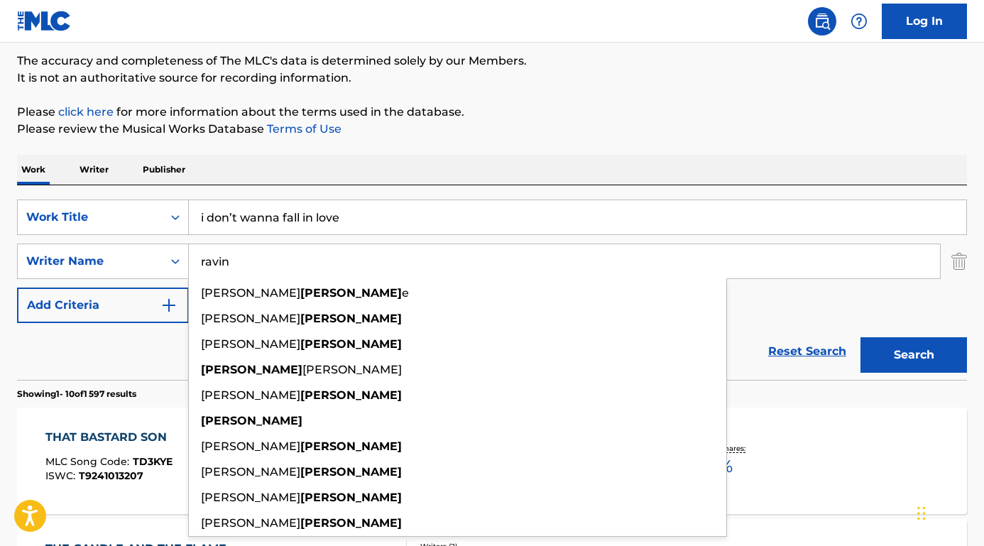
drag, startPoint x: 159, startPoint y: 254, endPoint x: 128, endPoint y: 360, distance: 110.1
click at [128, 361] on div "Reset Search Search" at bounding box center [492, 351] width 950 height 57
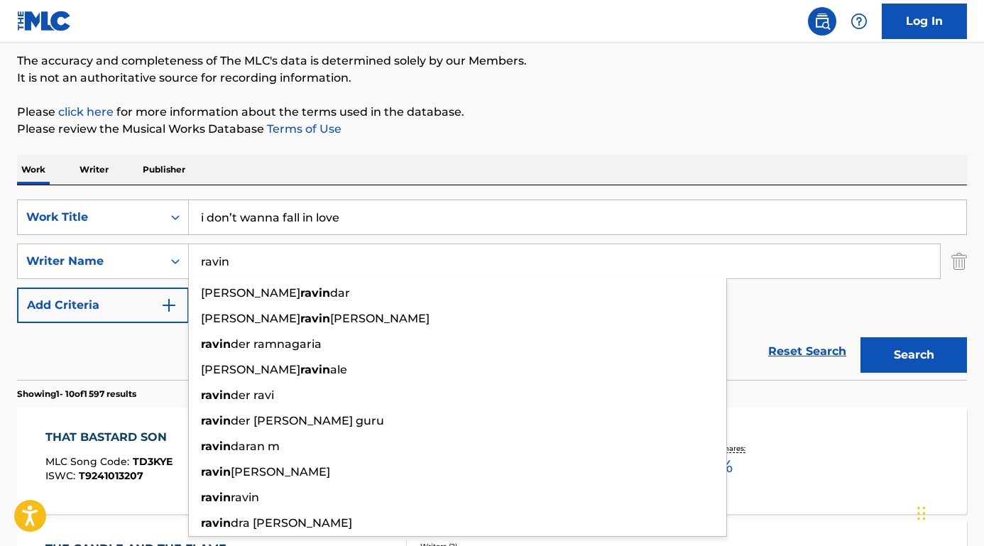
click at [202, 256] on input "ravin" at bounding box center [564, 261] width 751 height 34
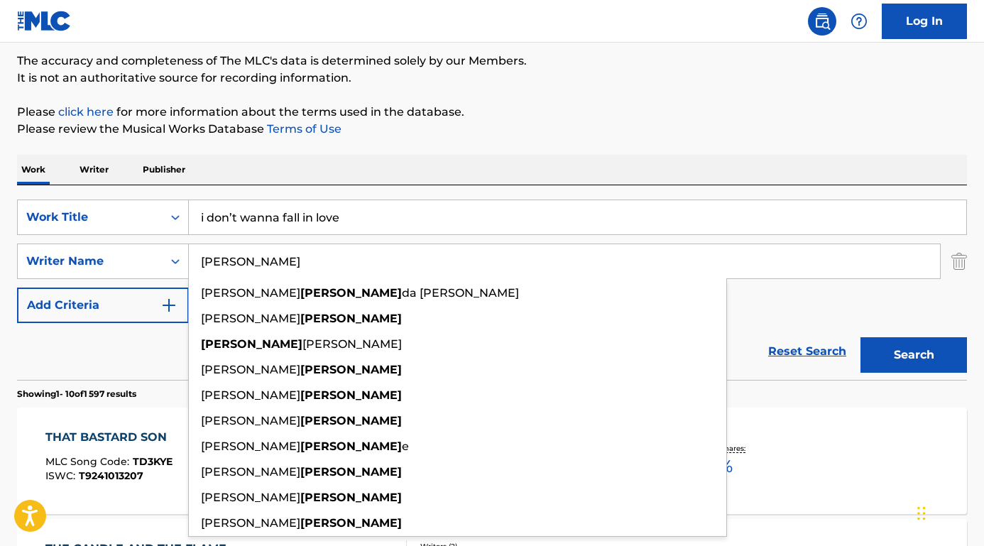
type input "[PERSON_NAME]"
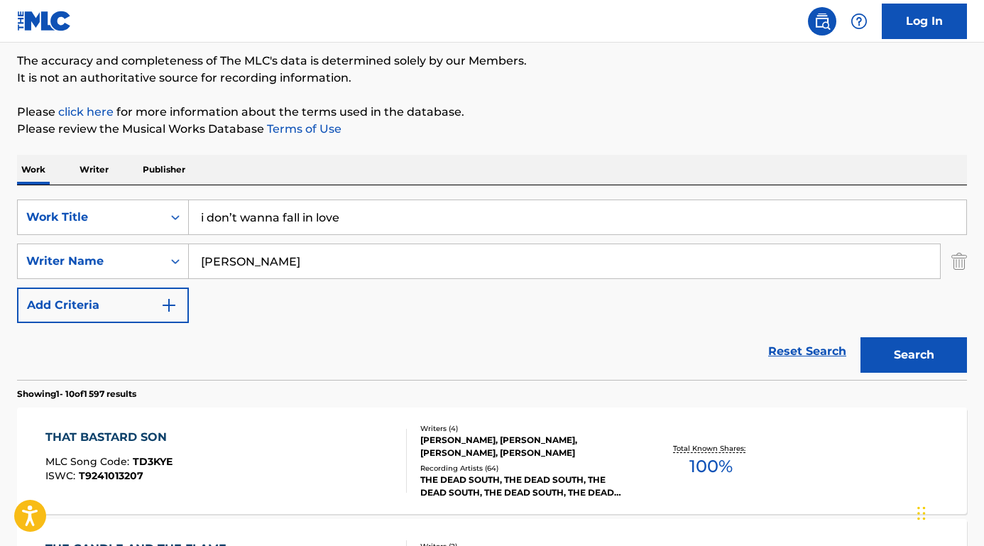
click at [910, 352] on button "Search" at bounding box center [913, 354] width 106 height 35
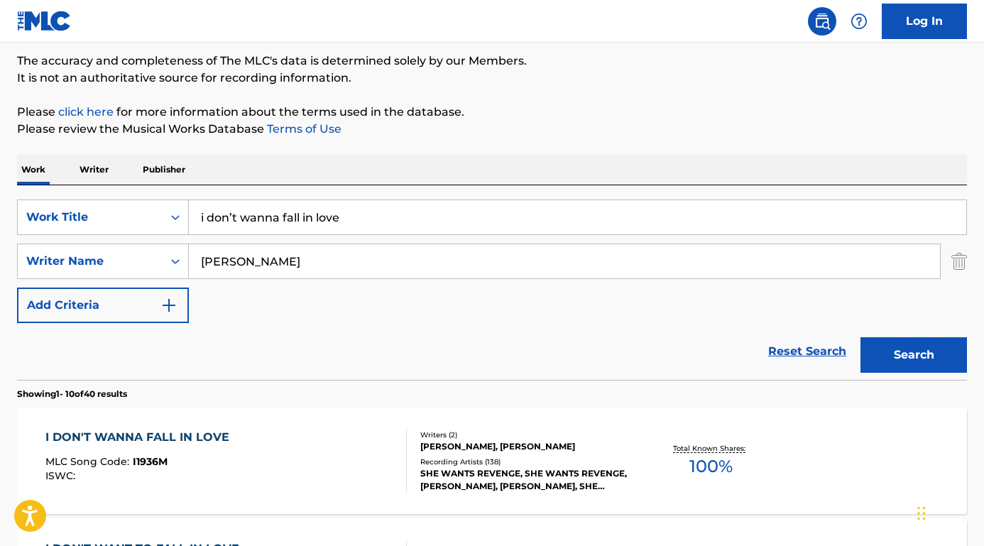
click at [143, 434] on div "I DON'T WANNA FALL IN LOVE" at bounding box center [140, 437] width 191 height 17
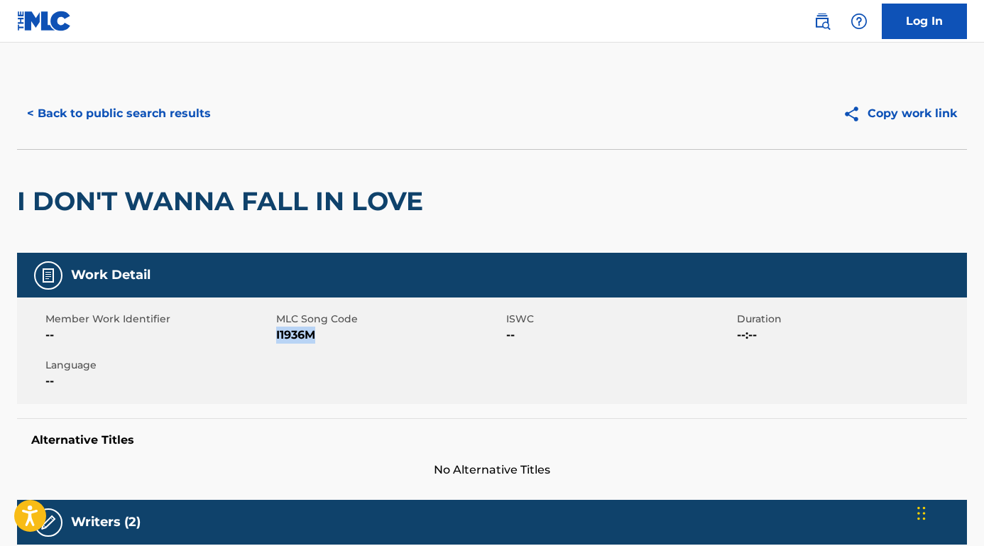
drag, startPoint x: 323, startPoint y: 343, endPoint x: 276, endPoint y: 336, distance: 47.3
click at [276, 336] on span "I1936M" at bounding box center [389, 335] width 227 height 17
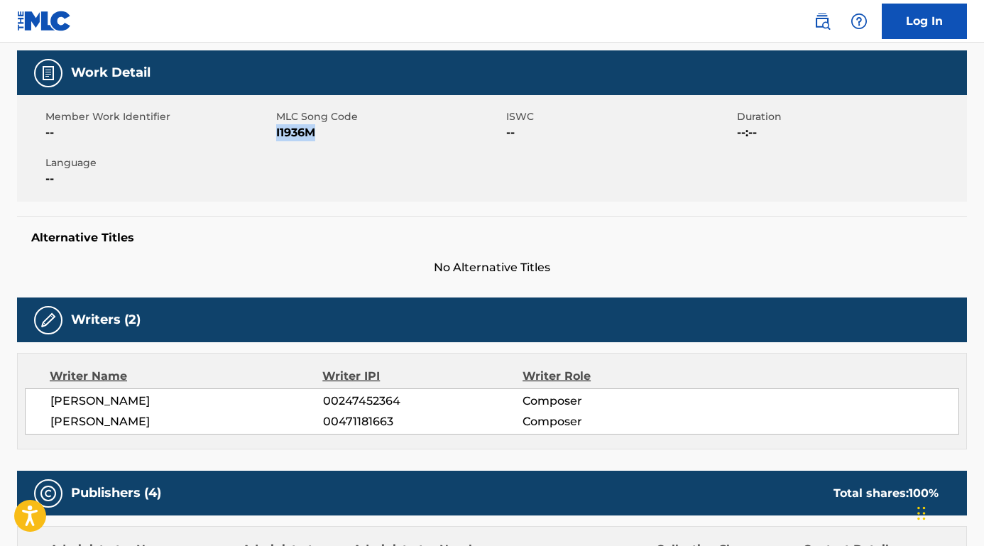
drag, startPoint x: 165, startPoint y: 397, endPoint x: 33, endPoint y: 396, distance: 131.3
click at [33, 396] on div "[PERSON_NAME] 00247452364 Composer [PERSON_NAME] 00471181663 Composer" at bounding box center [492, 411] width 934 height 46
drag, startPoint x: 146, startPoint y: 425, endPoint x: 52, endPoint y: 425, distance: 94.4
click at [52, 425] on span "[PERSON_NAME]" at bounding box center [186, 421] width 273 height 17
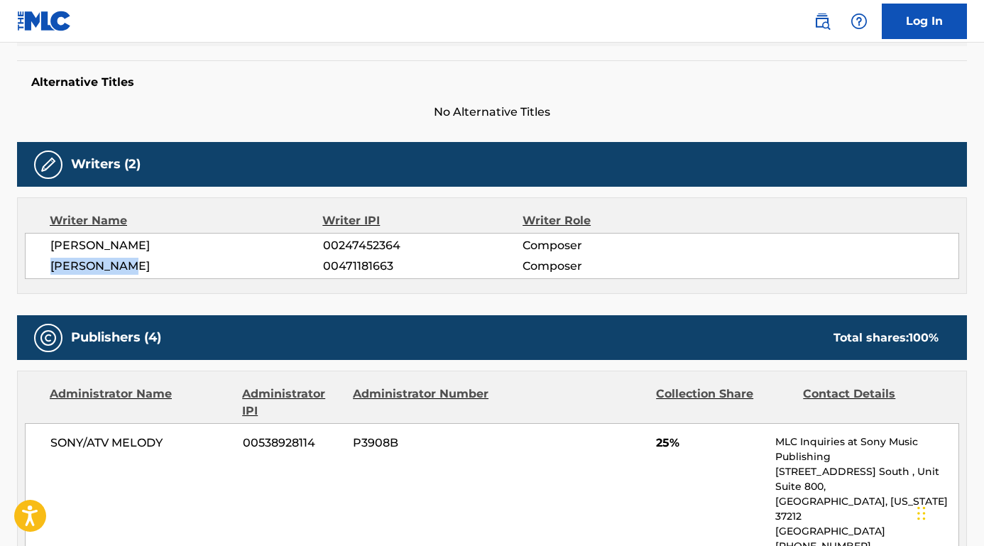
scroll to position [421, 0]
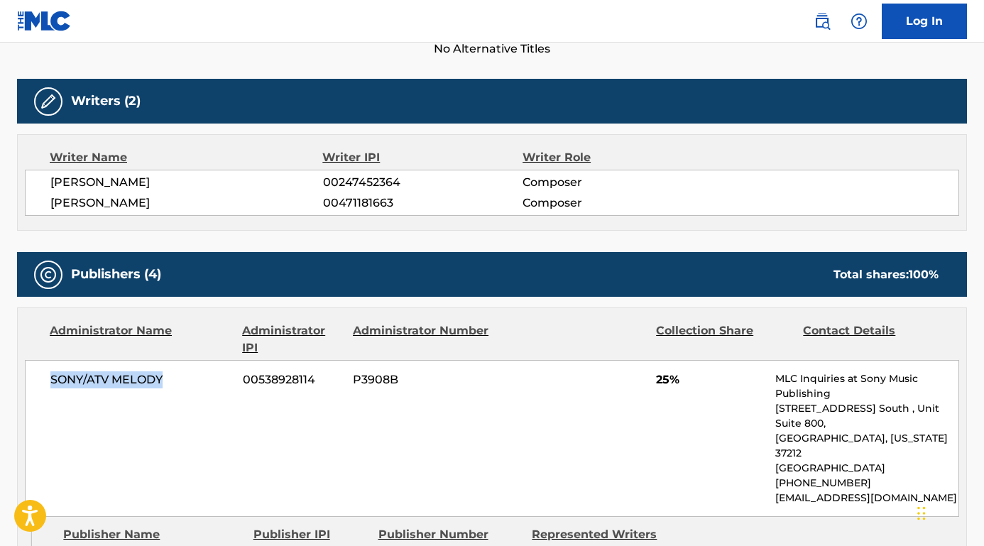
drag, startPoint x: 176, startPoint y: 376, endPoint x: 42, endPoint y: 376, distance: 134.2
click at [42, 376] on div "SONY/ATV MELODY 00538928114 P3908B 25% MLC Inquiries at Sony Music Publishing […" at bounding box center [492, 438] width 934 height 157
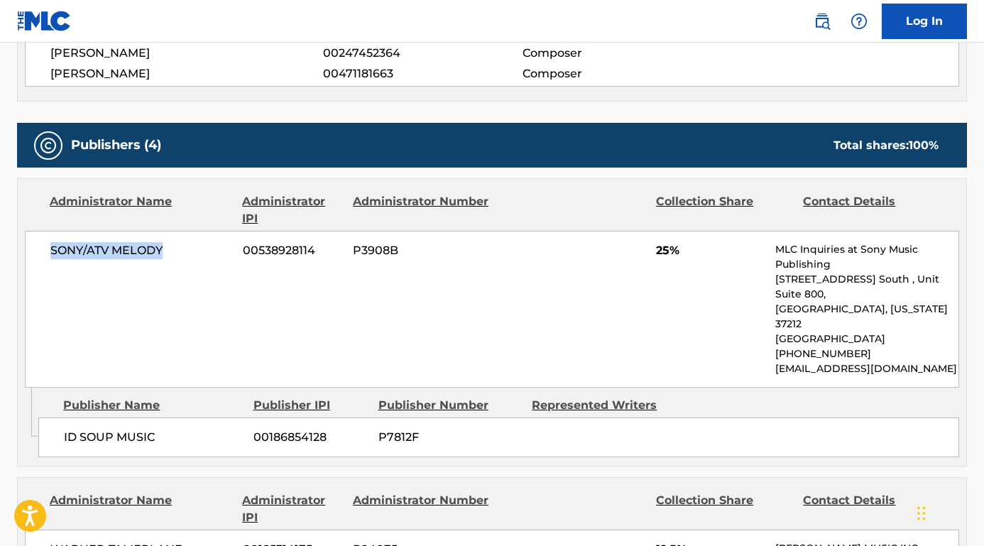
scroll to position [653, 0]
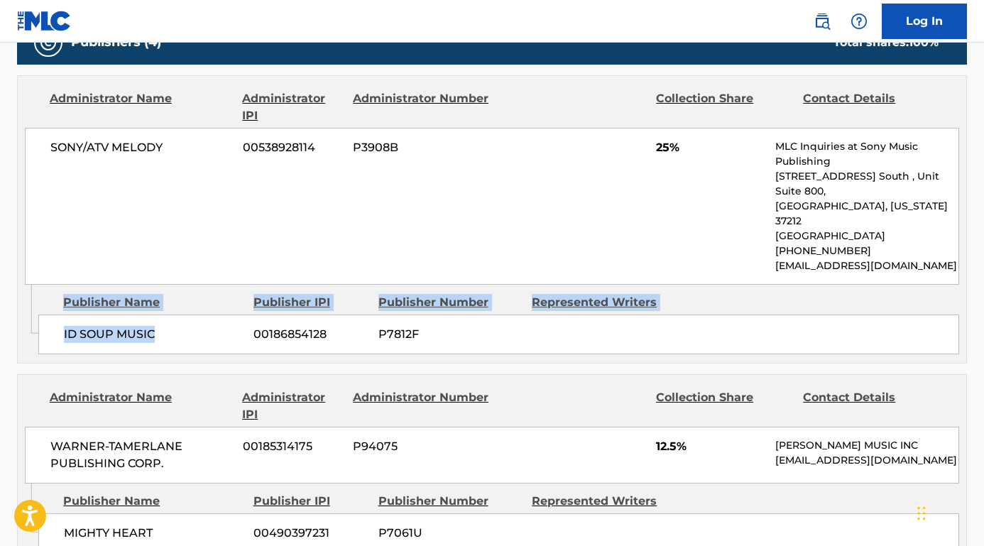
drag, startPoint x: 165, startPoint y: 321, endPoint x: 19, endPoint y: 319, distance: 145.5
click at [19, 319] on div "Admin Original Publisher Connecting Line Publisher Name Publisher IPI Publisher…" at bounding box center [492, 324] width 948 height 78
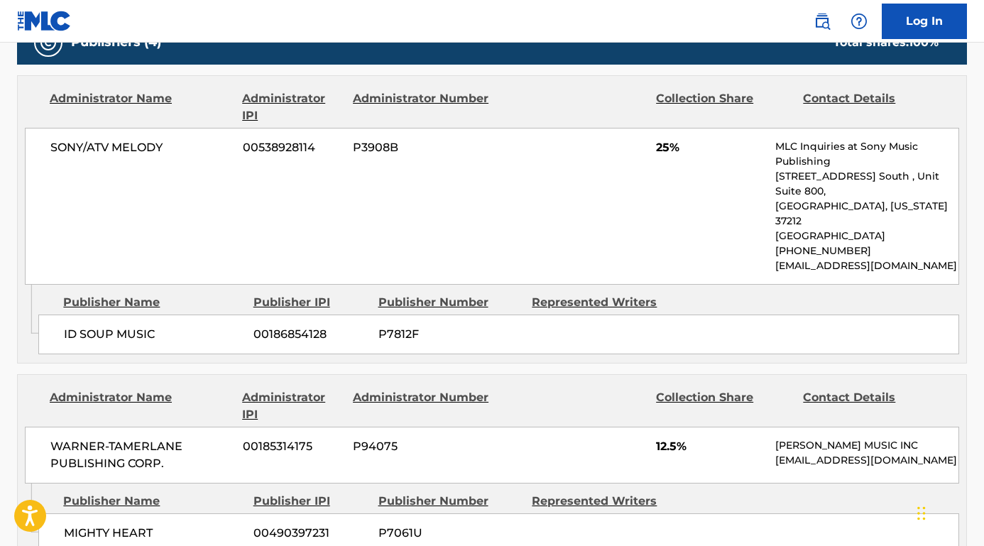
click at [155, 326] on span "ID SOUP MUSIC" at bounding box center [153, 334] width 179 height 17
drag, startPoint x: 188, startPoint y: 316, endPoint x: 64, endPoint y: 317, distance: 124.2
click at [64, 326] on span "ID SOUP MUSIC" at bounding box center [153, 334] width 179 height 17
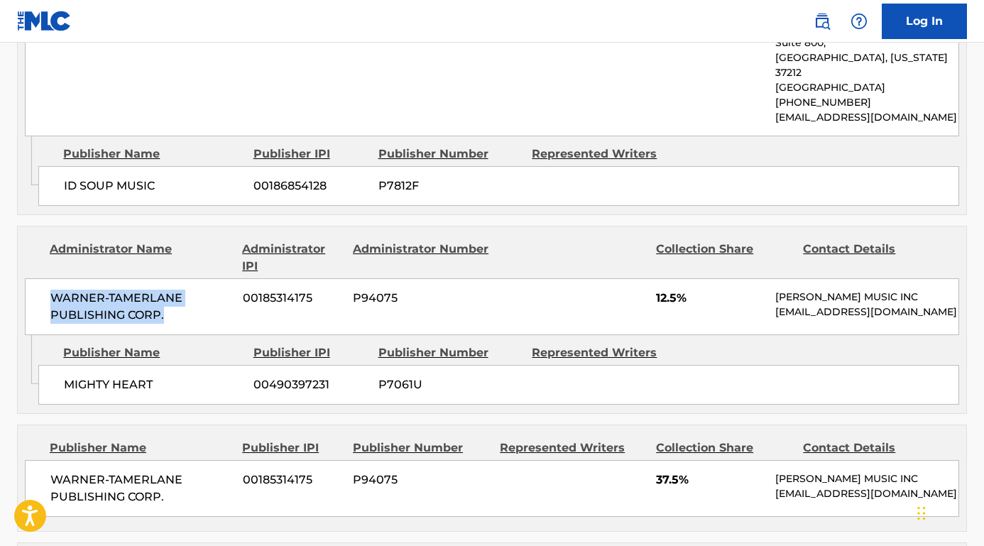
drag, startPoint x: 177, startPoint y: 306, endPoint x: 36, endPoint y: 280, distance: 143.6
click at [36, 280] on div "WARNER-[PERSON_NAME] PUBLISHING CORP. 00185314175 P94075 12.5% [PERSON_NAME] MU…" at bounding box center [492, 306] width 934 height 57
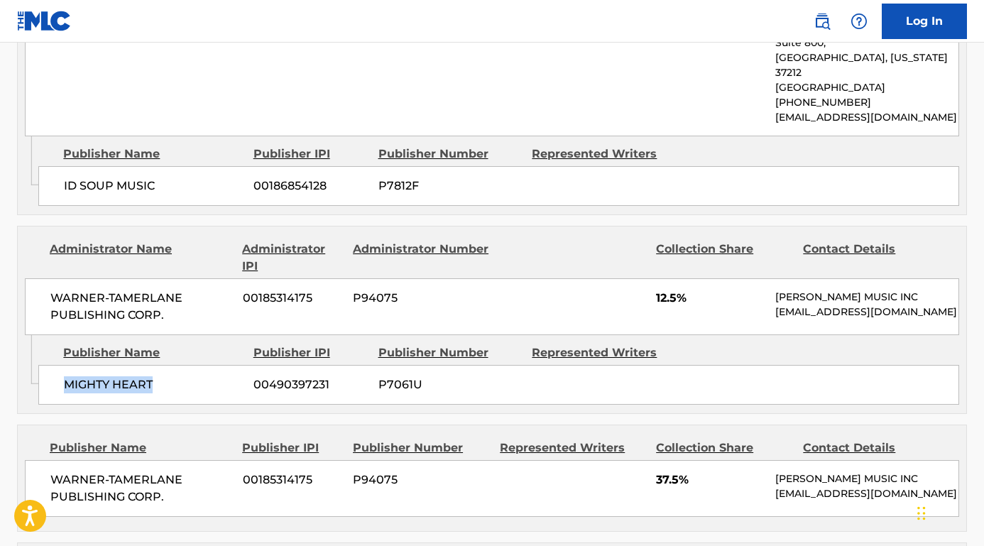
drag, startPoint x: 158, startPoint y: 373, endPoint x: 49, endPoint y: 372, distance: 108.6
click at [49, 372] on div "MIGHTY HEART 00490397231 P7061U" at bounding box center [498, 385] width 921 height 40
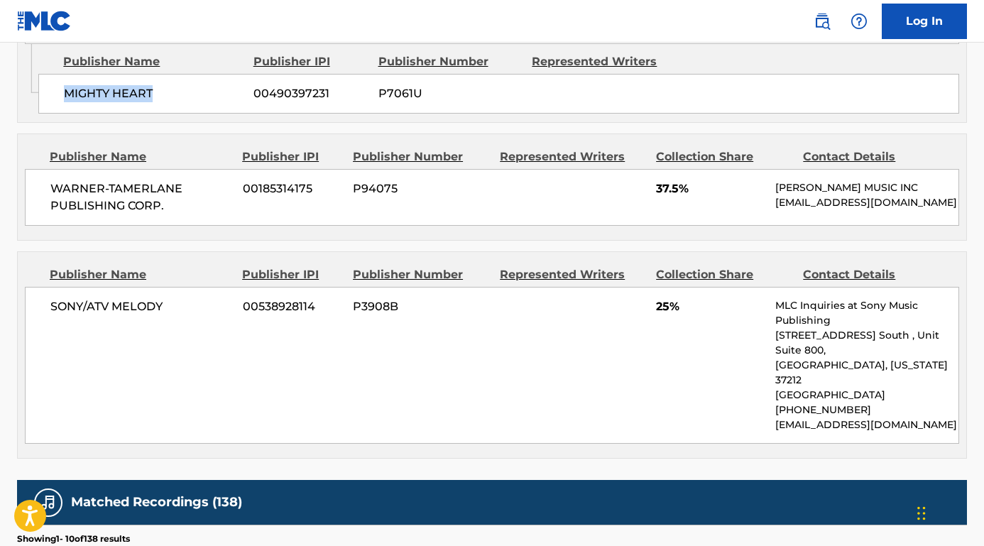
scroll to position [1121, 0]
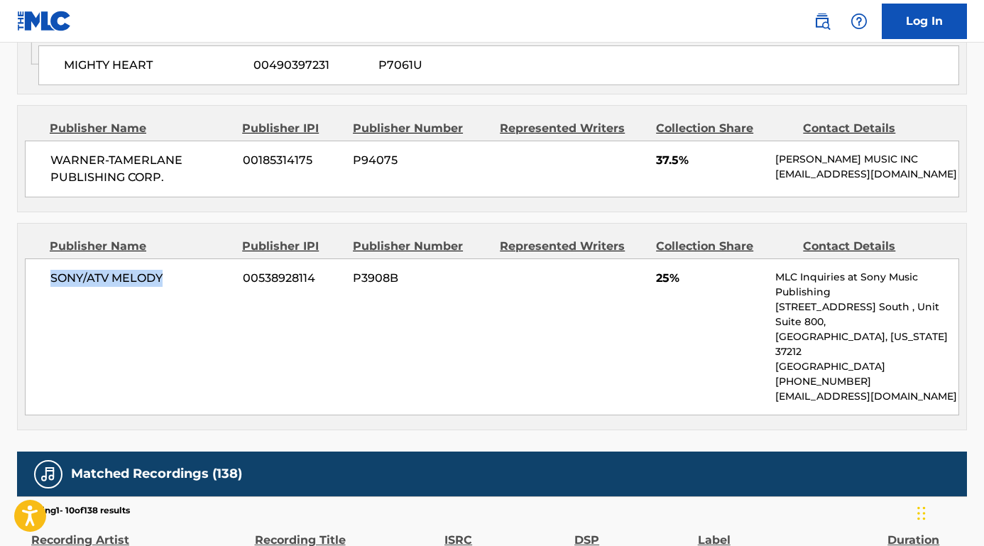
drag, startPoint x: 171, startPoint y: 285, endPoint x: 17, endPoint y: 285, distance: 154.1
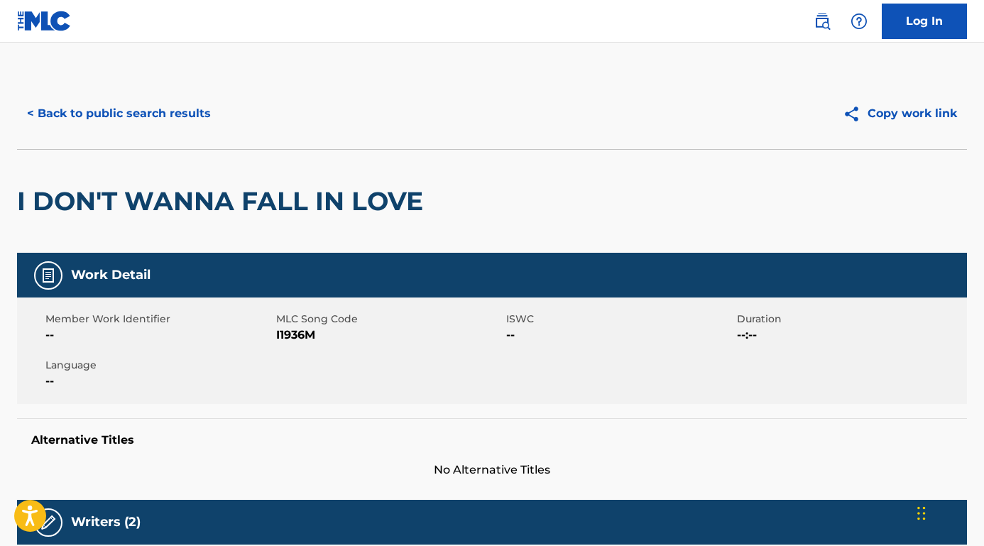
scroll to position [0, 0]
click at [212, 113] on button "< Back to public search results" at bounding box center [119, 113] width 204 height 35
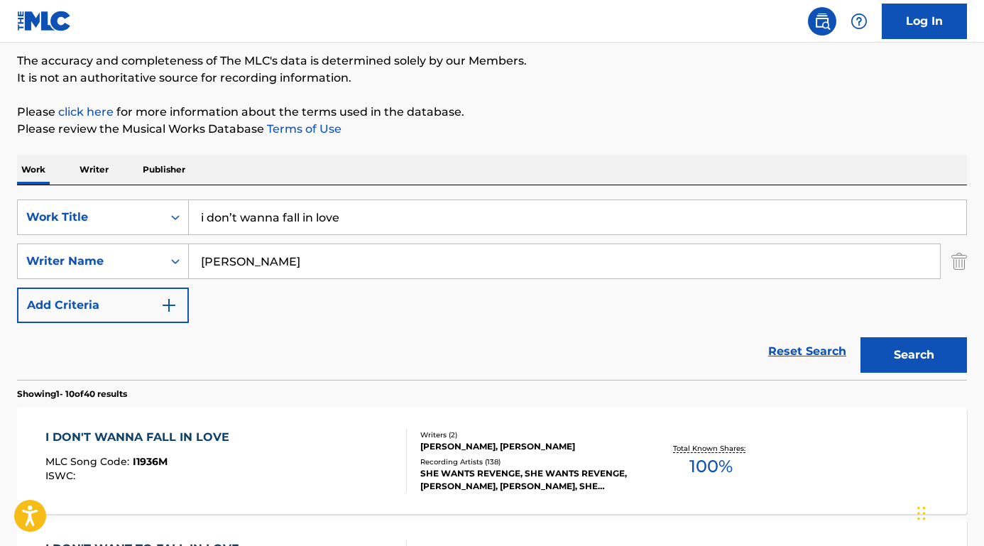
drag, startPoint x: 351, startPoint y: 222, endPoint x: 142, endPoint y: 195, distance: 211.2
click at [142, 195] on div "SearchWithCriteria8e3ae734-4edd-4882-b97f-d157e71494fb Work Title i don’t wanna…" at bounding box center [492, 282] width 950 height 195
paste input "Tabaco y [PERSON_NAME] [PERSON_NAME]"
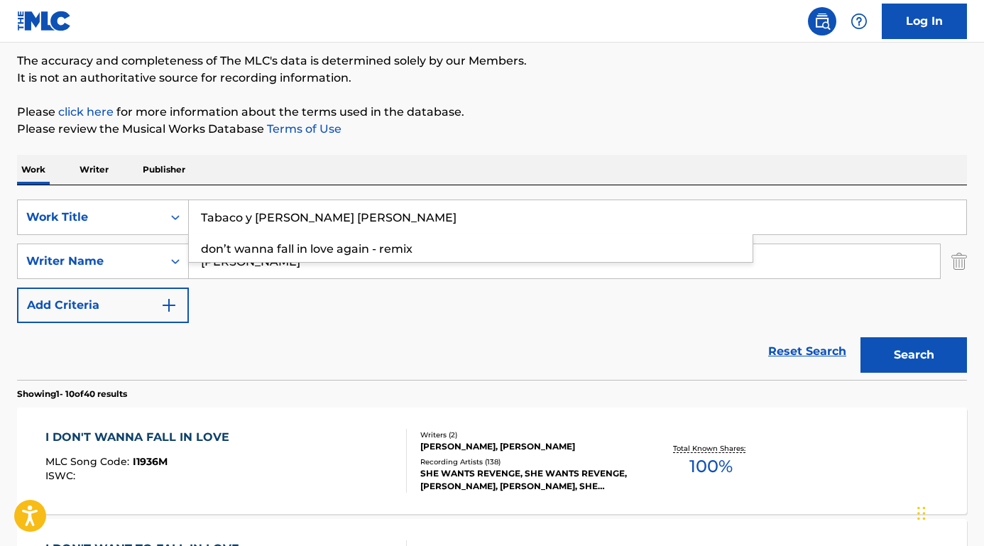
drag, startPoint x: 324, startPoint y: 215, endPoint x: 532, endPoint y: 221, distance: 207.4
click at [532, 221] on input "Tabaco y [PERSON_NAME] [PERSON_NAME]" at bounding box center [577, 217] width 777 height 34
type input "Tabaco y chanel"
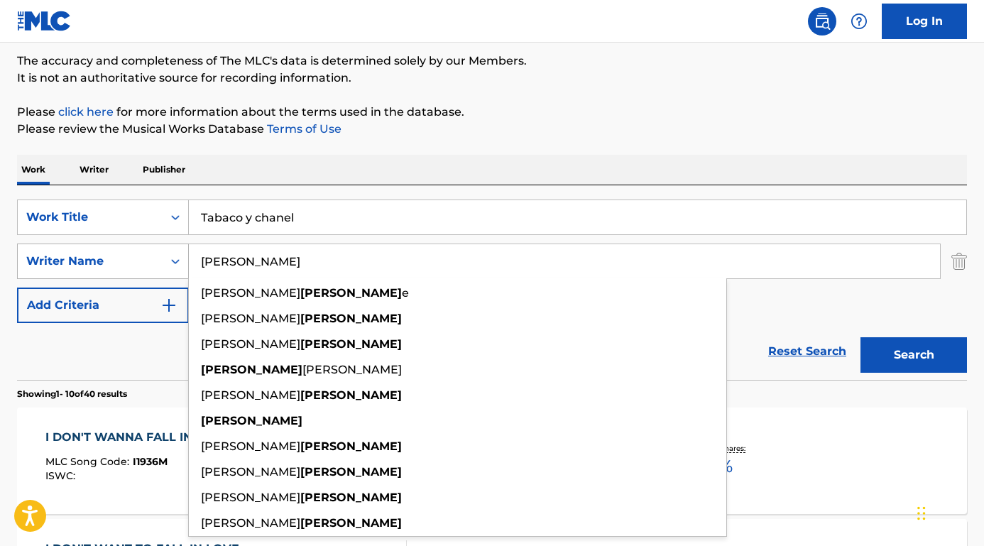
drag, startPoint x: 301, startPoint y: 264, endPoint x: 153, endPoint y: 258, distance: 148.5
click at [153, 258] on div "SearchWithCriteriab9a4668a-ae52-4ec3-b057-b6a410499b93 Writer Name [PERSON_NAME…" at bounding box center [492, 260] width 950 height 35
paste input "[PERSON_NAME] [PERSON_NAME]"
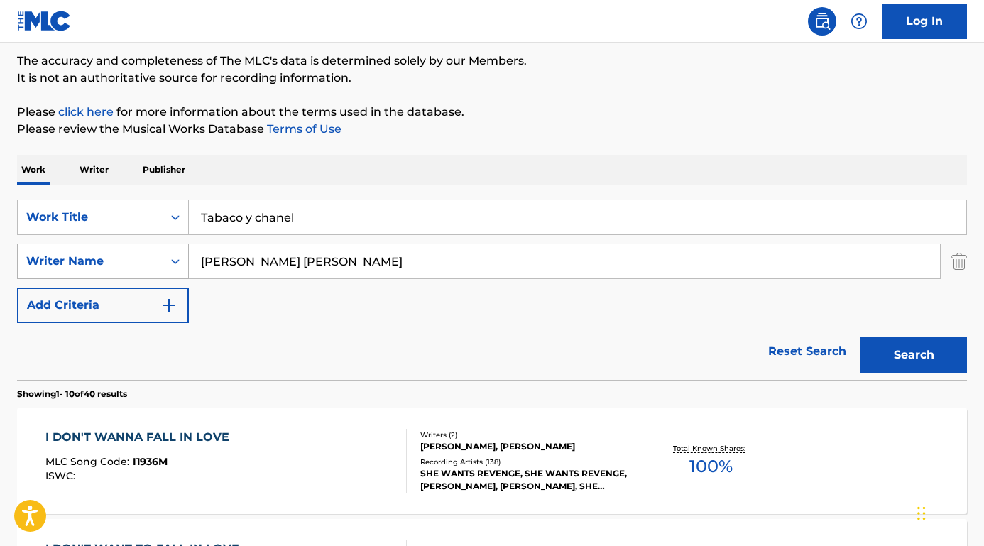
drag, startPoint x: 246, startPoint y: 261, endPoint x: 88, endPoint y: 258, distance: 157.6
click at [88, 258] on div "SearchWithCriteriab9a4668a-ae52-4ec3-b057-b6a410499b93 Writer Name [PERSON_NAME…" at bounding box center [492, 260] width 950 height 35
type input "[PERSON_NAME]"
click at [914, 355] on button "Search" at bounding box center [913, 354] width 106 height 35
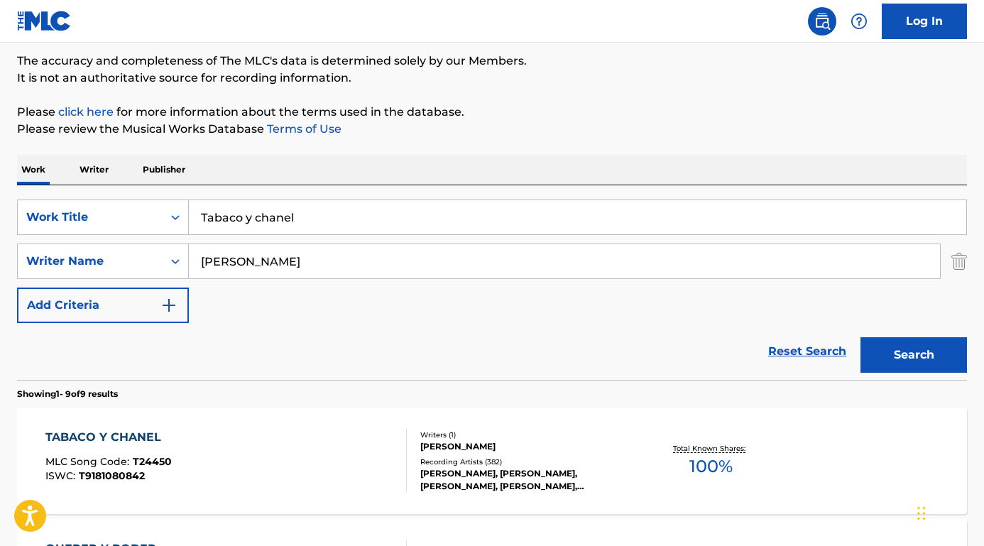
click at [71, 374] on div "Reset Search Search" at bounding box center [492, 351] width 950 height 57
click at [124, 433] on div "TABACO Y CHANEL" at bounding box center [108, 437] width 126 height 17
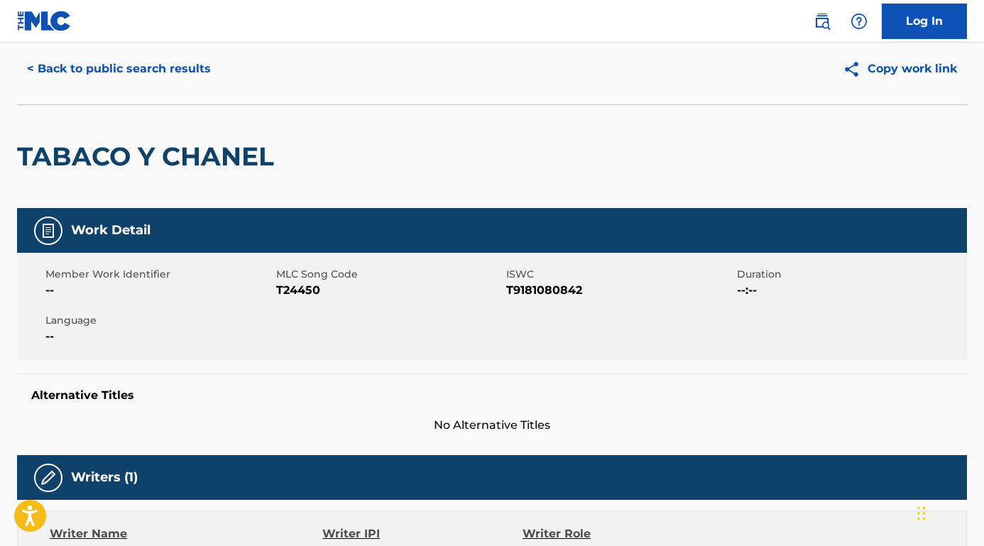
scroll to position [13, 0]
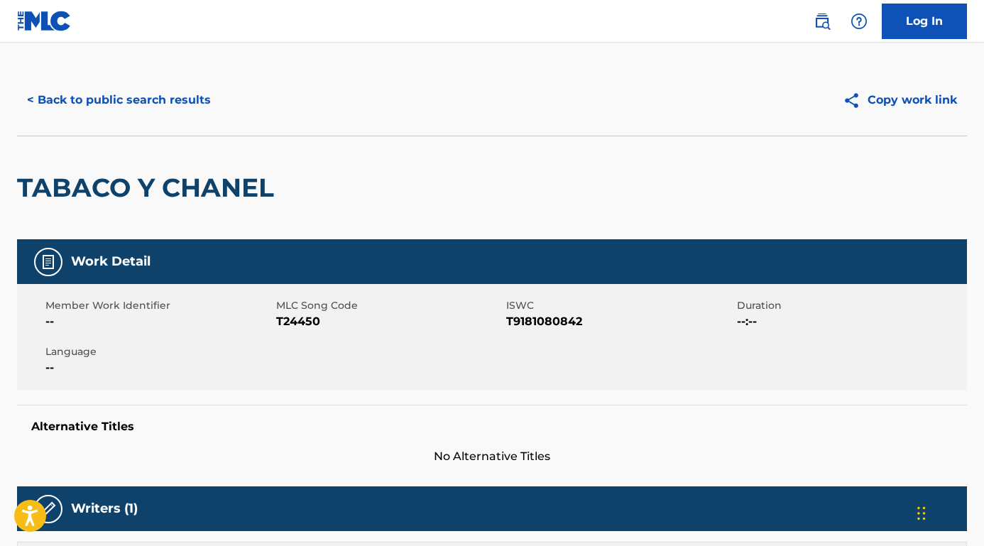
click at [129, 98] on button "< Back to public search results" at bounding box center [119, 99] width 204 height 35
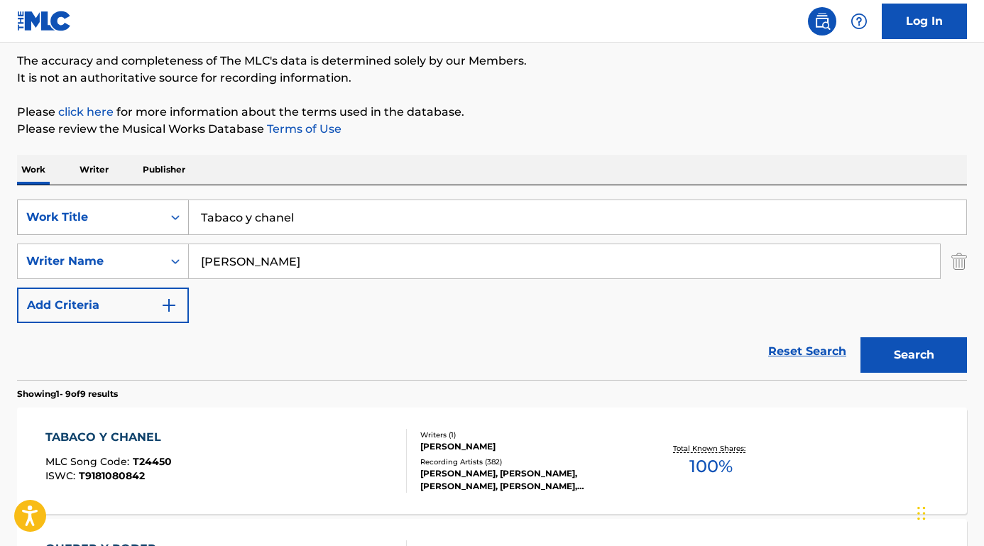
drag, startPoint x: 320, startPoint y: 221, endPoint x: 135, endPoint y: 216, distance: 185.4
click at [135, 216] on div "SearchWithCriteria8e3ae734-4edd-4882-b97f-d157e71494fb Work Title Tabaco y chan…" at bounding box center [492, 216] width 950 height 35
paste input "Hang on in There Baby [PERSON_NAME]"
click at [353, 217] on input "Hang on in There Baby [PERSON_NAME]" at bounding box center [577, 217] width 777 height 34
drag, startPoint x: 347, startPoint y: 217, endPoint x: 487, endPoint y: 221, distance: 139.9
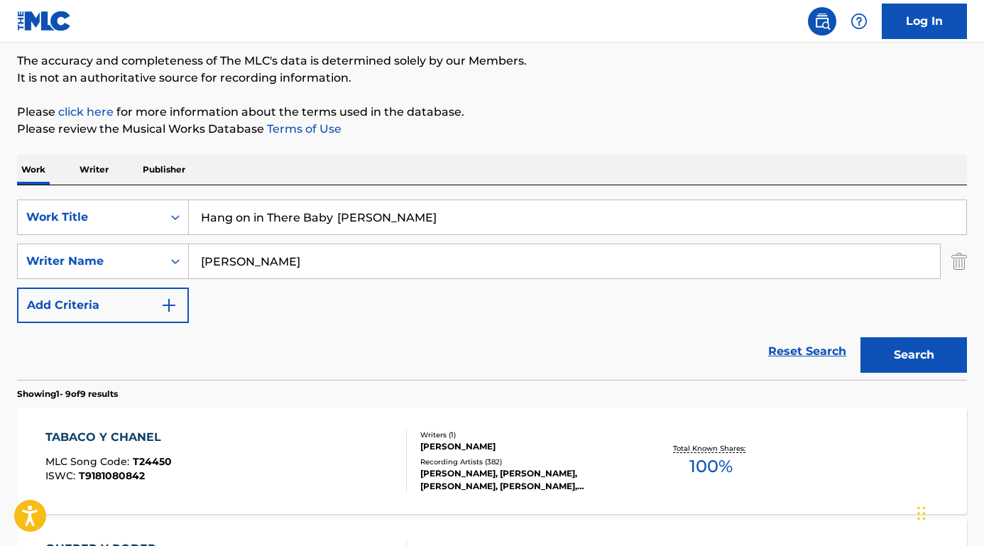
click at [487, 221] on input "Hang on in There Baby [PERSON_NAME]" at bounding box center [577, 217] width 777 height 34
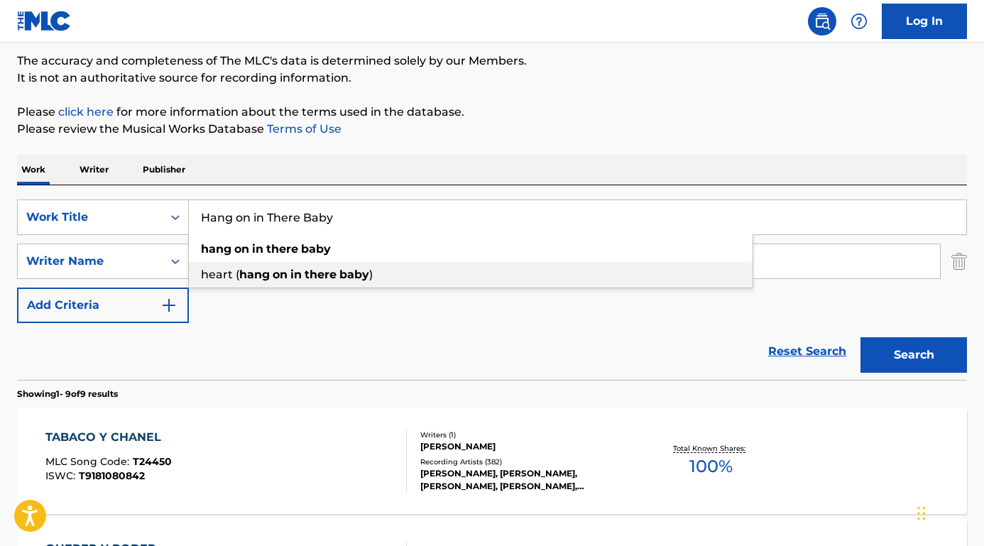
click at [299, 266] on div "heart ( hang on in there baby )" at bounding box center [471, 275] width 564 height 26
type input "heart (hang on in there baby)"
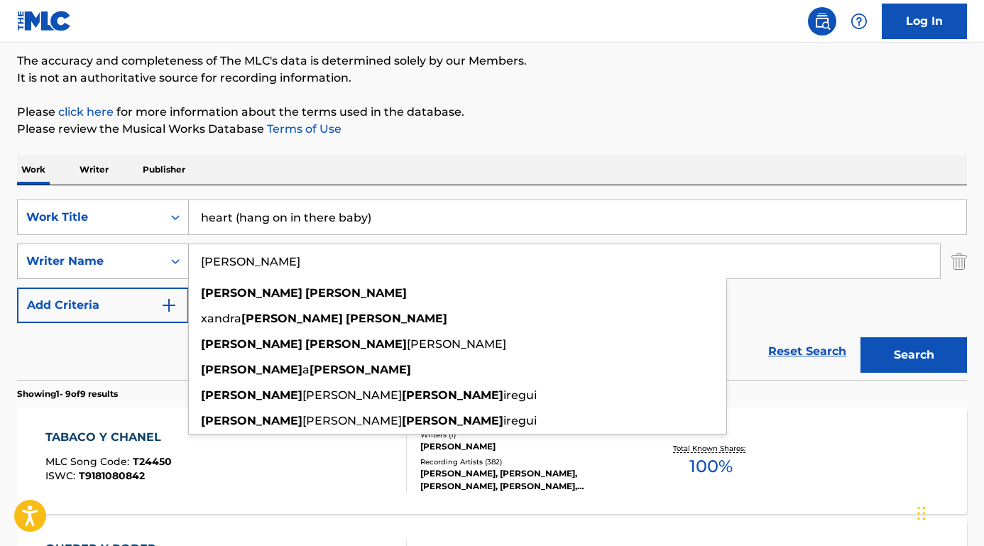
drag, startPoint x: 332, startPoint y: 260, endPoint x: 170, endPoint y: 257, distance: 162.6
click at [170, 257] on div "SearchWithCriteriab9a4668a-ae52-4ec3-b057-b6a410499b93 Writer Name [PERSON_NAME…" at bounding box center [492, 260] width 950 height 35
paste input "ohnny Bristol"
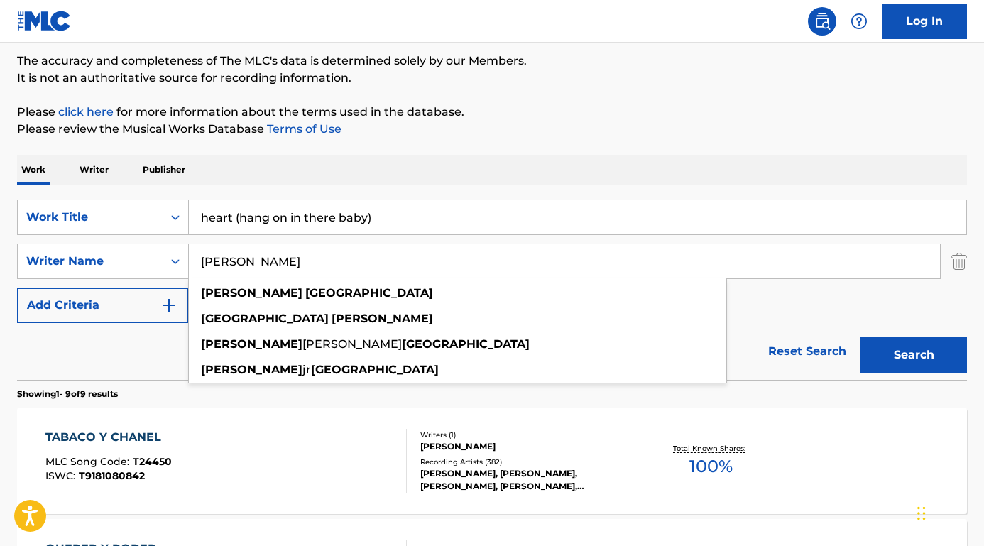
type input "[PERSON_NAME]"
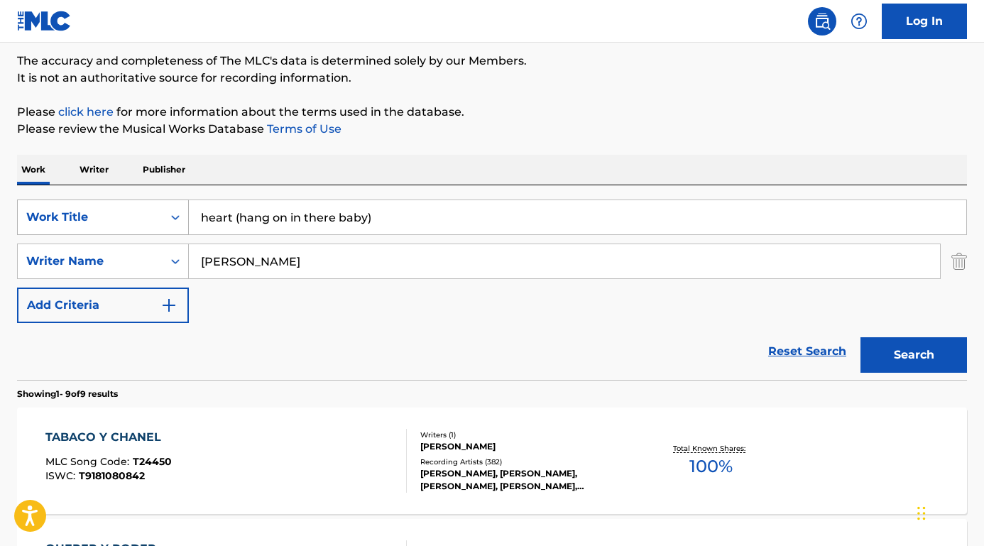
drag, startPoint x: 379, startPoint y: 222, endPoint x: 154, endPoint y: 222, distance: 225.0
click at [154, 222] on div "SearchWithCriteria8e3ae734-4edd-4882-b97f-d157e71494fb Work Title heart (hang o…" at bounding box center [492, 216] width 950 height 35
type input "HANG ON TIGHT THERE BABY"
click at [336, 319] on div "SearchWithCriteria8e3ae734-4edd-4882-b97f-d157e71494fb Work Title HANG ON TIGHT…" at bounding box center [492, 261] width 950 height 124
click at [904, 346] on button "Search" at bounding box center [913, 354] width 106 height 35
